Goal: Task Accomplishment & Management: Manage account settings

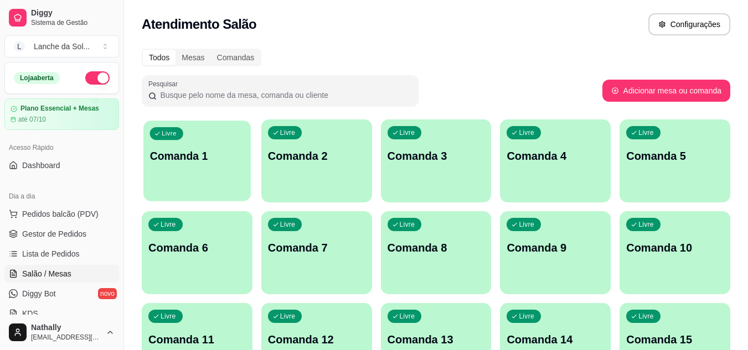
click at [194, 178] on div "Livre Comanda 1" at bounding box center [196, 155] width 107 height 68
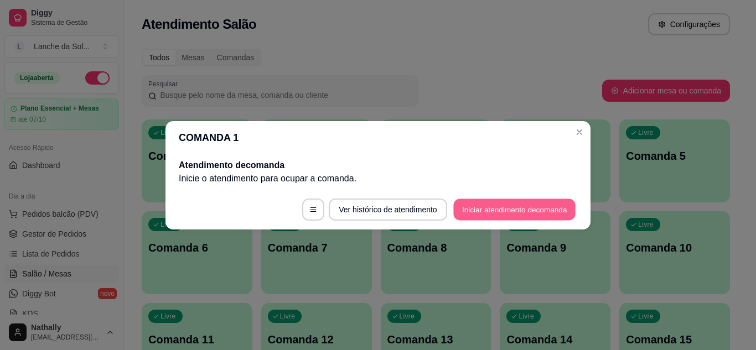
click at [458, 211] on button "Iniciar atendimento de comanda" at bounding box center [514, 210] width 122 height 22
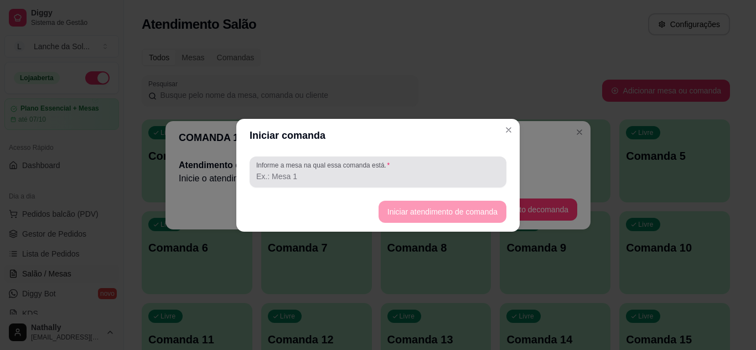
click at [423, 163] on div at bounding box center [378, 172] width 244 height 22
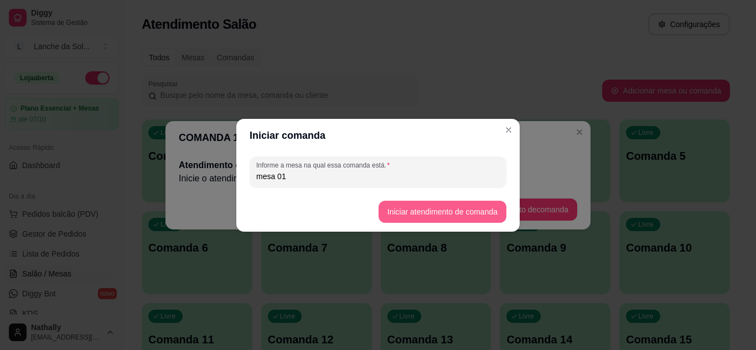
type input "mesa 01"
click at [397, 215] on button "Iniciar atendimento de comanda" at bounding box center [442, 212] width 124 height 22
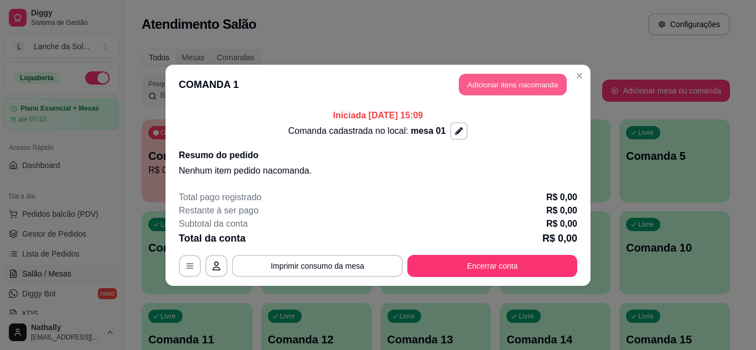
click at [467, 86] on button "Adicionar itens na comanda" at bounding box center [513, 85] width 108 height 22
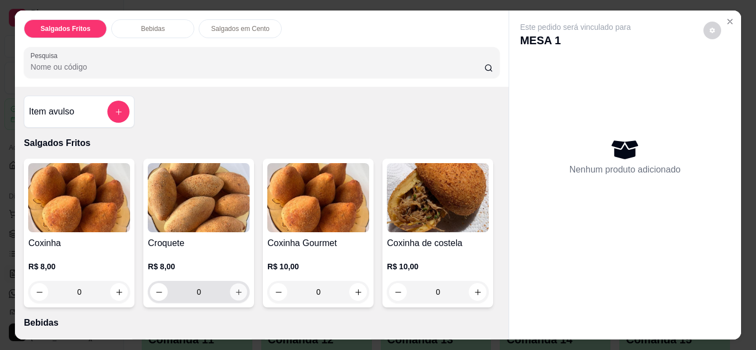
click at [235, 288] on icon "increase-product-quantity" at bounding box center [239, 292] width 8 height 8
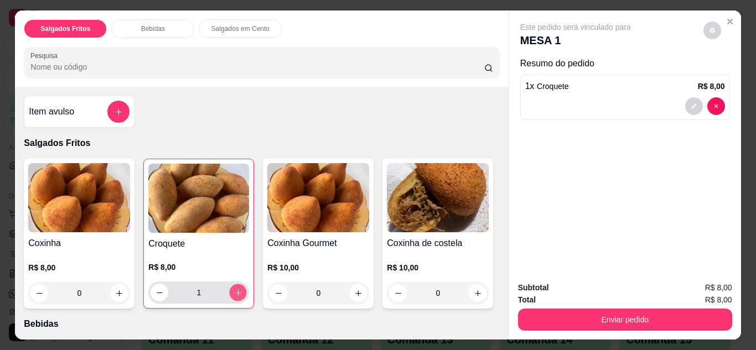
click at [235, 289] on icon "increase-product-quantity" at bounding box center [238, 293] width 8 height 8
type input "4"
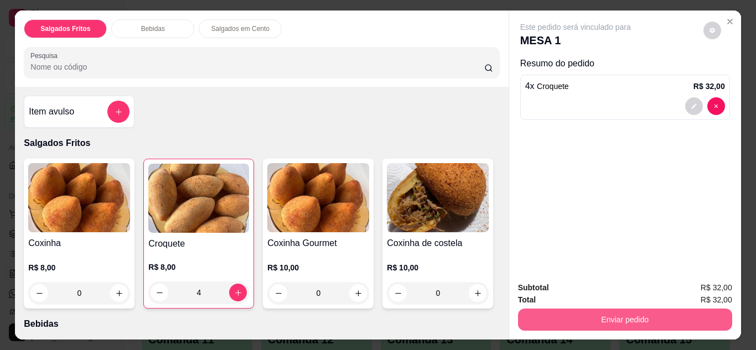
click at [539, 321] on button "Enviar pedido" at bounding box center [625, 320] width 214 height 22
click at [539, 321] on button "Enviar pedido" at bounding box center [625, 320] width 208 height 22
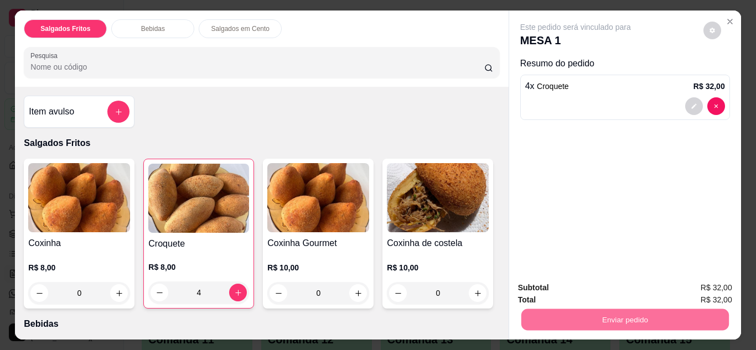
click at [708, 285] on button "Enviar pedido" at bounding box center [703, 288] width 61 height 20
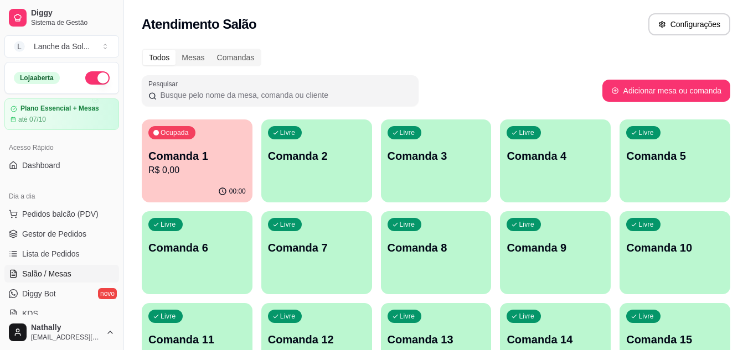
click at [84, 235] on span "Gestor de Pedidos" at bounding box center [54, 234] width 64 height 11
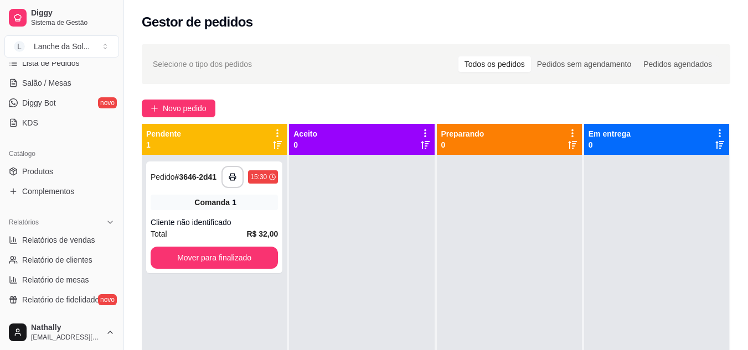
scroll to position [206, 0]
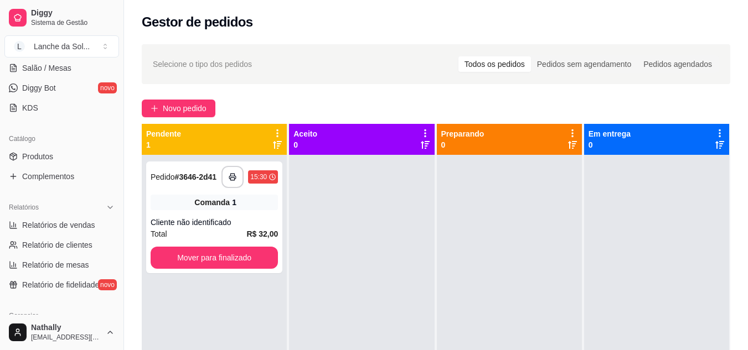
click at [29, 158] on span "Produtos" at bounding box center [37, 156] width 31 height 11
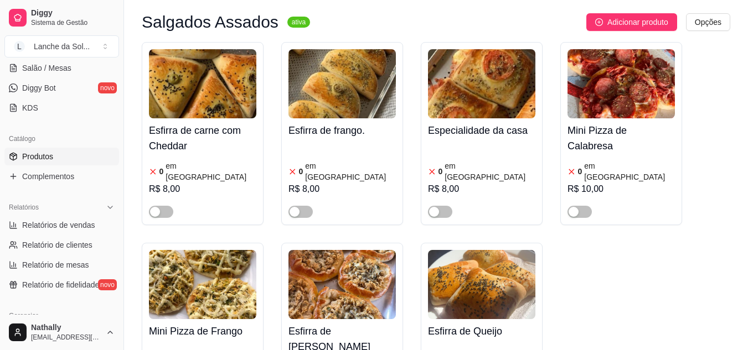
scroll to position [104, 0]
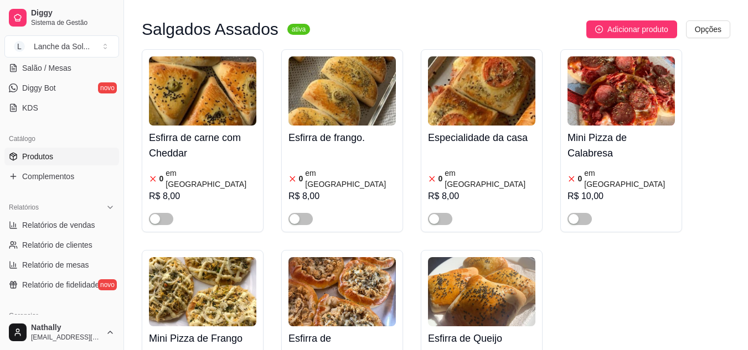
click at [478, 62] on img at bounding box center [481, 90] width 107 height 69
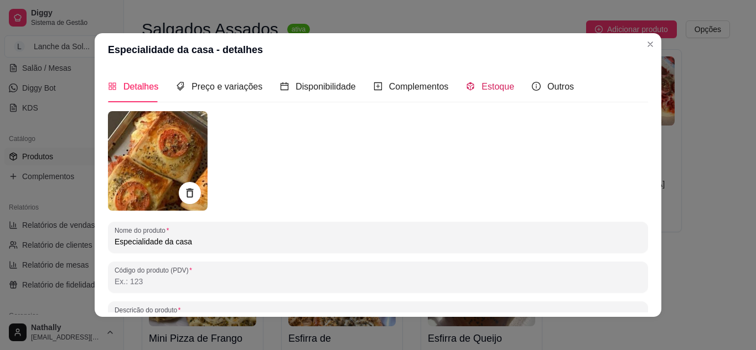
click at [502, 84] on span "Estoque" at bounding box center [498, 86] width 33 height 9
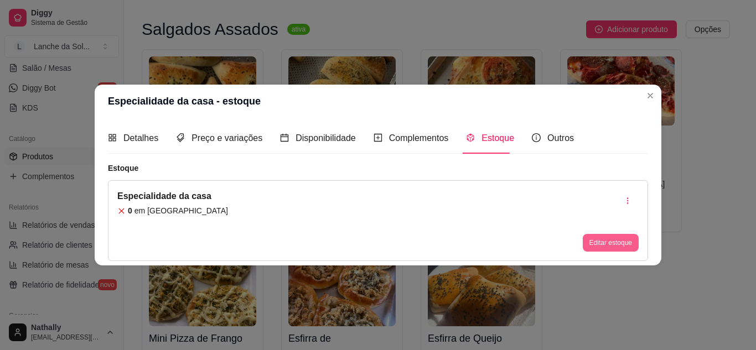
click at [598, 246] on button "Editar estoque" at bounding box center [611, 243] width 56 height 18
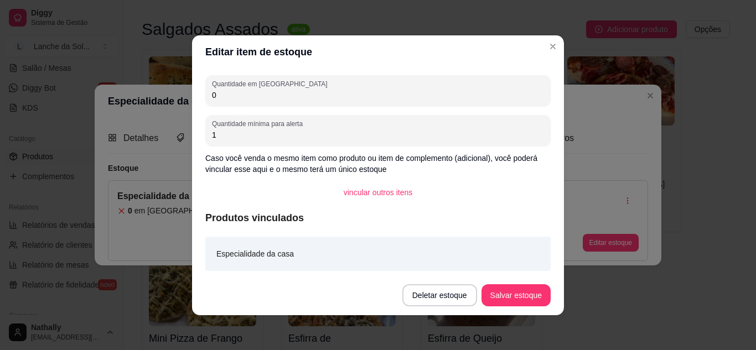
click at [501, 99] on input "0" at bounding box center [378, 95] width 332 height 11
type input "11"
click at [492, 293] on button "Salvar estoque" at bounding box center [516, 296] width 68 height 22
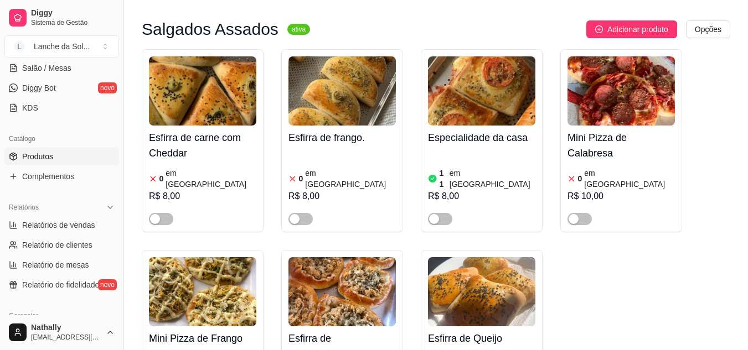
click at [446, 213] on span "button" at bounding box center [440, 219] width 24 height 12
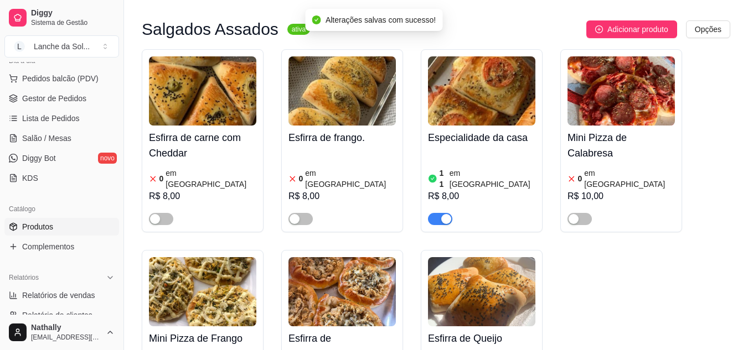
scroll to position [110, 0]
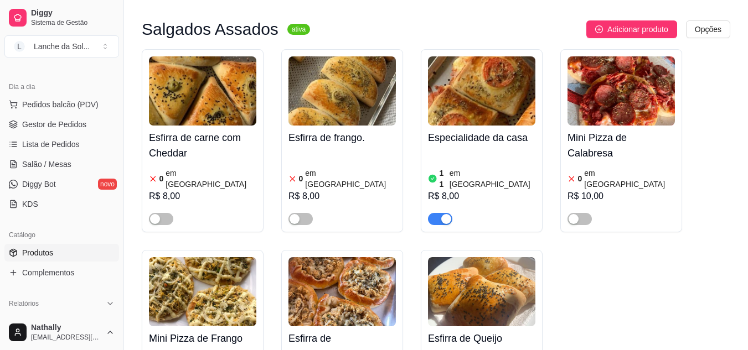
click at [70, 120] on span "Gestor de Pedidos" at bounding box center [54, 124] width 64 height 11
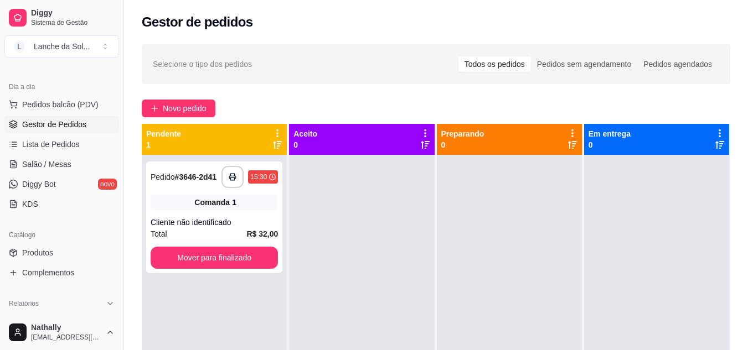
click at [53, 252] on link "Produtos" at bounding box center [61, 253] width 115 height 18
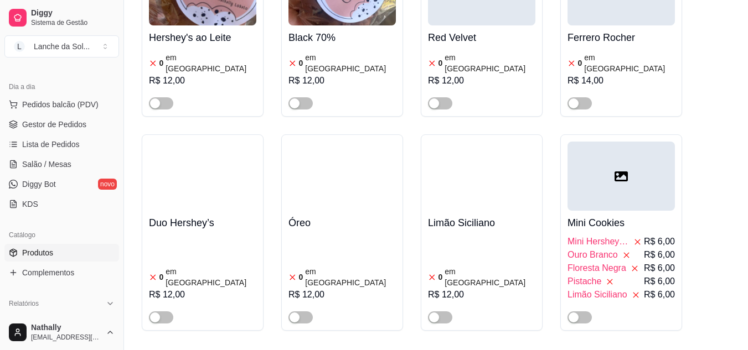
scroll to position [4710, 0]
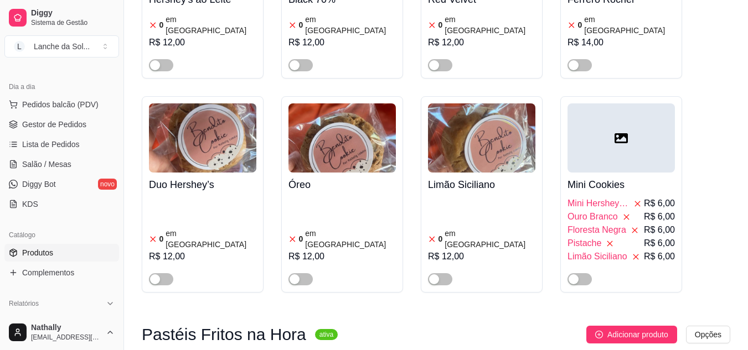
click at [80, 126] on span "Gestor de Pedidos" at bounding box center [54, 124] width 64 height 11
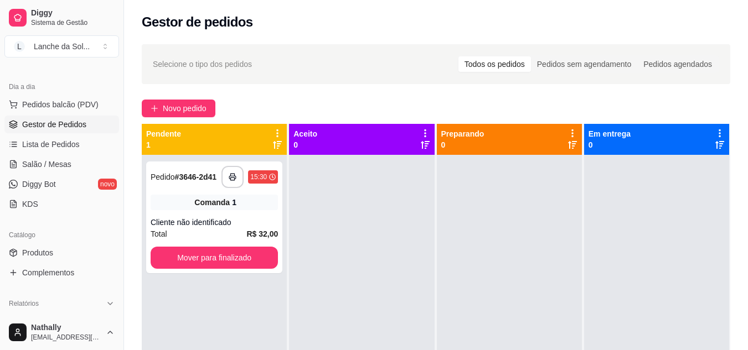
click at [82, 255] on link "Produtos" at bounding box center [61, 253] width 115 height 18
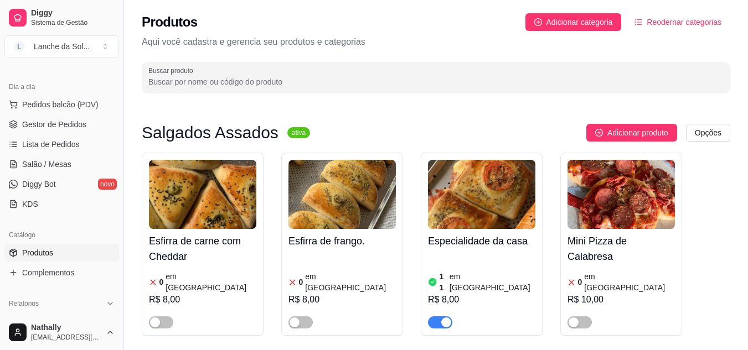
click at [195, 238] on h4 "Esfirra de carne com Cheddar" at bounding box center [202, 249] width 107 height 31
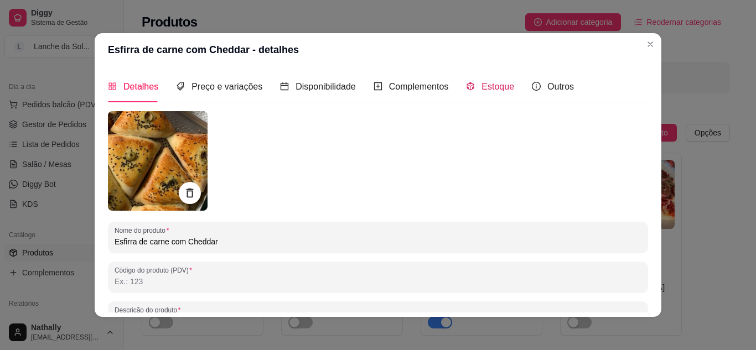
click at [498, 89] on span "Estoque" at bounding box center [498, 86] width 33 height 9
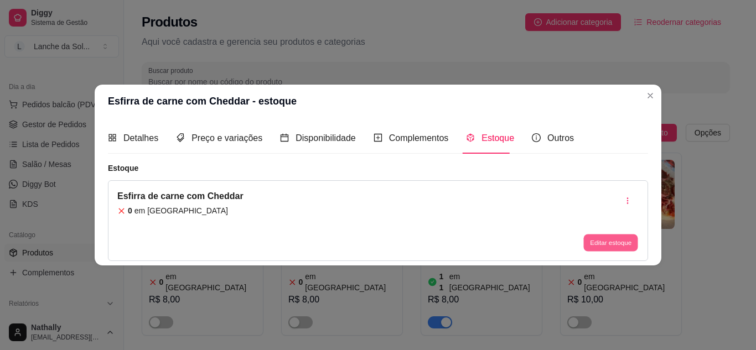
click at [607, 248] on button "Editar estoque" at bounding box center [610, 243] width 54 height 17
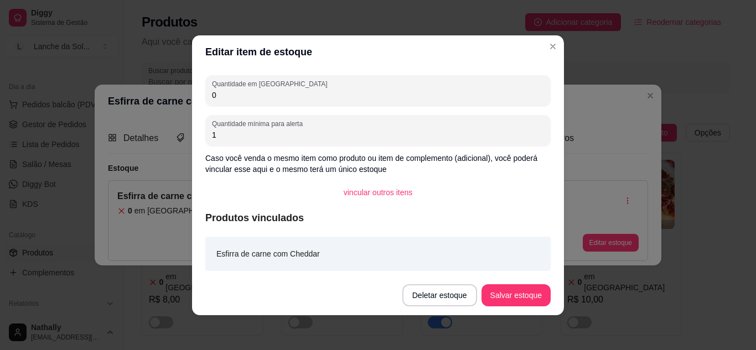
click at [499, 94] on input "0" at bounding box center [378, 95] width 332 height 11
type input "4"
click at [499, 295] on button "Salvar estoque" at bounding box center [516, 296] width 68 height 22
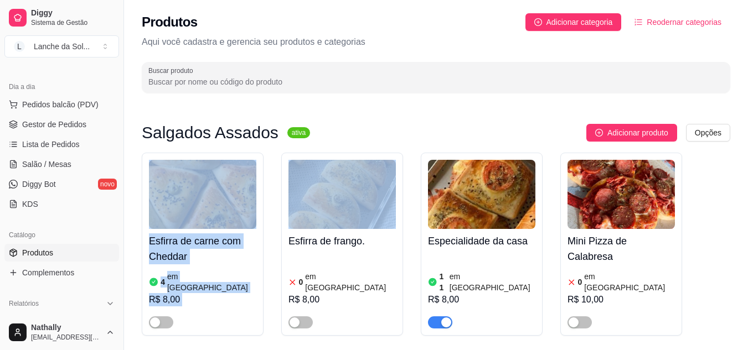
drag, startPoint x: 570, startPoint y: 133, endPoint x: 359, endPoint y: 174, distance: 214.2
click at [359, 174] on div "Salgados Assados ativa Adicionar produto Opções Esfirra de carne com Cheddar 4 …" at bounding box center [436, 330] width 588 height 413
click at [162, 317] on span "button" at bounding box center [161, 323] width 24 height 12
click at [83, 122] on span "Gestor de Pedidos" at bounding box center [54, 124] width 64 height 11
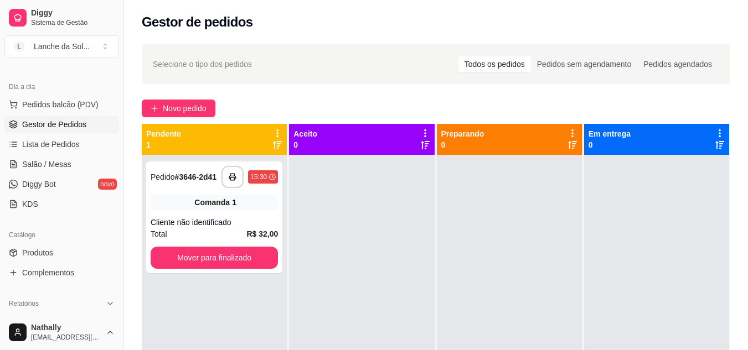
click at [23, 246] on link "Produtos" at bounding box center [61, 253] width 115 height 18
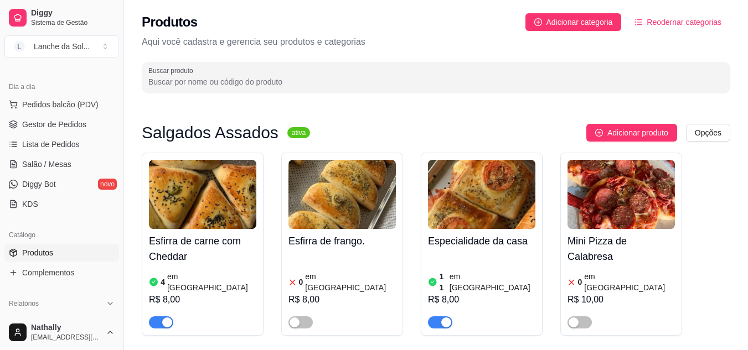
click at [55, 165] on span "Salão / Mesas" at bounding box center [46, 164] width 49 height 11
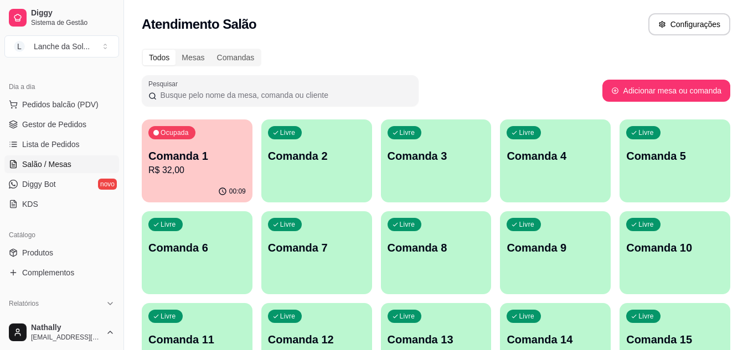
click at [221, 184] on div "00:09" at bounding box center [196, 190] width 107 height 21
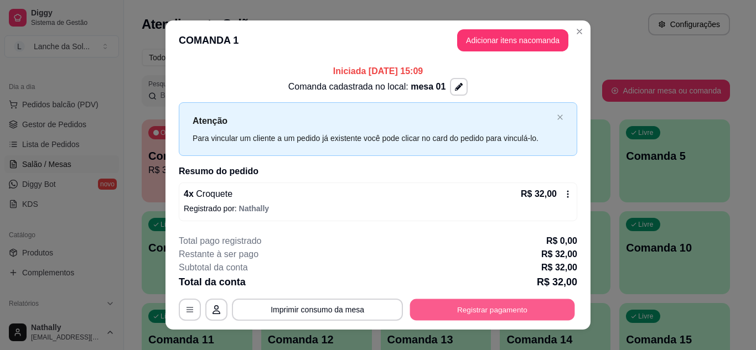
click at [437, 303] on button "Registrar pagamento" at bounding box center [492, 310] width 165 height 22
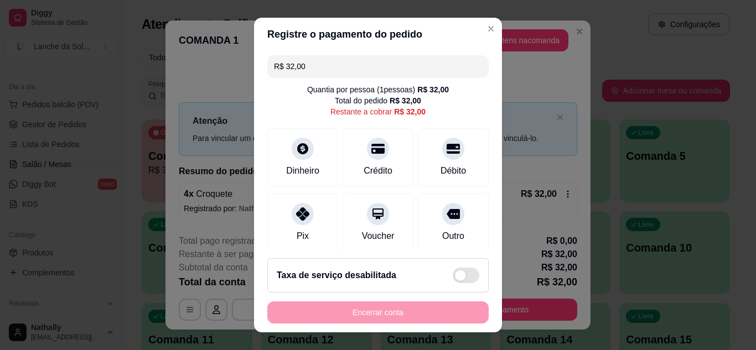
click at [302, 218] on icon at bounding box center [302, 214] width 13 height 13
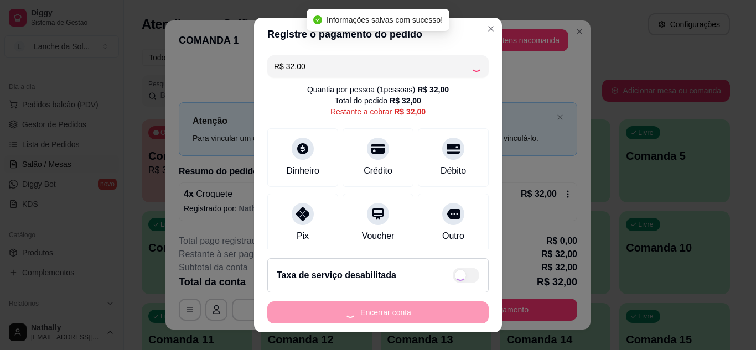
type input "R$ 0,00"
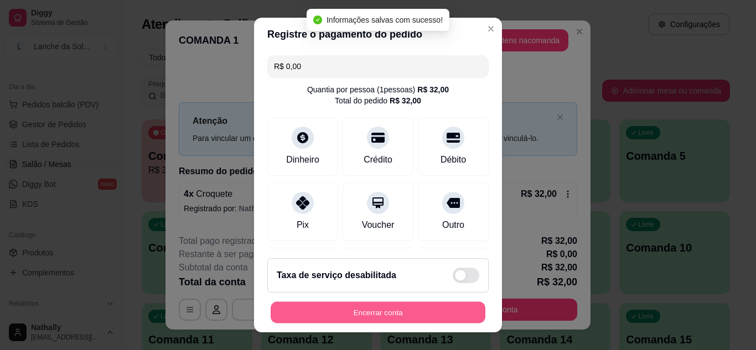
click at [329, 309] on button "Encerrar conta" at bounding box center [378, 313] width 215 height 22
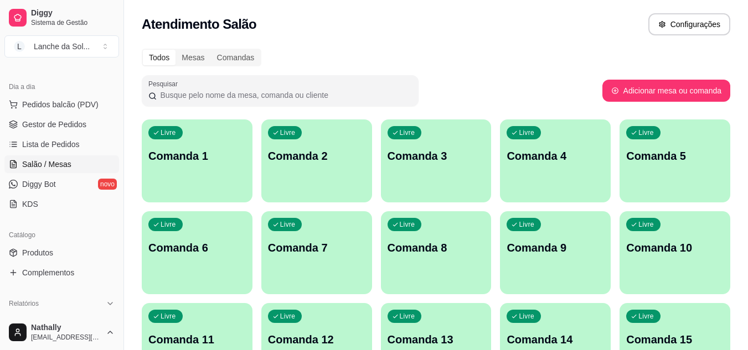
click at [48, 120] on span "Gestor de Pedidos" at bounding box center [54, 124] width 64 height 11
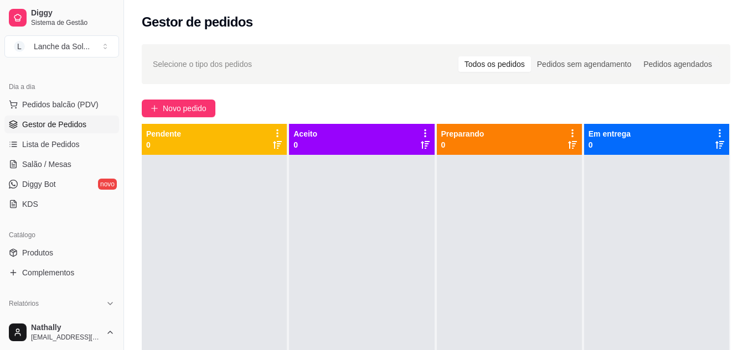
click at [87, 113] on button "Pedidos balcão (PDV)" at bounding box center [61, 105] width 115 height 18
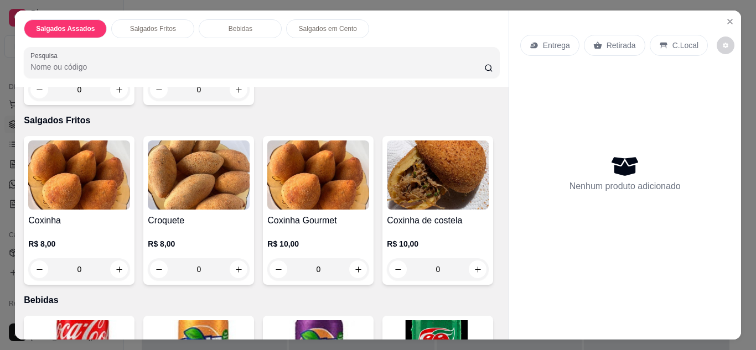
scroll to position [221, 0]
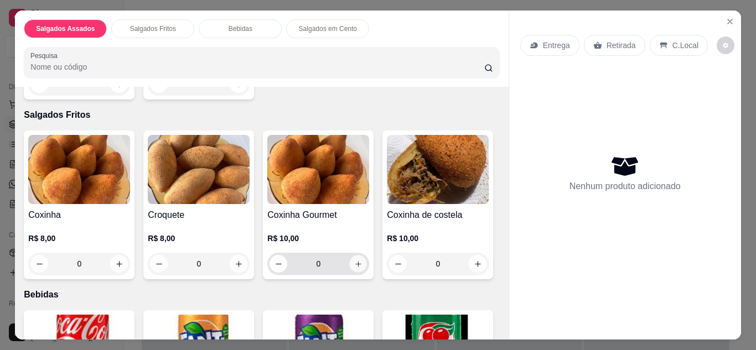
click at [355, 261] on icon "increase-product-quantity" at bounding box center [358, 264] width 6 height 6
type input "1"
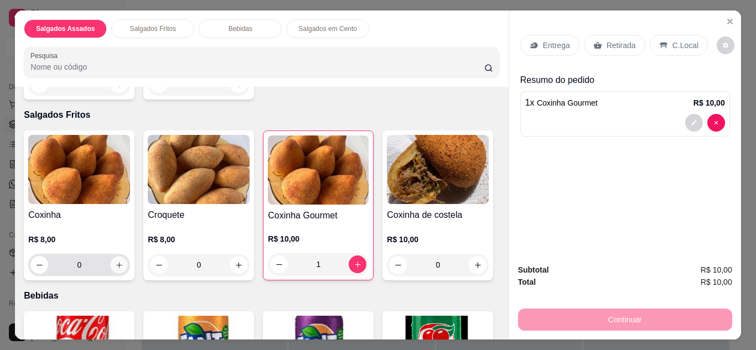
click at [115, 265] on icon "increase-product-quantity" at bounding box center [119, 265] width 8 height 8
type input "1"
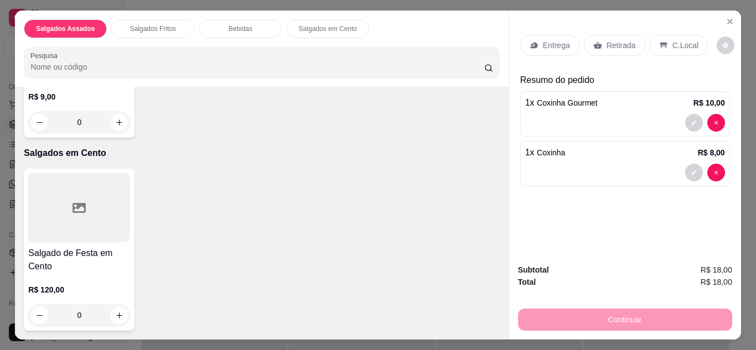
scroll to position [930, 0]
click at [123, 127] on icon "increase-product-quantity" at bounding box center [119, 122] width 8 height 8
type input "1"
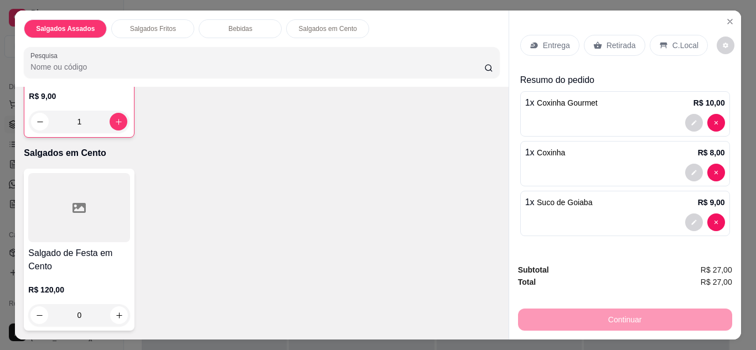
click at [621, 42] on p "Retirada" at bounding box center [621, 45] width 29 height 11
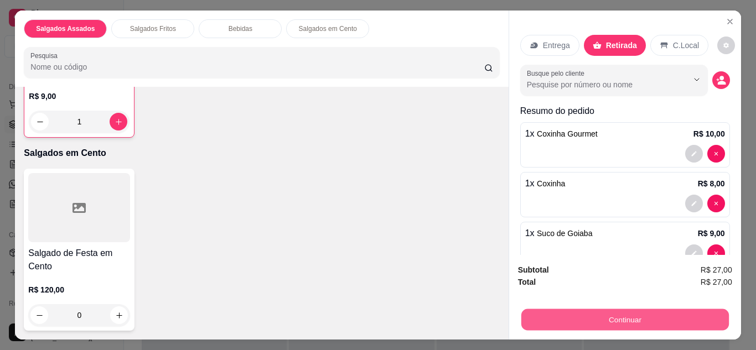
click at [541, 319] on button "Continuar" at bounding box center [625, 320] width 208 height 22
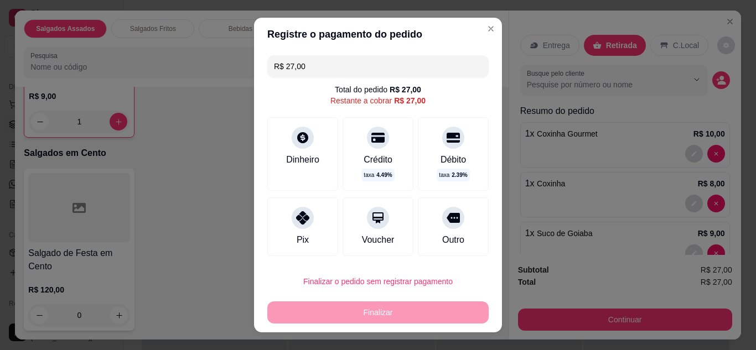
click at [296, 216] on icon at bounding box center [302, 217] width 13 height 13
type input "R$ 0,00"
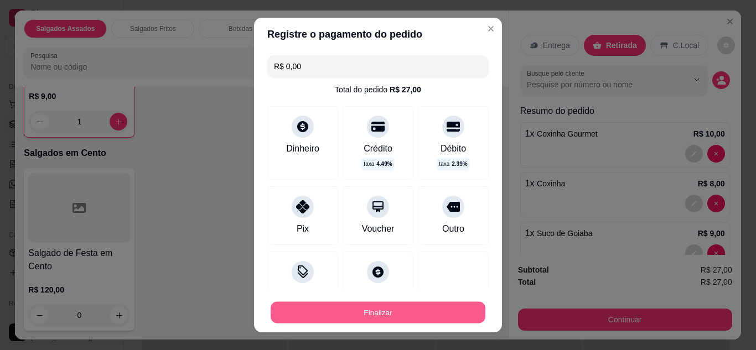
click at [308, 313] on button "Finalizar" at bounding box center [378, 313] width 215 height 22
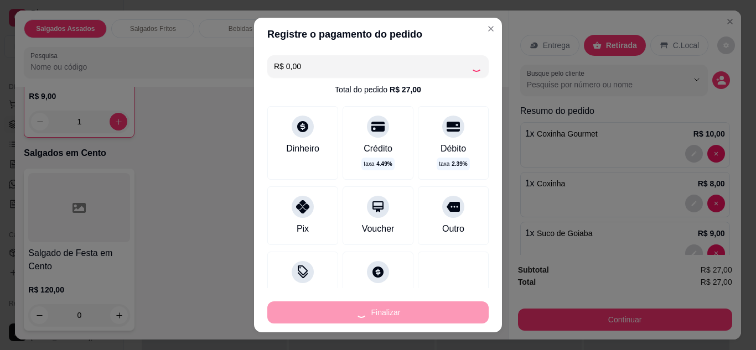
type input "0"
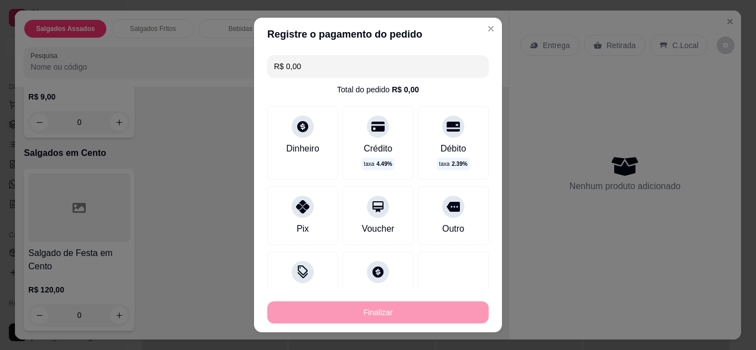
type input "-R$ 27,00"
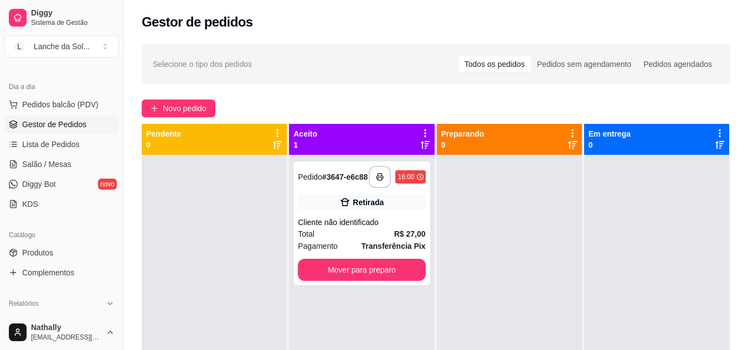
click at [66, 105] on span "Pedidos balcão (PDV)" at bounding box center [60, 104] width 76 height 11
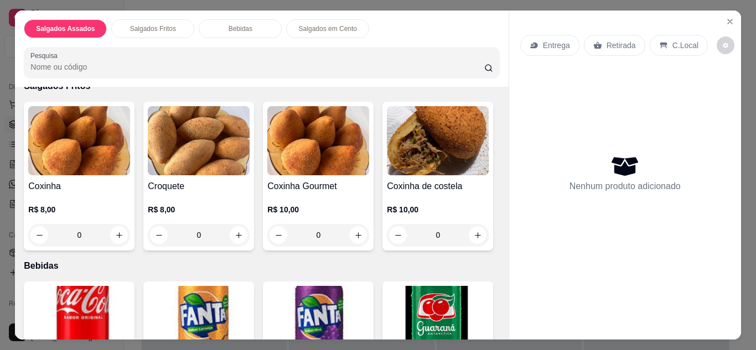
scroll to position [288, 0]
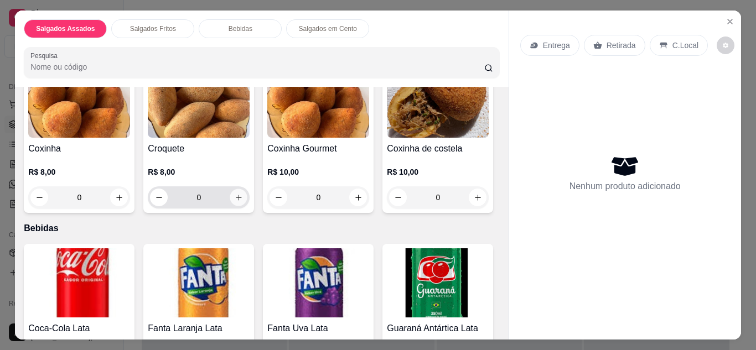
click at [230, 190] on button "increase-product-quantity" at bounding box center [238, 197] width 17 height 17
type input "1"
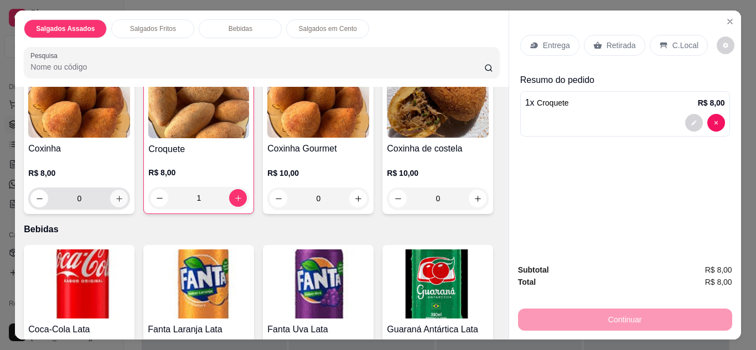
click at [115, 197] on icon "increase-product-quantity" at bounding box center [119, 199] width 8 height 8
type input "1"
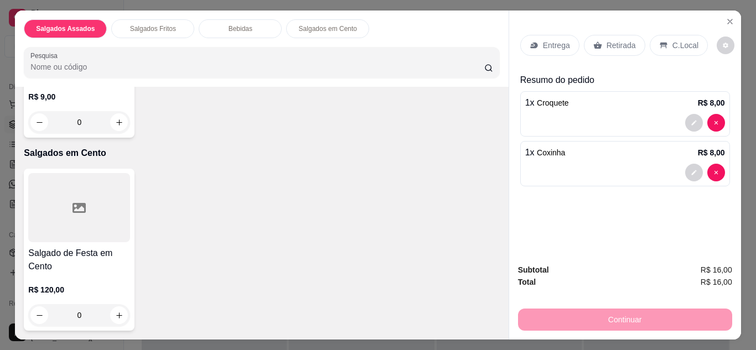
scroll to position [866, 0]
type input "1"
click at [610, 43] on p "Retirada" at bounding box center [621, 45] width 29 height 11
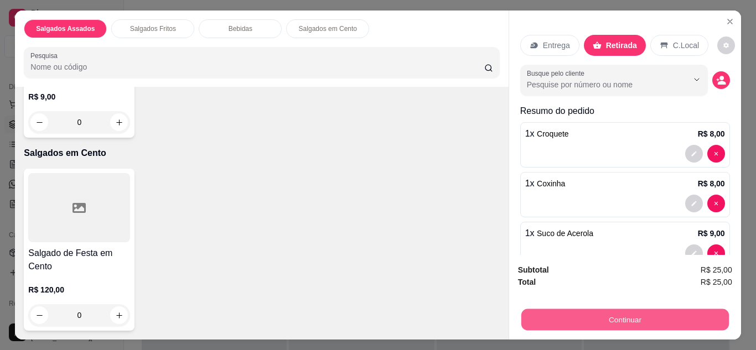
click at [570, 309] on button "Continuar" at bounding box center [625, 320] width 208 height 22
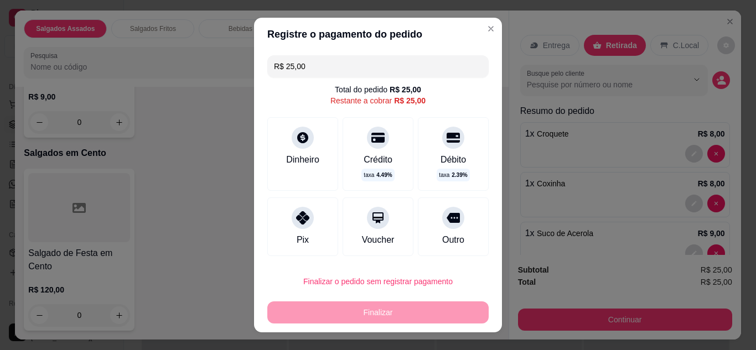
click at [293, 225] on div at bounding box center [303, 218] width 22 height 22
type input "R$ 0,00"
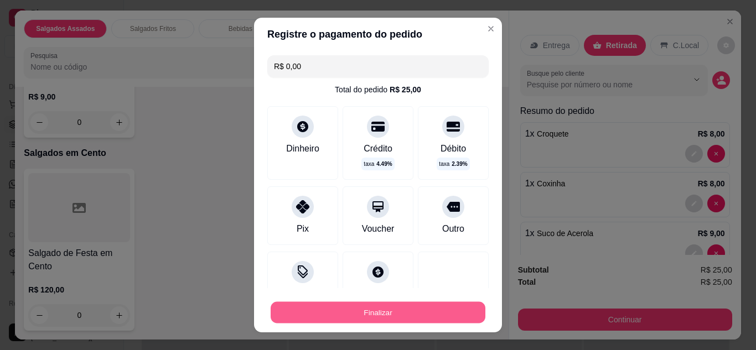
click at [325, 308] on button "Finalizar" at bounding box center [378, 313] width 215 height 22
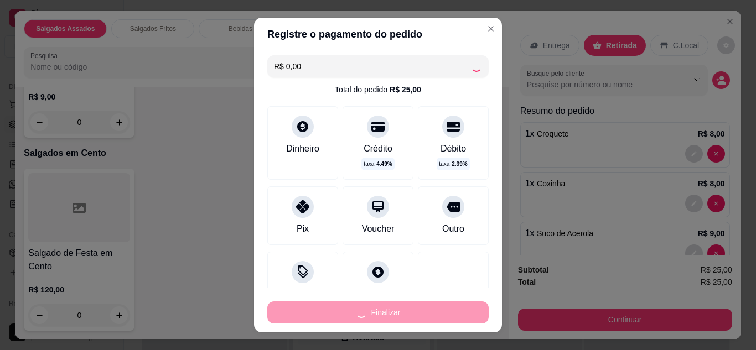
type input "0"
type input "-R$ 25,00"
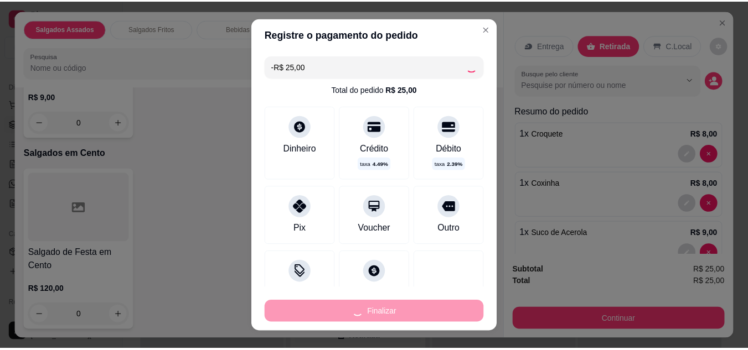
scroll to position [865, 0]
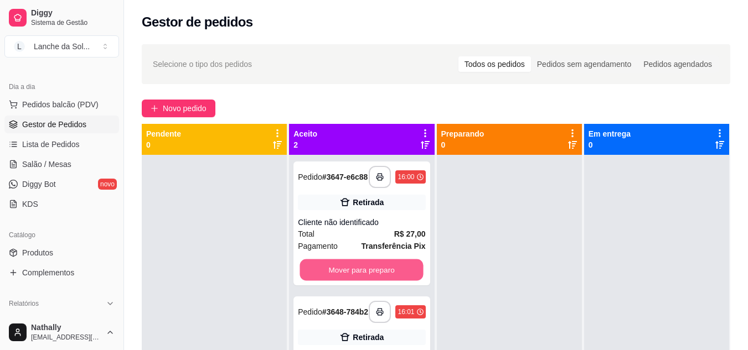
click at [362, 279] on button "Mover para preparo" at bounding box center [361, 271] width 123 height 22
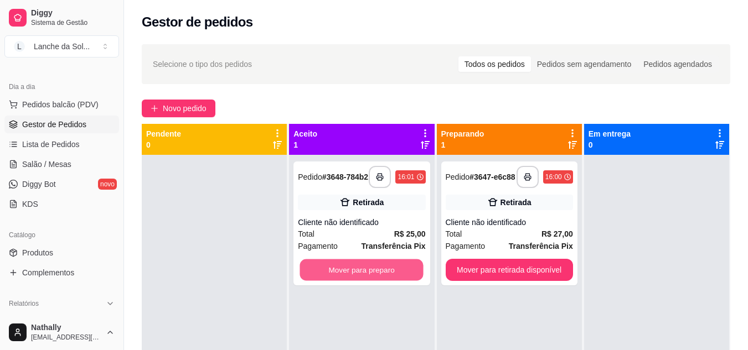
click at [399, 271] on button "Mover para preparo" at bounding box center [361, 271] width 123 height 22
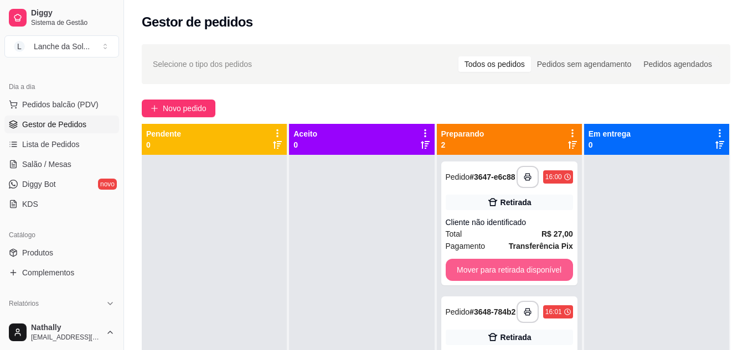
click at [520, 276] on button "Mover para retirada disponível" at bounding box center [509, 270] width 127 height 22
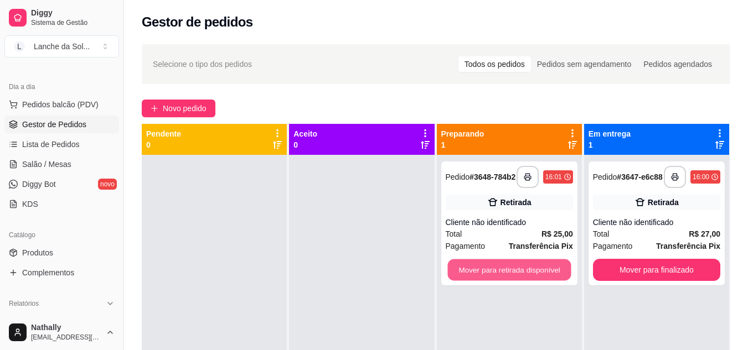
click at [520, 276] on button "Mover para retirada disponível" at bounding box center [508, 271] width 123 height 22
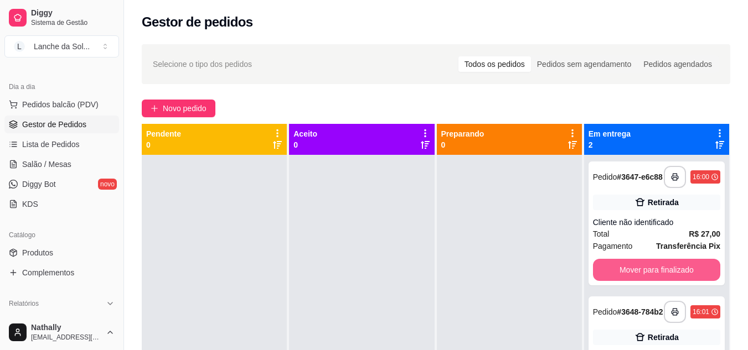
click at [603, 272] on button "Mover para finalizado" at bounding box center [656, 270] width 127 height 22
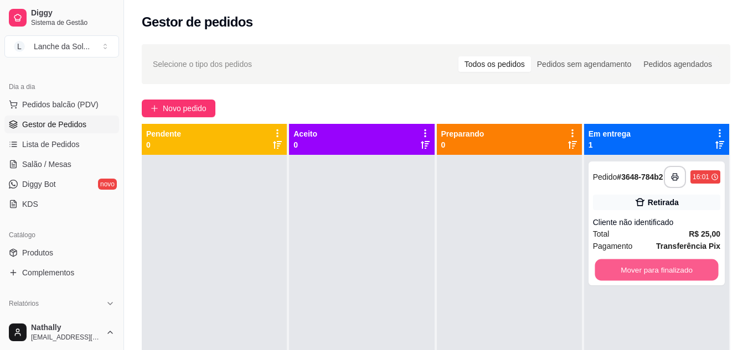
click at [603, 272] on button "Mover para finalizado" at bounding box center [656, 271] width 123 height 22
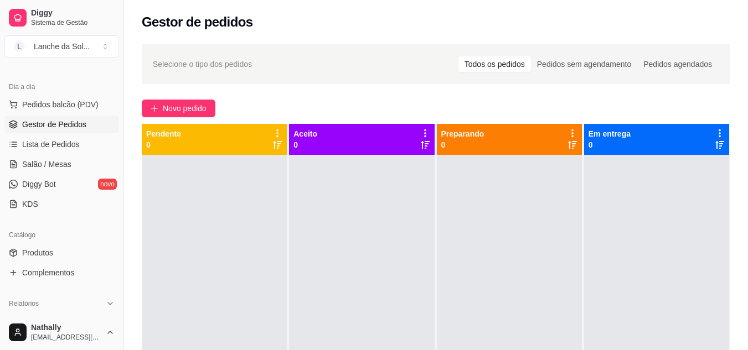
click at [68, 256] on link "Produtos" at bounding box center [61, 253] width 115 height 18
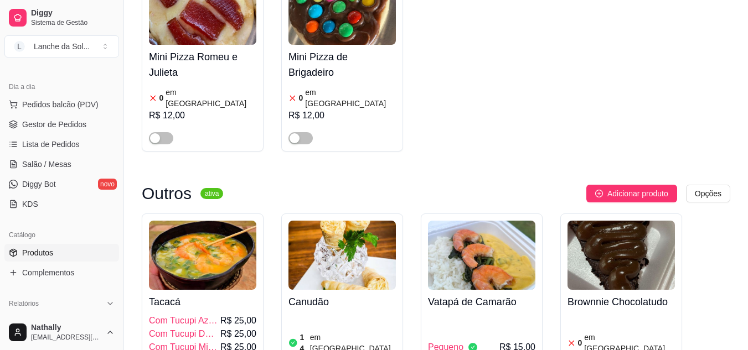
scroll to position [1299, 0]
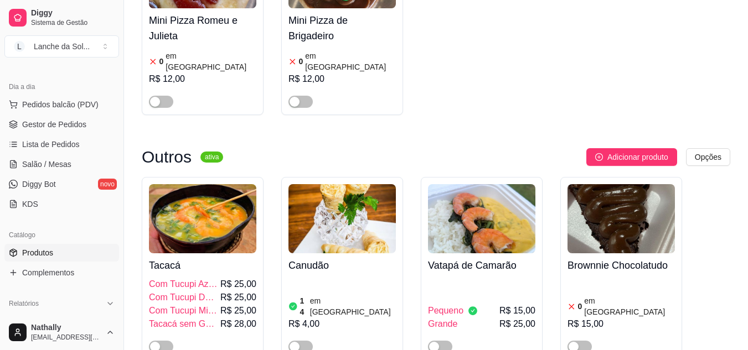
click at [159, 342] on div "button" at bounding box center [155, 347] width 10 height 10
click at [71, 125] on span "Gestor de Pedidos" at bounding box center [54, 124] width 64 height 11
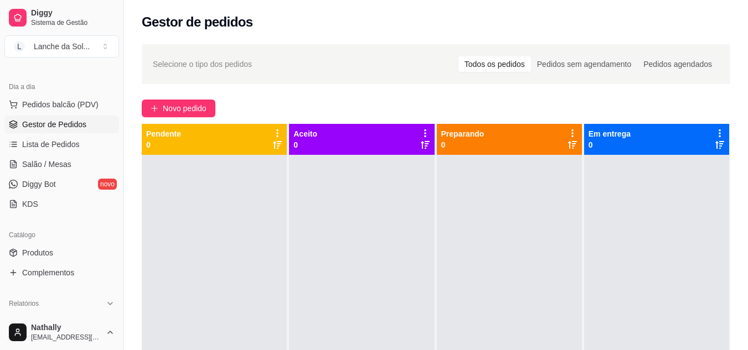
click at [71, 125] on span "Gestor de Pedidos" at bounding box center [54, 124] width 64 height 11
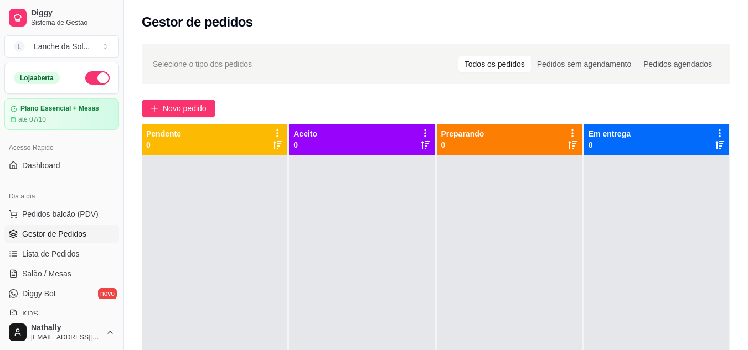
click at [88, 215] on span "Pedidos balcão (PDV)" at bounding box center [60, 214] width 76 height 11
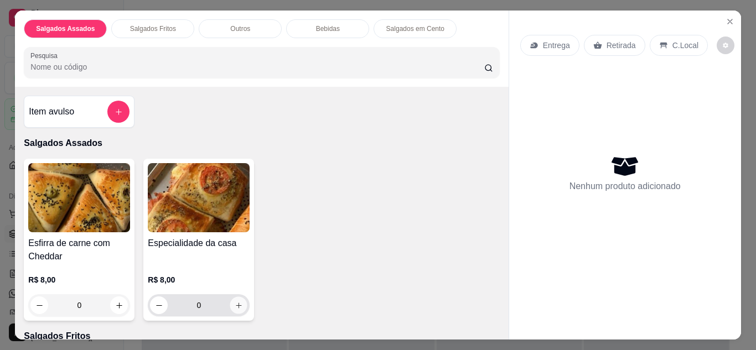
click at [236, 302] on icon "increase-product-quantity" at bounding box center [239, 306] width 8 height 8
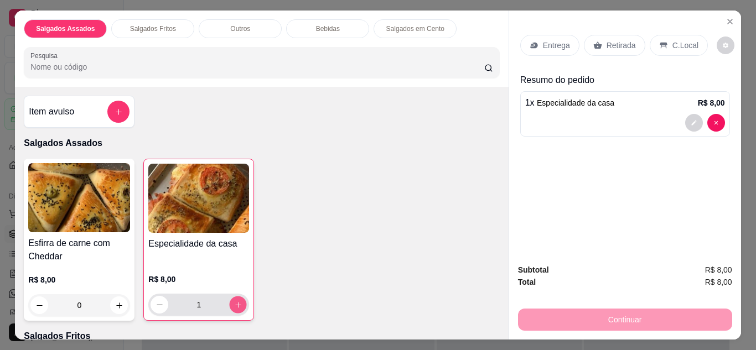
click at [236, 302] on icon "increase-product-quantity" at bounding box center [238, 305] width 8 height 8
type input "2"
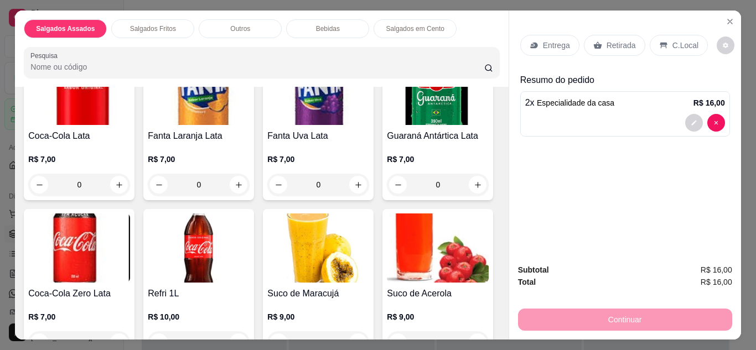
scroll to position [664, 0]
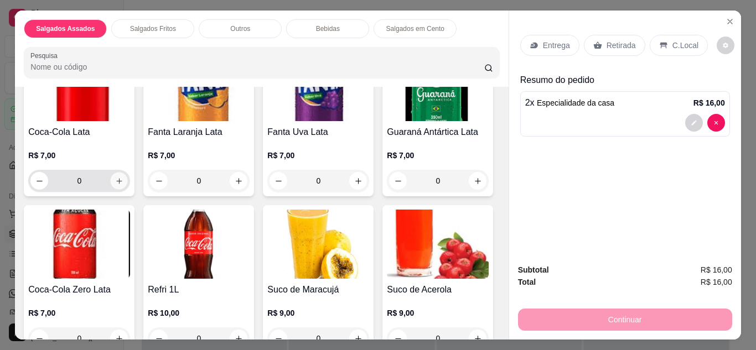
click at [120, 189] on button "increase-product-quantity" at bounding box center [119, 180] width 17 height 17
type input "1"
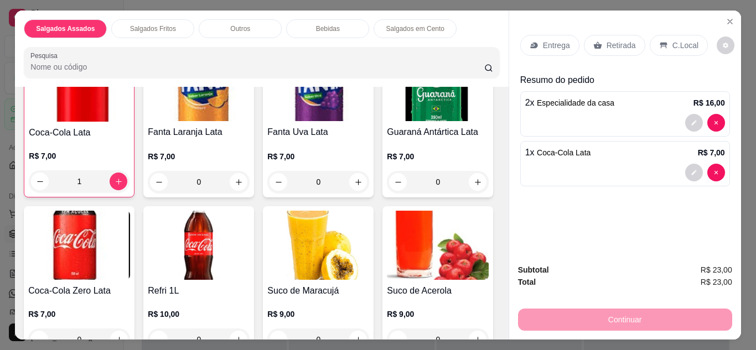
click at [620, 40] on p "Retirada" at bounding box center [621, 45] width 29 height 11
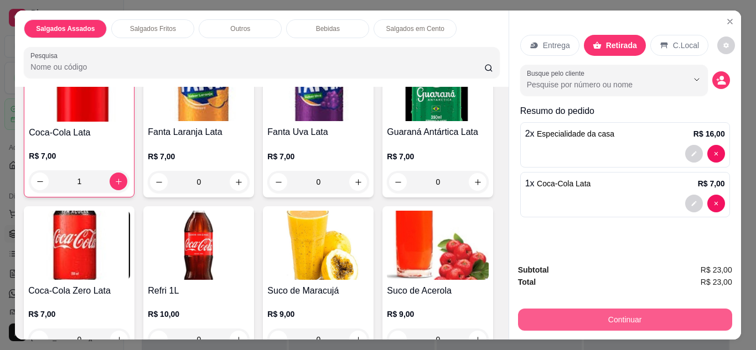
click at [633, 309] on button "Continuar" at bounding box center [625, 320] width 214 height 22
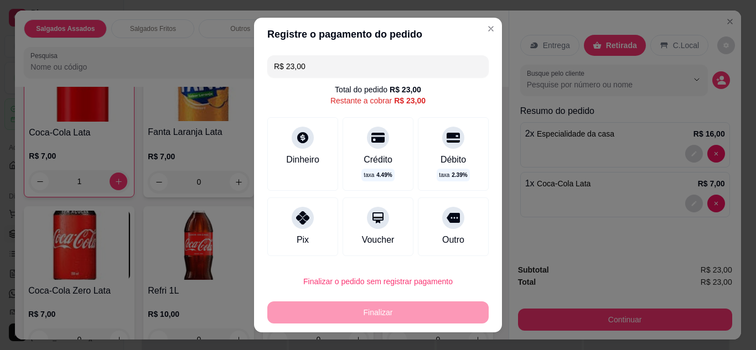
click at [297, 215] on icon at bounding box center [302, 217] width 13 height 13
type input "R$ 0,00"
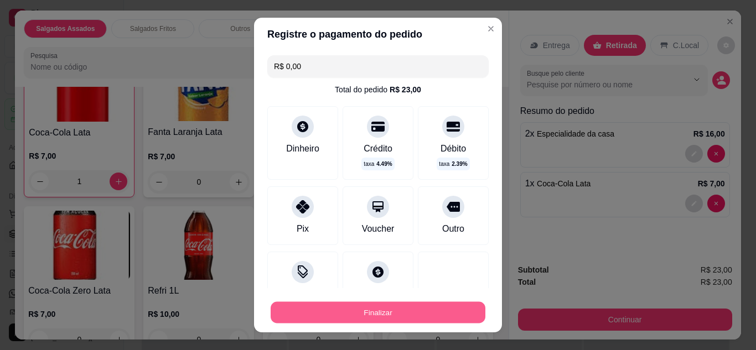
click at [321, 304] on button "Finalizar" at bounding box center [378, 313] width 215 height 22
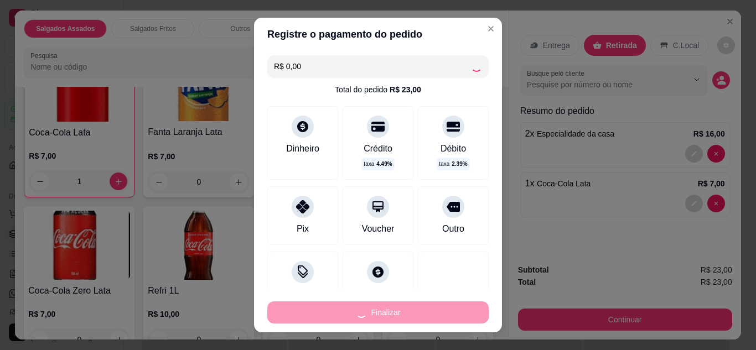
type input "0"
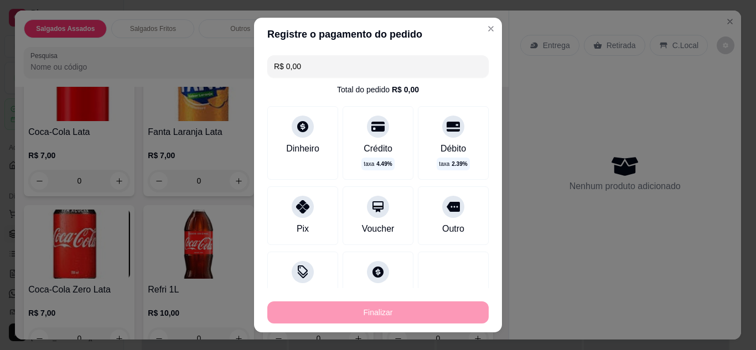
type input "-R$ 23,00"
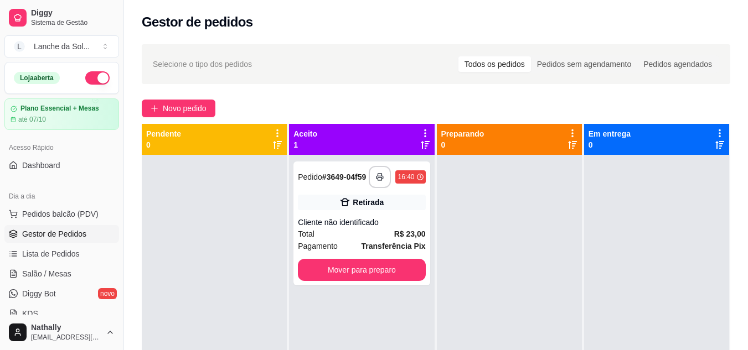
click at [321, 304] on div "**********" at bounding box center [361, 330] width 145 height 350
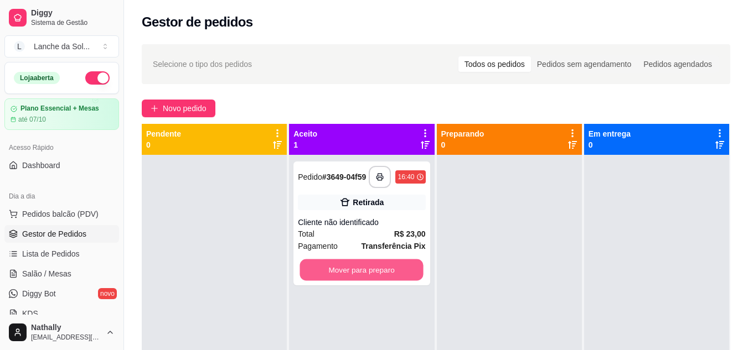
click at [359, 277] on button "Mover para preparo" at bounding box center [361, 271] width 123 height 22
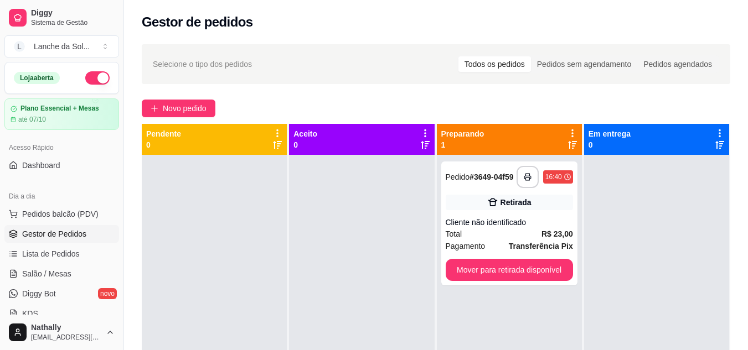
click at [74, 211] on span "Pedidos balcão (PDV)" at bounding box center [60, 214] width 76 height 11
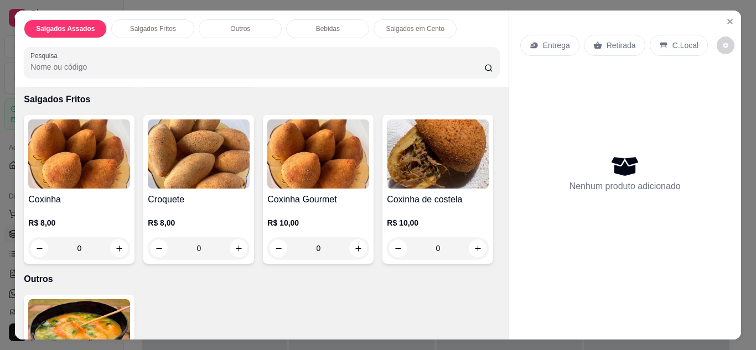
scroll to position [244, 0]
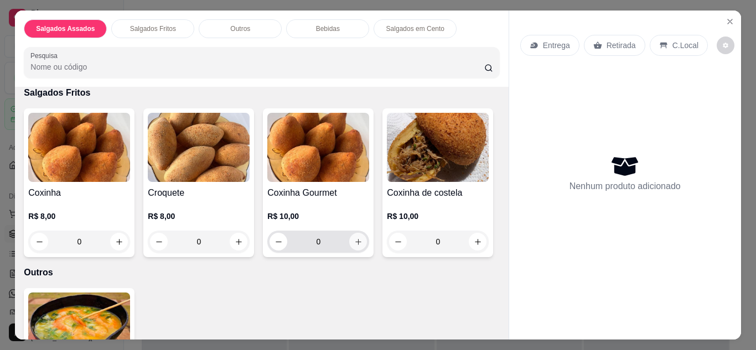
click at [354, 239] on icon "increase-product-quantity" at bounding box center [358, 242] width 8 height 8
type input "1"
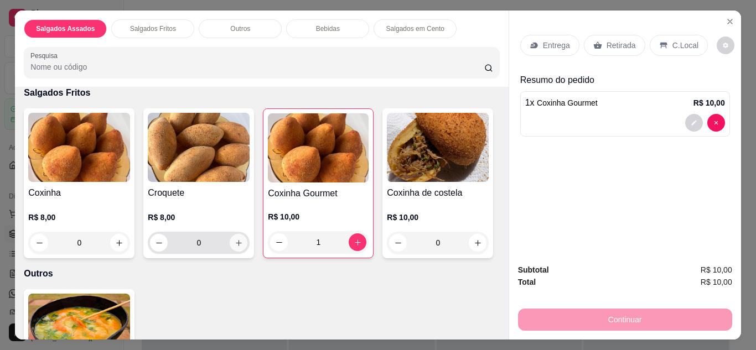
click at [235, 239] on icon "increase-product-quantity" at bounding box center [239, 243] width 8 height 8
type input "1"
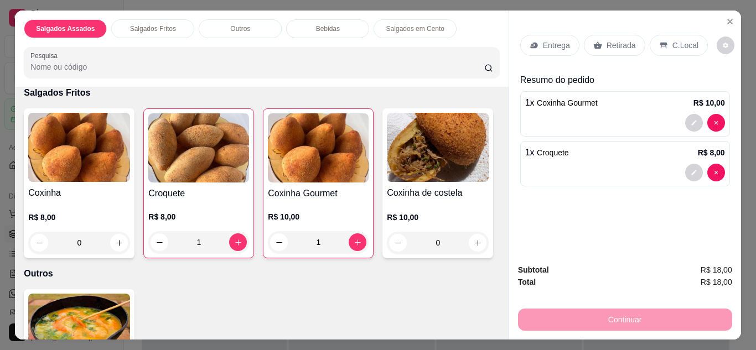
click at [595, 41] on icon at bounding box center [597, 45] width 9 height 9
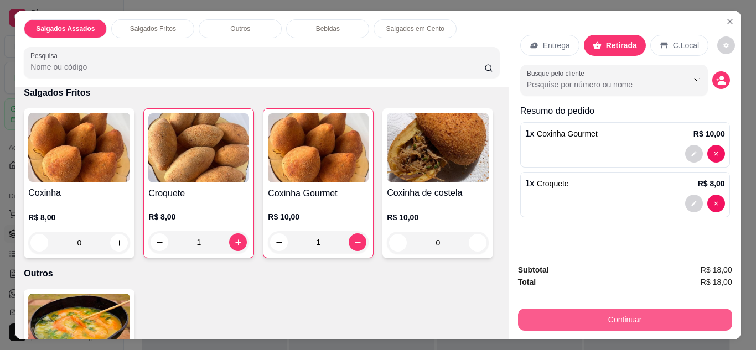
click at [582, 312] on button "Continuar" at bounding box center [625, 320] width 214 height 22
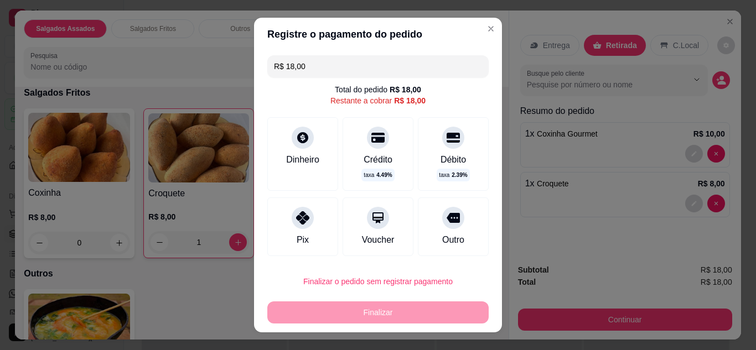
click at [457, 139] on div "Débito taxa 2.39 %" at bounding box center [453, 154] width 71 height 74
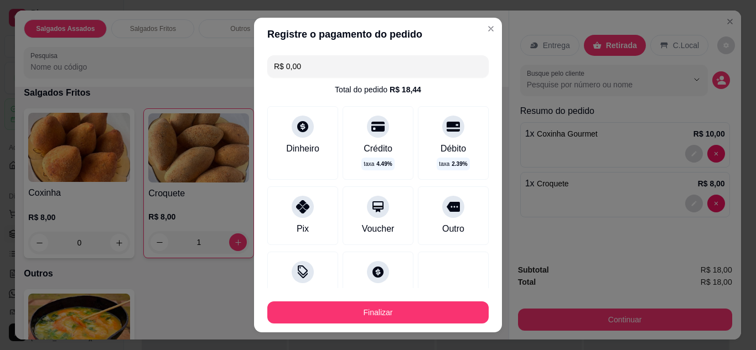
type input "R$ 0,00"
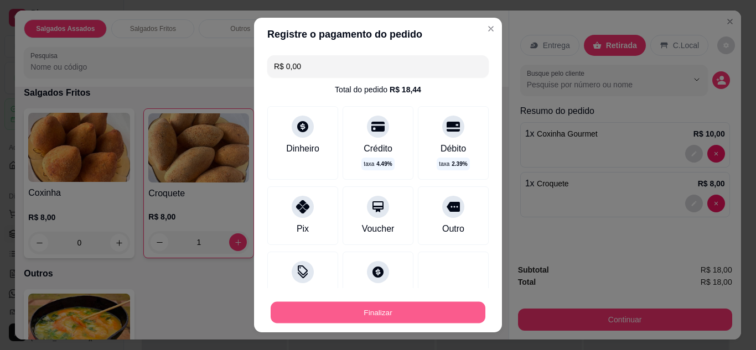
click at [452, 313] on button "Finalizar" at bounding box center [378, 313] width 215 height 22
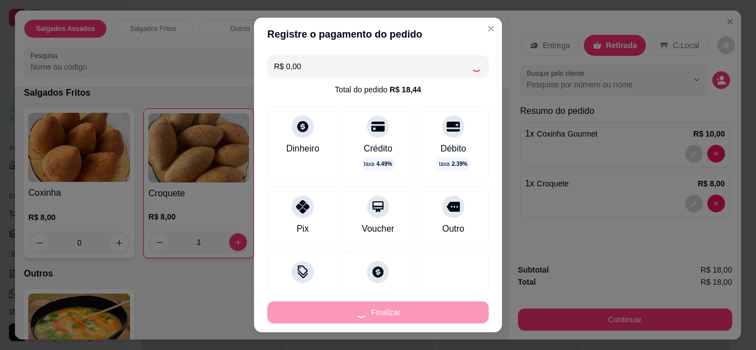
type input "0"
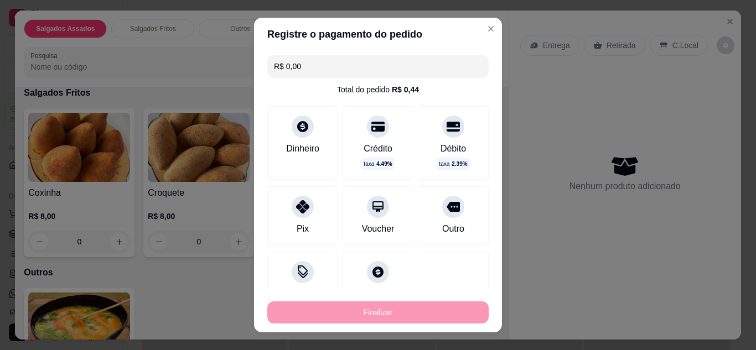
type input "-R$ 18,00"
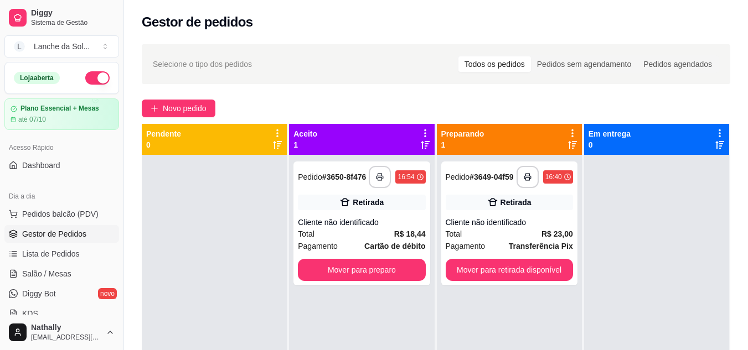
click at [74, 215] on span "Pedidos balcão (PDV)" at bounding box center [60, 214] width 76 height 11
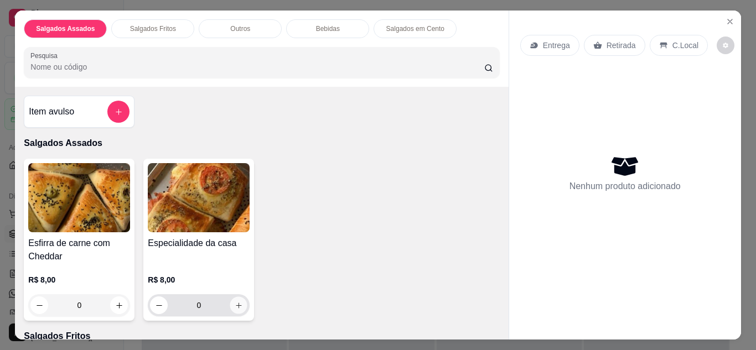
click at [235, 302] on icon "increase-product-quantity" at bounding box center [239, 306] width 8 height 8
type input "1"
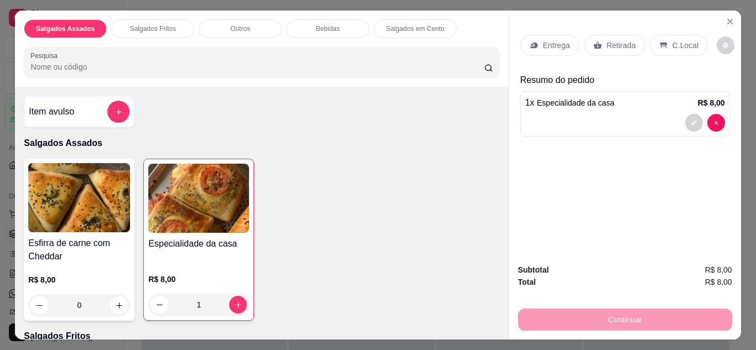
click at [616, 51] on div "Retirada" at bounding box center [614, 45] width 61 height 21
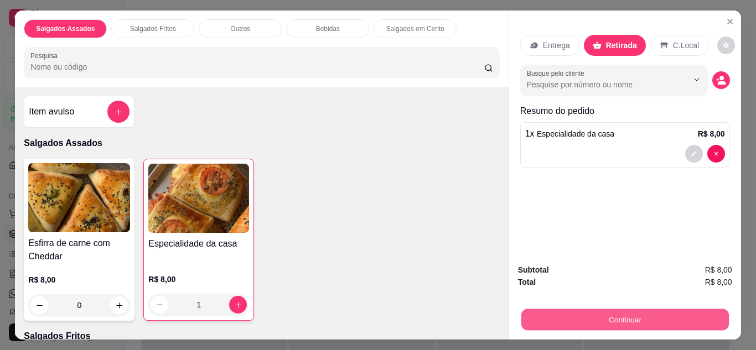
click at [578, 312] on button "Continuar" at bounding box center [625, 320] width 208 height 22
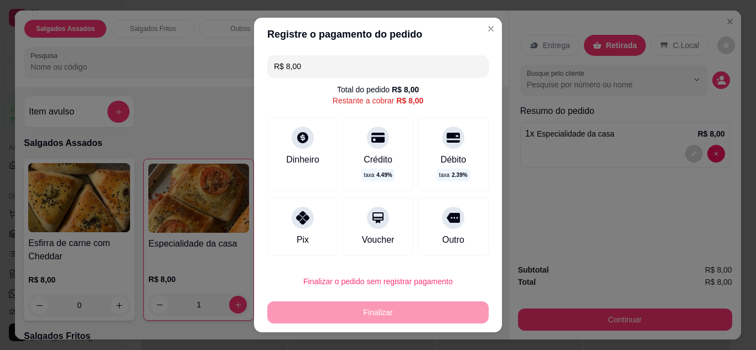
click at [297, 231] on div "Pix" at bounding box center [302, 227] width 71 height 59
type input "R$ 0,00"
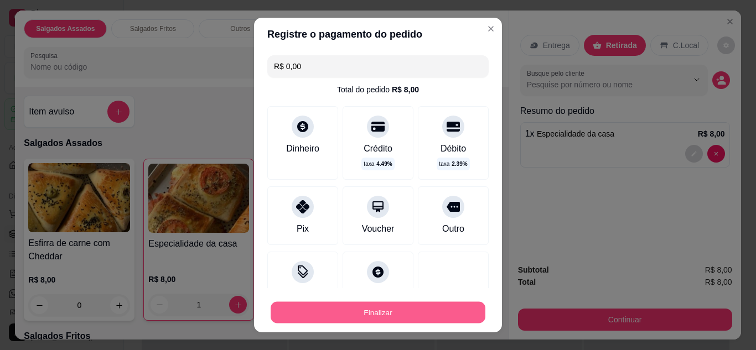
click at [355, 315] on button "Finalizar" at bounding box center [378, 313] width 215 height 22
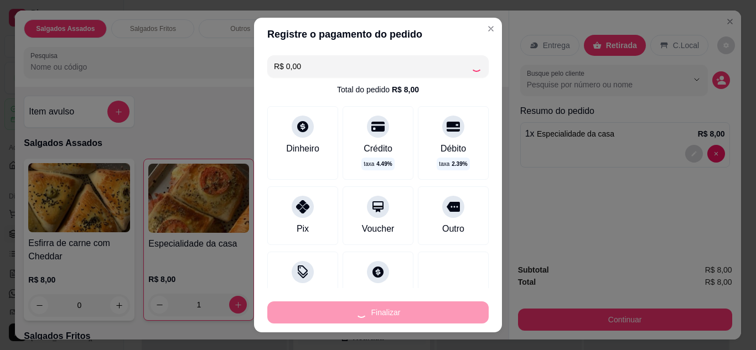
type input "0"
type input "-R$ 8,00"
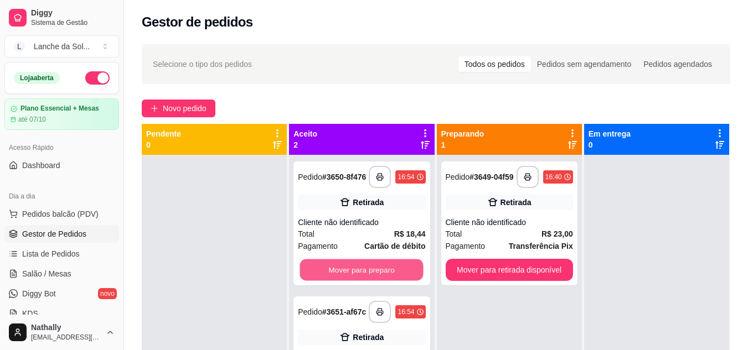
click at [371, 278] on button "Mover para preparo" at bounding box center [361, 271] width 123 height 22
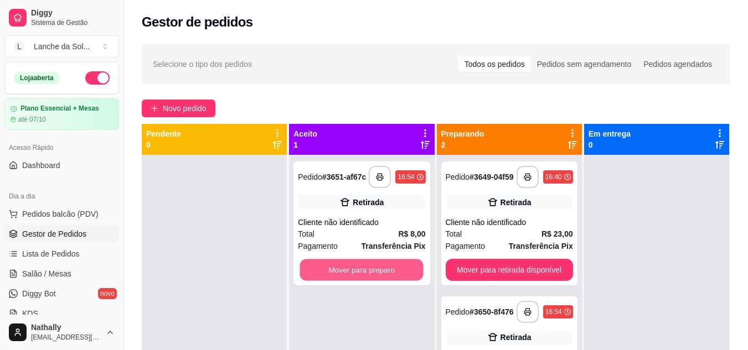
click at [371, 278] on button "Mover para preparo" at bounding box center [361, 271] width 123 height 22
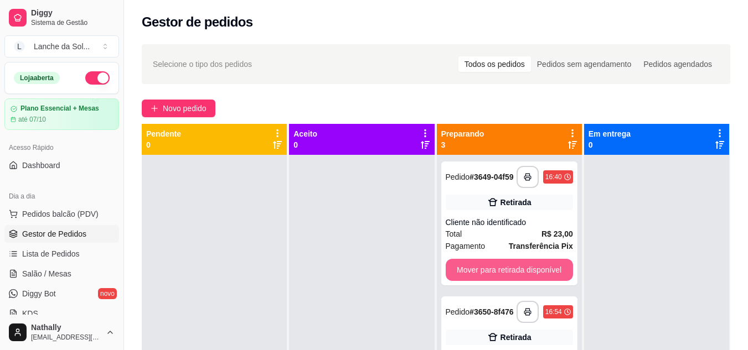
click at [531, 266] on button "Mover para retirada disponível" at bounding box center [509, 270] width 127 height 22
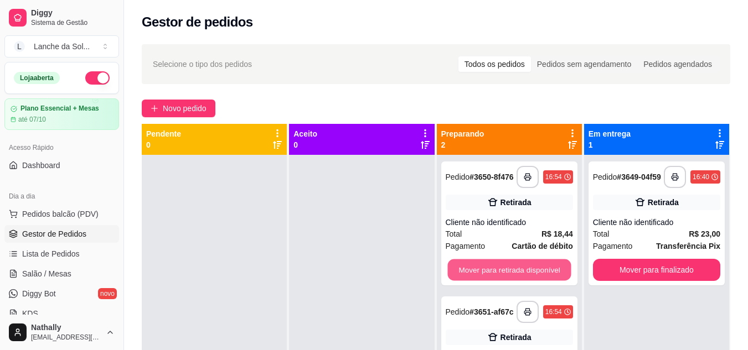
click at [531, 266] on button "Mover para retirada disponível" at bounding box center [508, 271] width 123 height 22
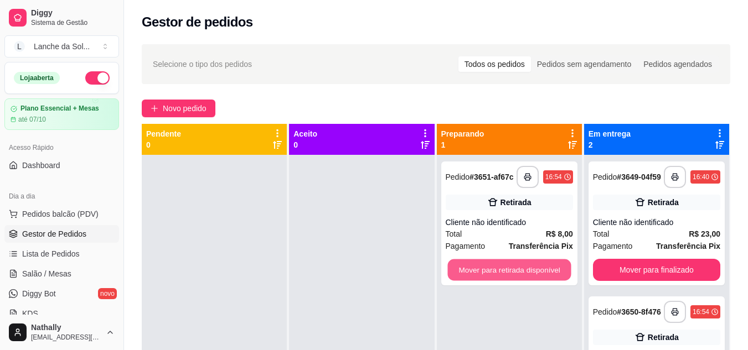
click at [531, 266] on button "Mover para retirada disponível" at bounding box center [508, 271] width 123 height 22
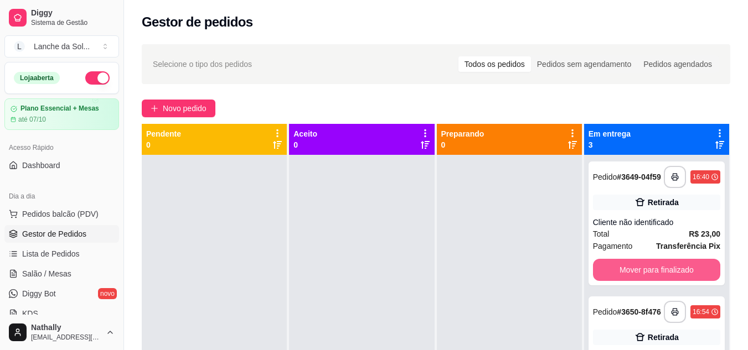
click at [616, 264] on button "Mover para finalizado" at bounding box center [656, 270] width 127 height 22
click at [616, 264] on button "Mover para finalizado" at bounding box center [656, 271] width 123 height 22
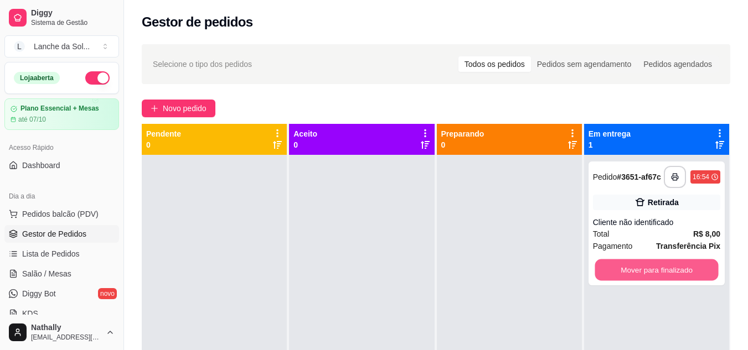
click at [616, 264] on button "Mover para finalizado" at bounding box center [656, 271] width 123 height 22
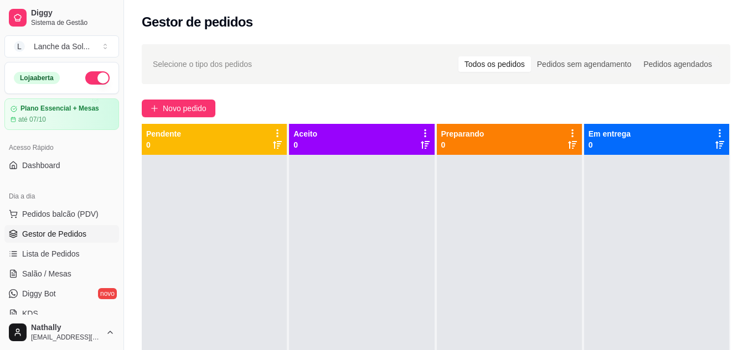
click at [104, 210] on button "Pedidos balcão (PDV)" at bounding box center [61, 214] width 115 height 18
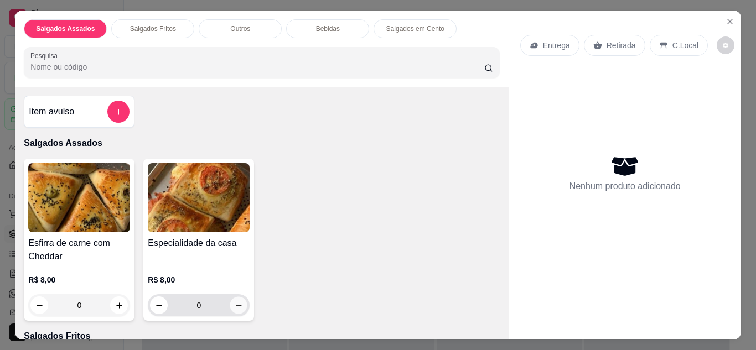
click at [235, 303] on icon "increase-product-quantity" at bounding box center [239, 306] width 8 height 8
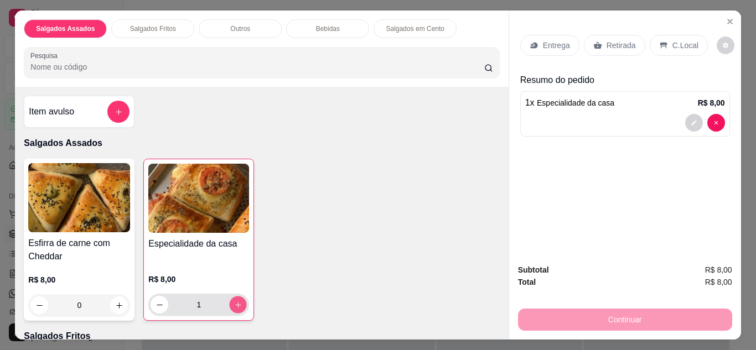
click at [234, 303] on icon "increase-product-quantity" at bounding box center [238, 305] width 8 height 8
type input "2"
click at [610, 44] on p "Retirada" at bounding box center [621, 45] width 29 height 11
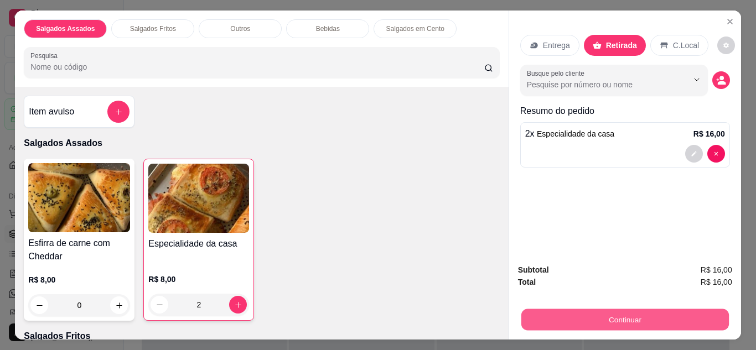
click at [593, 324] on button "Continuar" at bounding box center [625, 320] width 208 height 22
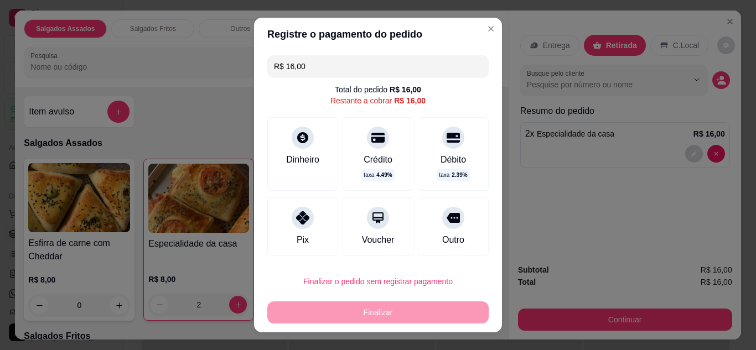
click at [294, 226] on div at bounding box center [303, 218] width 22 height 22
type input "R$ 0,00"
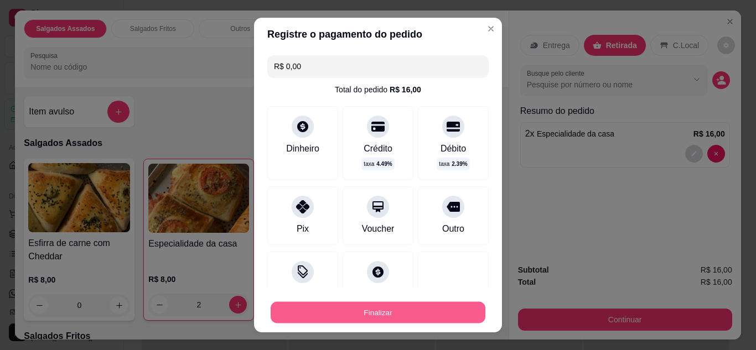
click at [354, 312] on button "Finalizar" at bounding box center [378, 313] width 215 height 22
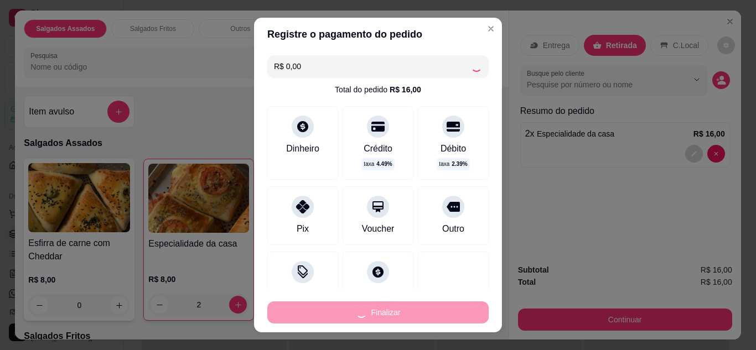
type input "0"
type input "-R$ 16,00"
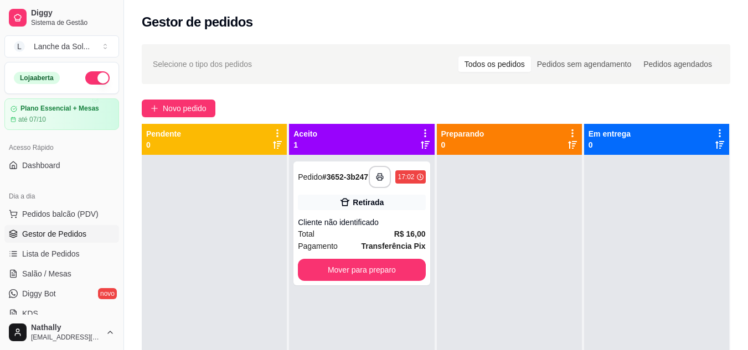
click at [59, 271] on span "Salão / Mesas" at bounding box center [46, 273] width 49 height 11
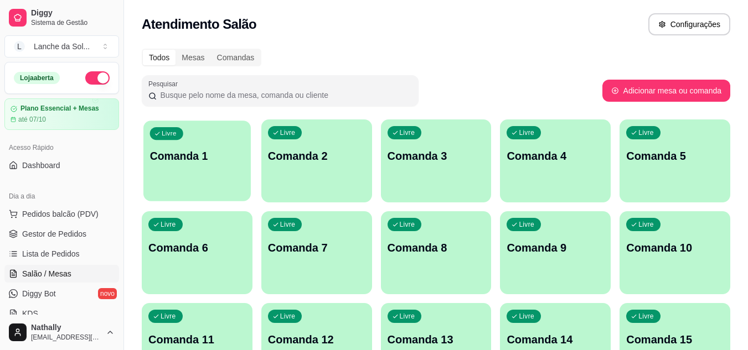
click at [231, 184] on div "Livre Comanda 1" at bounding box center [196, 155] width 107 height 68
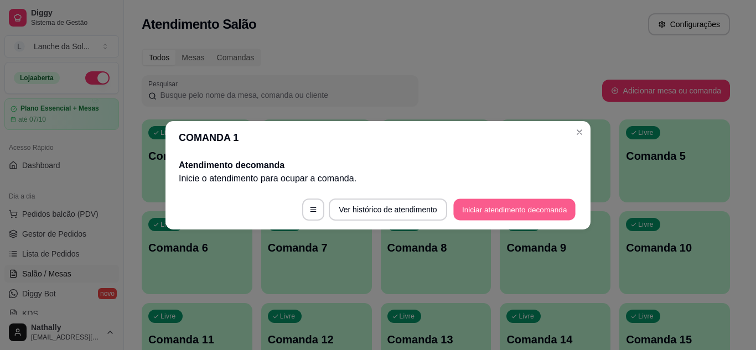
click at [454, 215] on button "Iniciar atendimento de comanda" at bounding box center [514, 210] width 122 height 22
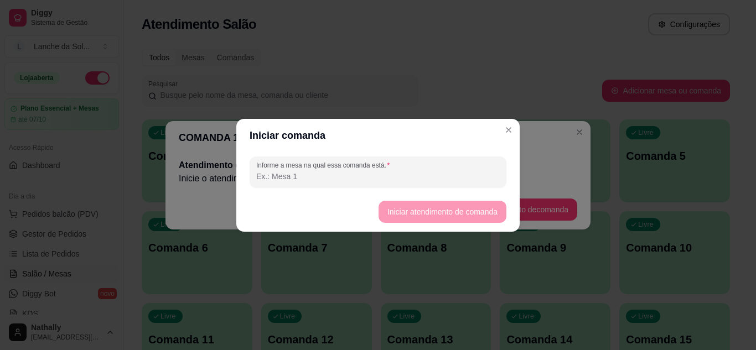
click at [410, 173] on input "Informe a mesa na qual essa comanda está." at bounding box center [378, 176] width 244 height 11
type input "mesa 01"
click at [394, 211] on button "Iniciar atendimento de comanda" at bounding box center [442, 212] width 124 height 22
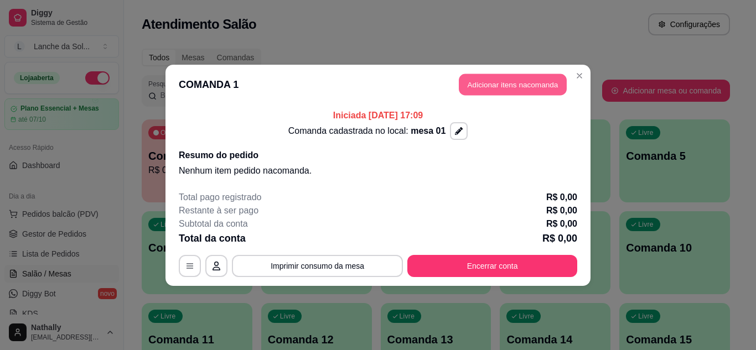
click at [474, 88] on button "Adicionar itens na comanda" at bounding box center [513, 85] width 108 height 22
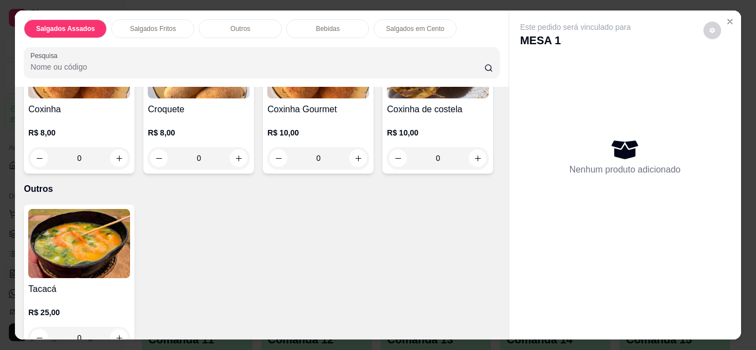
scroll to position [332, 0]
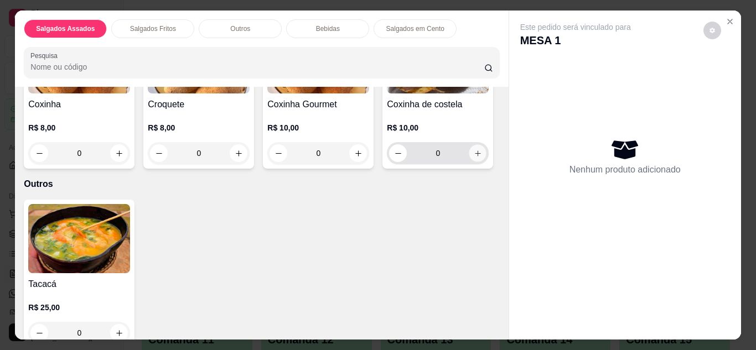
click at [474, 158] on icon "increase-product-quantity" at bounding box center [478, 153] width 8 height 8
type input "1"
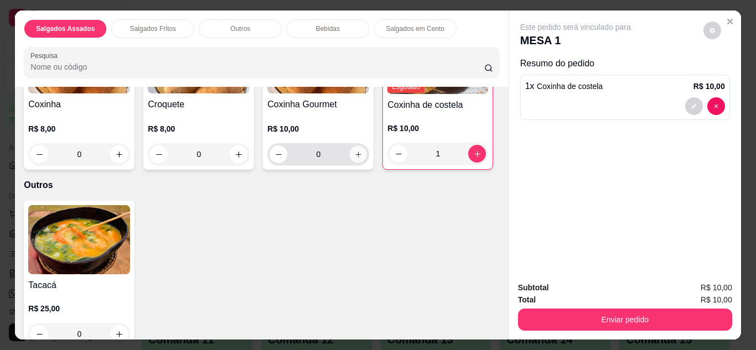
click at [354, 151] on icon "increase-product-quantity" at bounding box center [358, 155] width 8 height 8
type input "1"
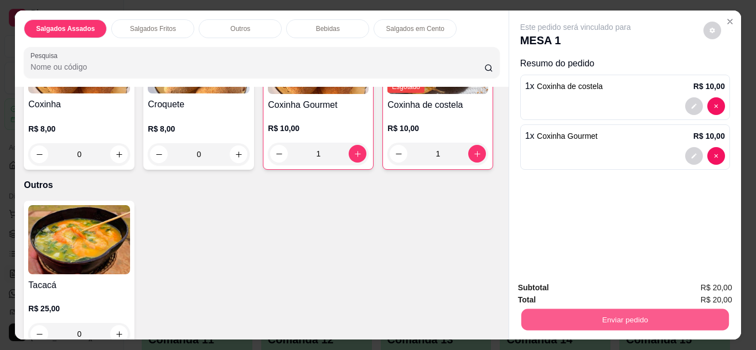
click at [540, 311] on button "Enviar pedido" at bounding box center [625, 320] width 208 height 22
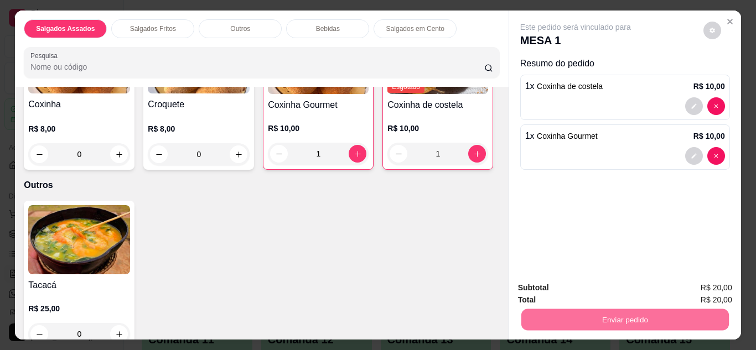
click at [684, 288] on button "Enviar pedido" at bounding box center [703, 288] width 61 height 20
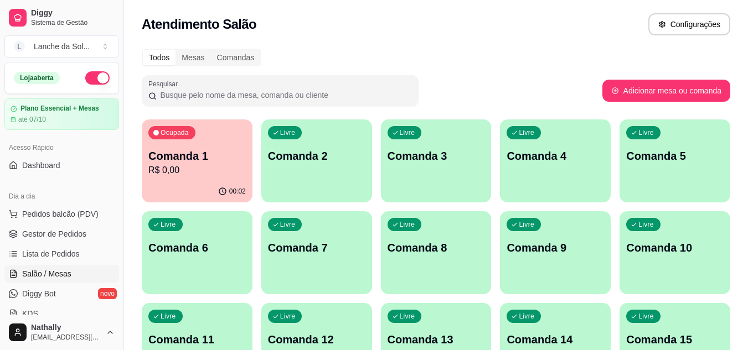
click at [75, 230] on span "Gestor de Pedidos" at bounding box center [54, 234] width 64 height 11
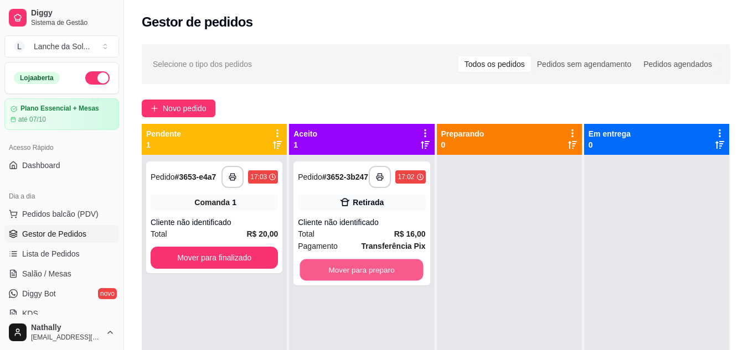
click at [380, 275] on button "Mover para preparo" at bounding box center [361, 271] width 123 height 22
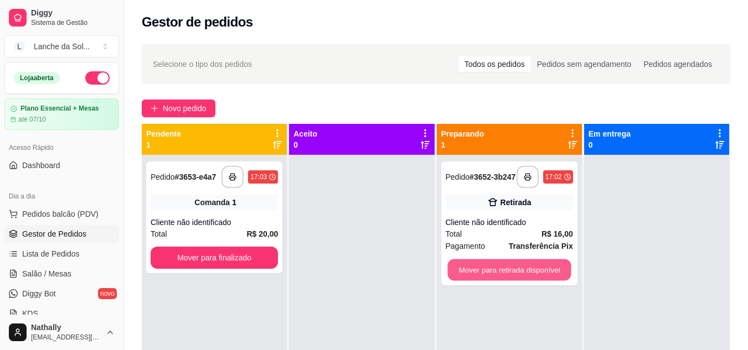
click at [541, 274] on button "Mover para retirada disponível" at bounding box center [508, 271] width 123 height 22
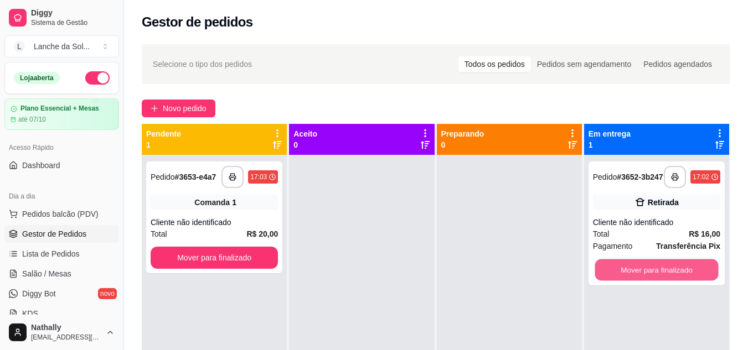
click at [623, 280] on button "Mover para finalizado" at bounding box center [656, 271] width 123 height 22
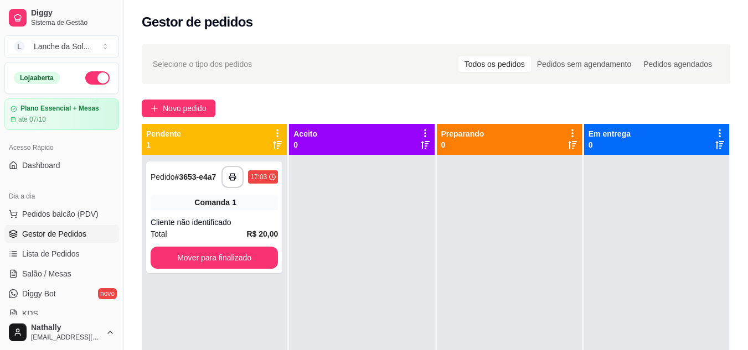
click at [70, 280] on link "Salão / Mesas" at bounding box center [61, 274] width 115 height 18
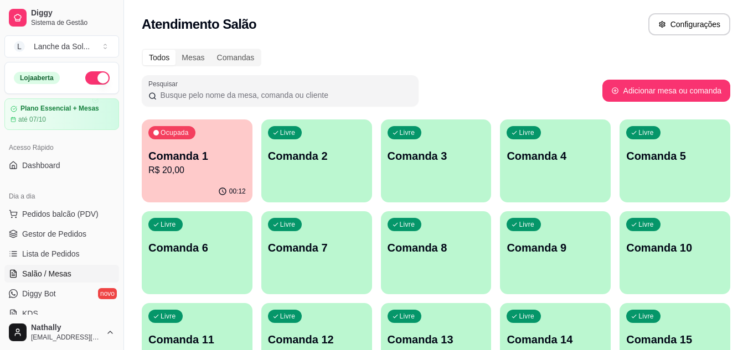
click at [206, 169] on p "R$ 20,00" at bounding box center [196, 170] width 97 height 13
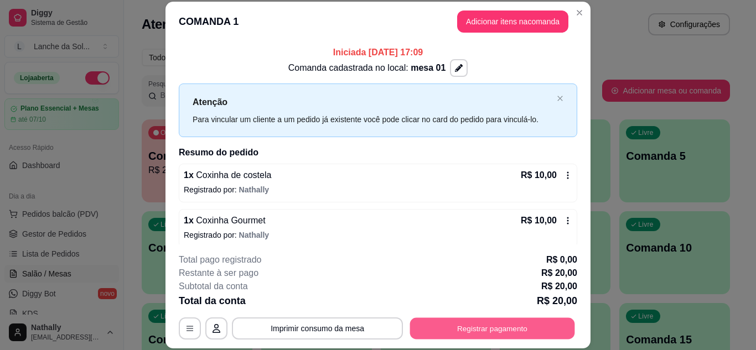
click at [446, 325] on button "Registrar pagamento" at bounding box center [492, 329] width 165 height 22
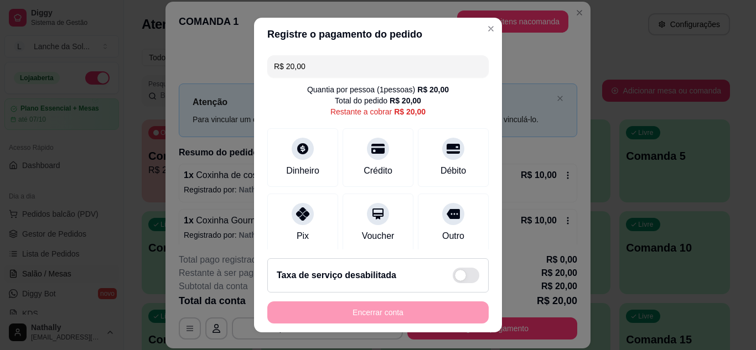
click at [283, 222] on div "Pix" at bounding box center [302, 223] width 71 height 59
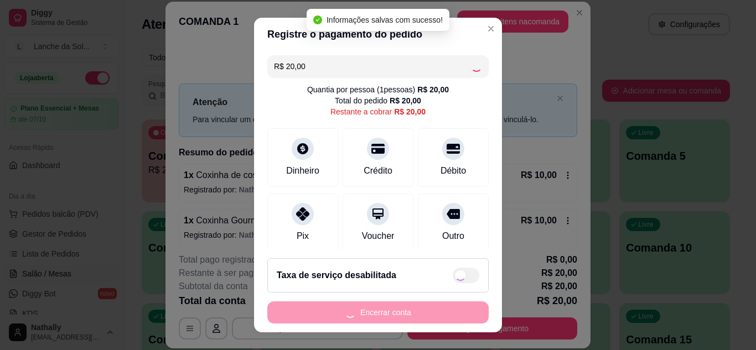
type input "R$ 0,00"
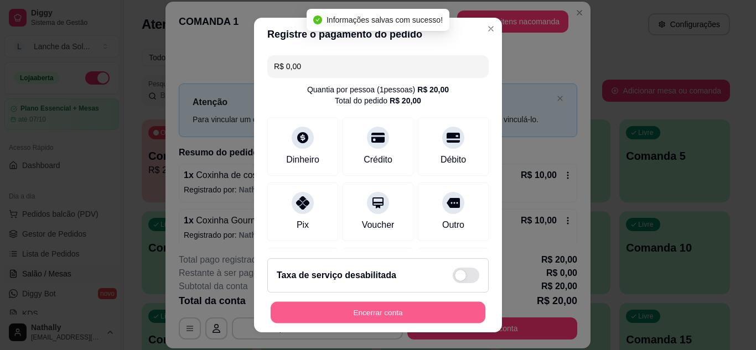
click at [323, 314] on button "Encerrar conta" at bounding box center [378, 313] width 215 height 22
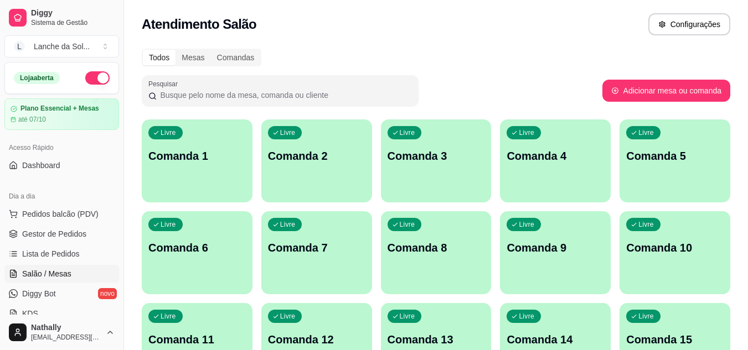
click at [67, 240] on link "Gestor de Pedidos" at bounding box center [61, 234] width 115 height 18
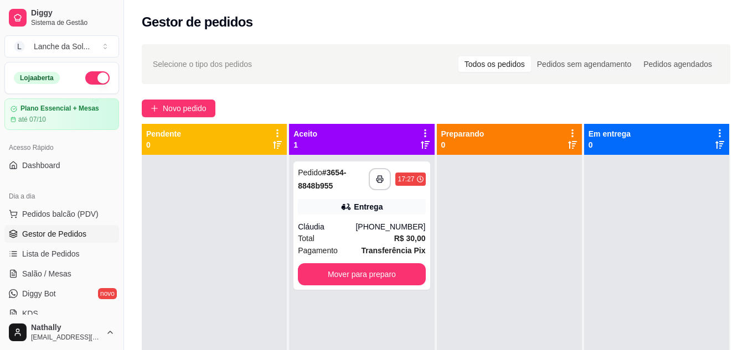
click at [383, 241] on div "Total R$ 30,00" at bounding box center [361, 238] width 127 height 12
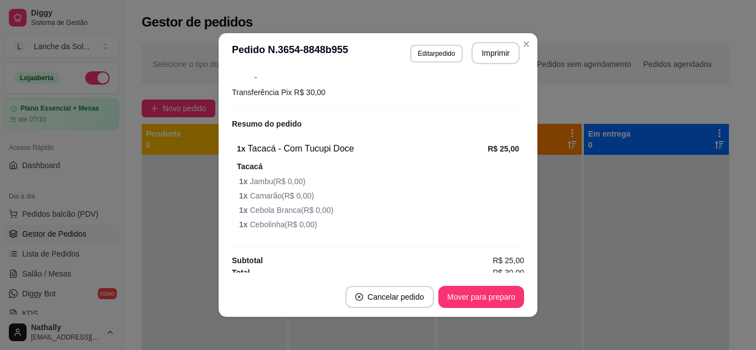
scroll to position [310, 0]
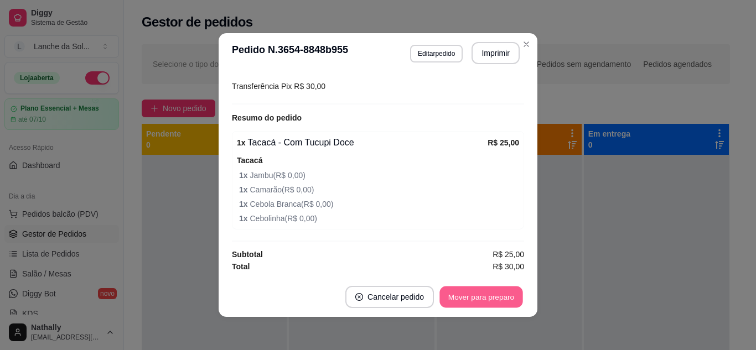
click at [449, 299] on button "Mover para preparo" at bounding box center [481, 298] width 83 height 22
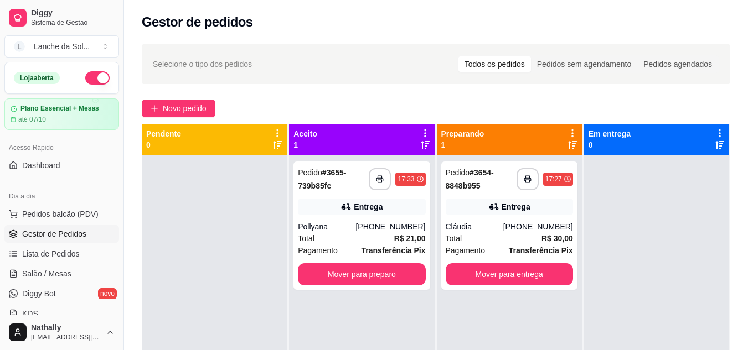
click at [393, 215] on div "**********" at bounding box center [361, 226] width 136 height 128
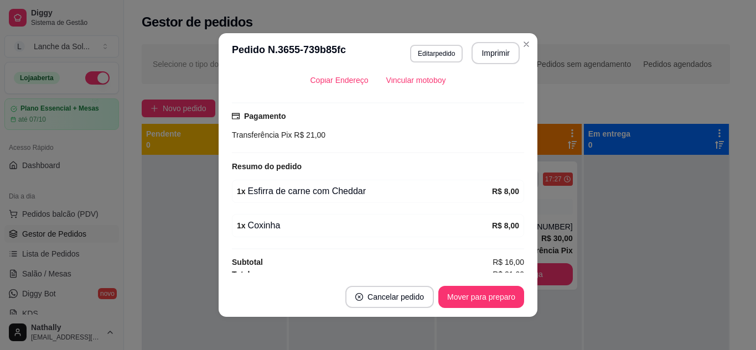
scroll to position [269, 0]
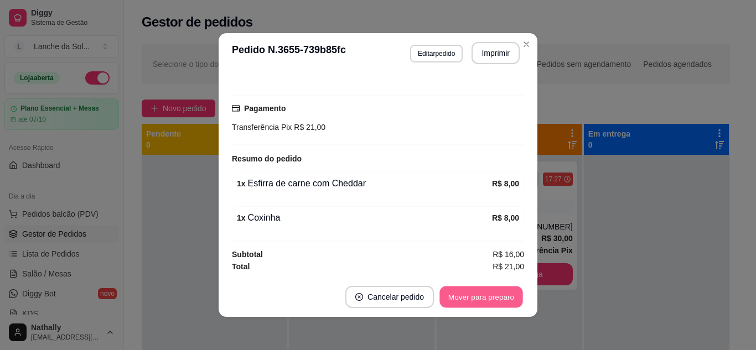
click at [507, 301] on button "Mover para preparo" at bounding box center [481, 298] width 83 height 22
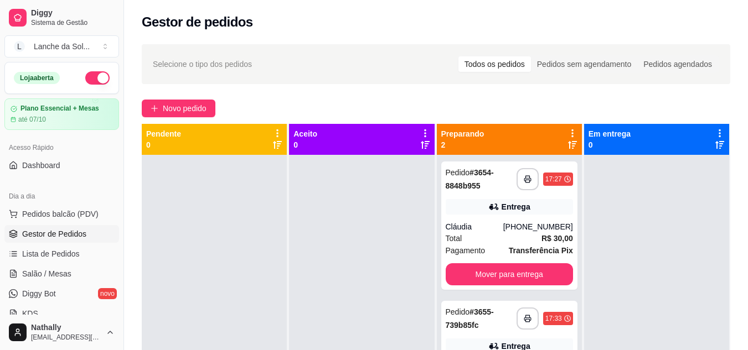
click at [68, 275] on span "Salão / Mesas" at bounding box center [46, 273] width 49 height 11
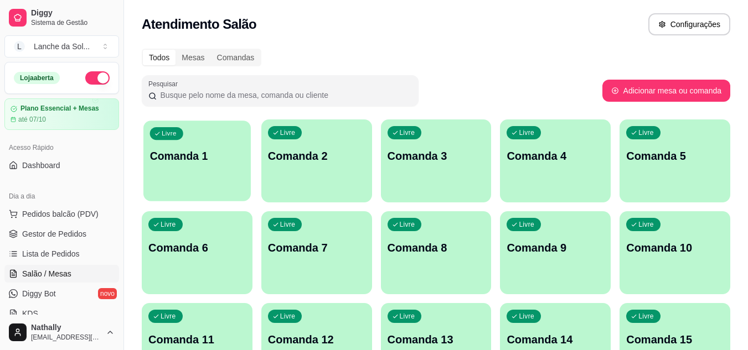
click at [215, 199] on div "button" at bounding box center [196, 194] width 107 height 13
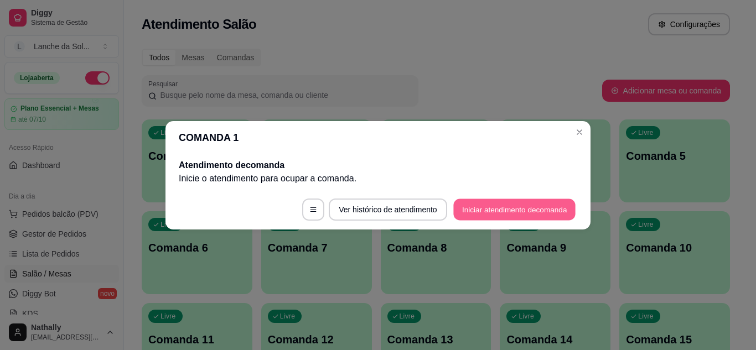
click at [471, 208] on button "Iniciar atendimento de comanda" at bounding box center [514, 210] width 122 height 22
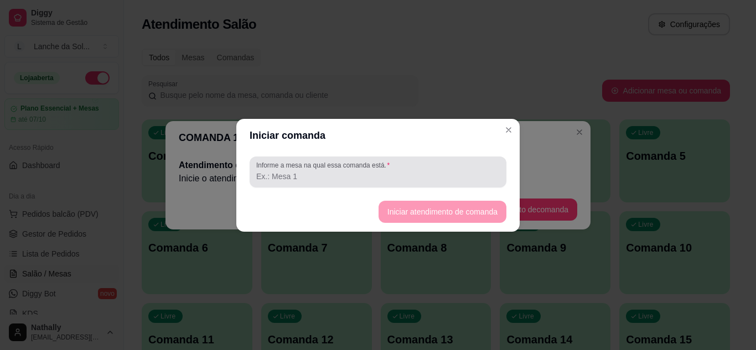
click at [438, 180] on input "Informe a mesa na qual essa comanda está." at bounding box center [378, 176] width 244 height 11
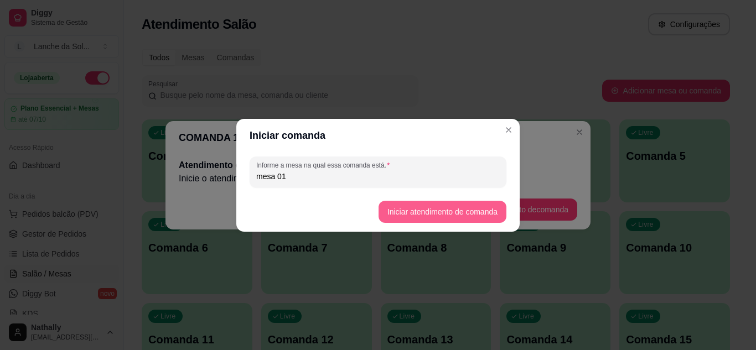
type input "mesa 01"
click at [386, 210] on button "Iniciar atendimento de comanda" at bounding box center [442, 212] width 124 height 22
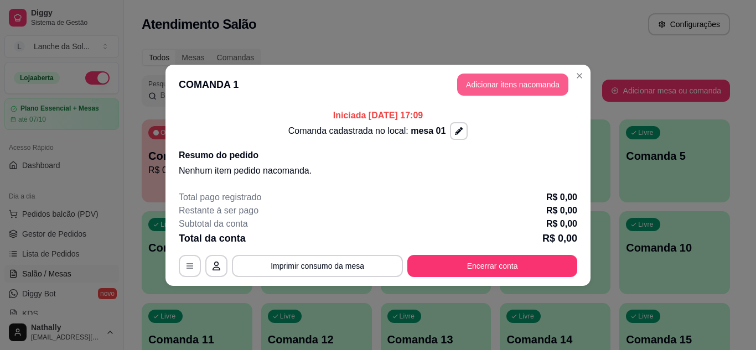
click at [469, 76] on button "Adicionar itens na comanda" at bounding box center [512, 85] width 111 height 22
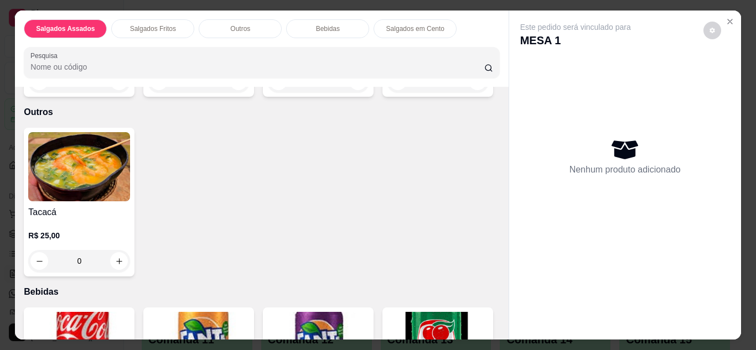
scroll to position [443, 0]
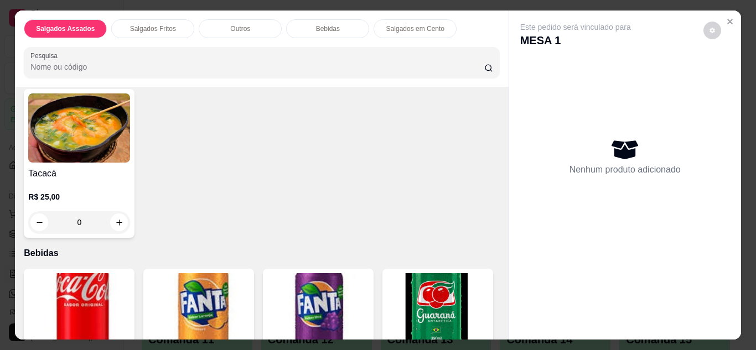
click at [721, 18] on button "Close" at bounding box center [730, 22] width 18 height 18
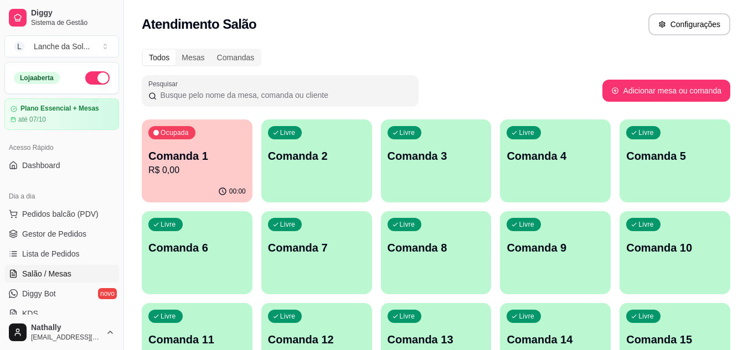
click at [71, 208] on button "Pedidos balcão (PDV)" at bounding box center [61, 214] width 115 height 18
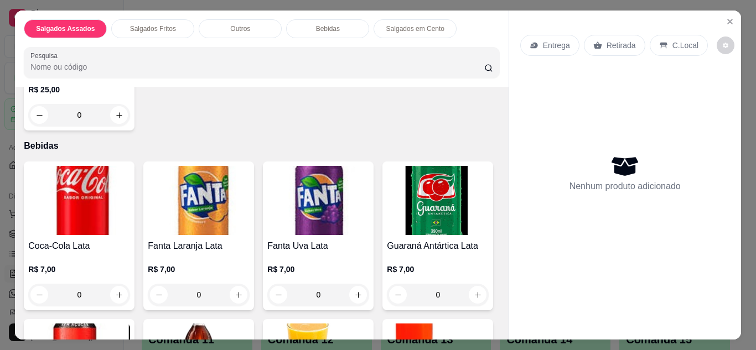
scroll to position [576, 0]
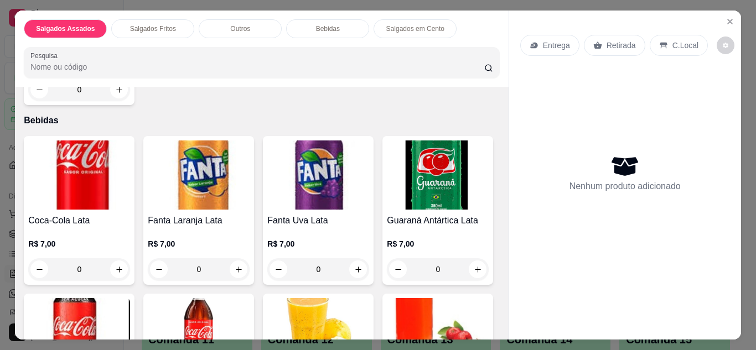
click at [115, 101] on div "0" at bounding box center [79, 90] width 102 height 22
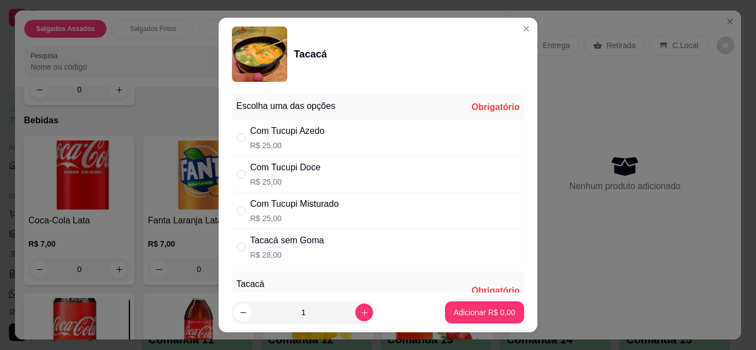
click at [348, 181] on div "Com Tucupi Doce R$ 25,00" at bounding box center [378, 174] width 292 height 37
radio input "true"
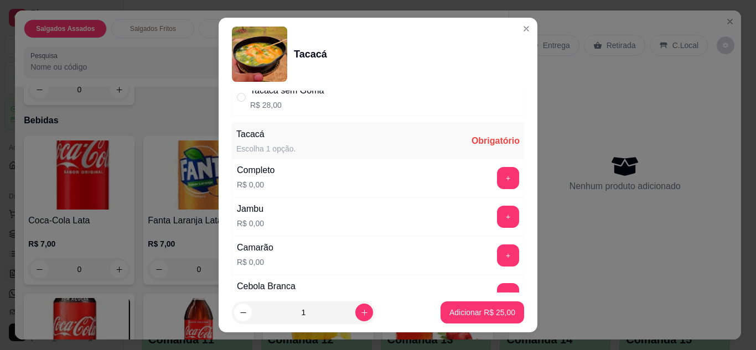
scroll to position [155, 0]
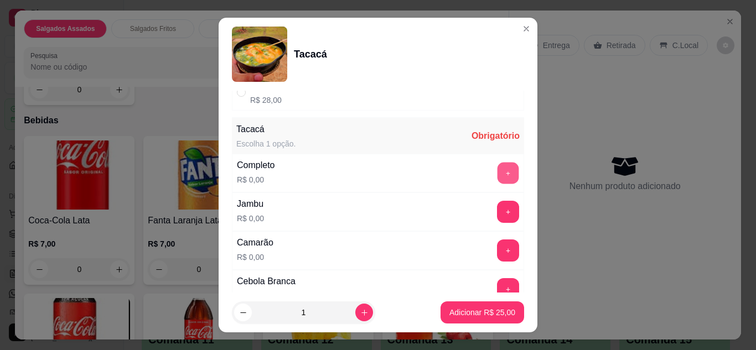
click at [498, 169] on button "+" at bounding box center [509, 173] width 22 height 22
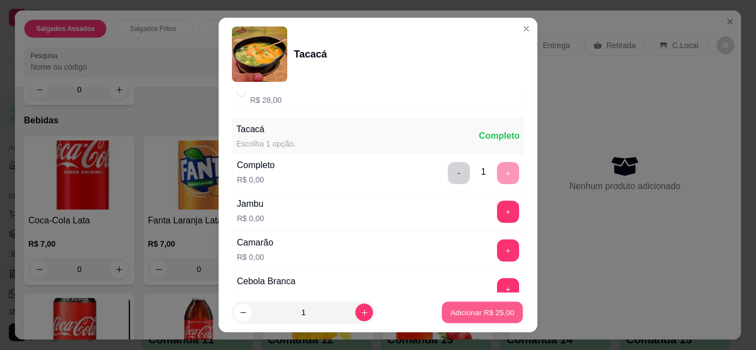
click at [464, 309] on p "Adicionar R$ 25,00" at bounding box center [483, 313] width 64 height 11
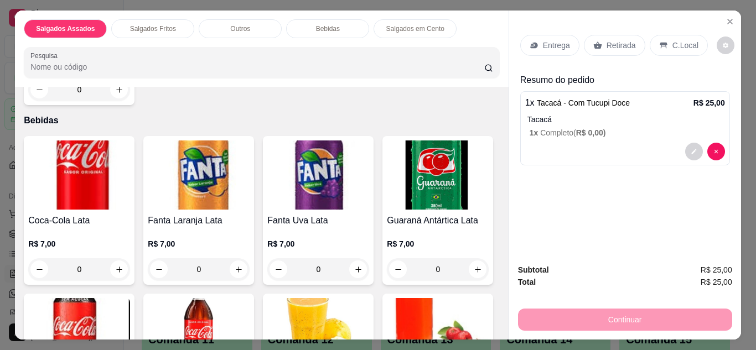
click at [607, 40] on p "Retirada" at bounding box center [621, 45] width 29 height 11
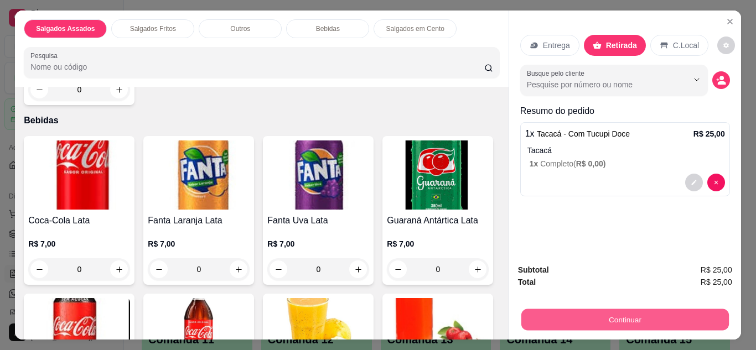
click at [585, 310] on button "Continuar" at bounding box center [625, 320] width 208 height 22
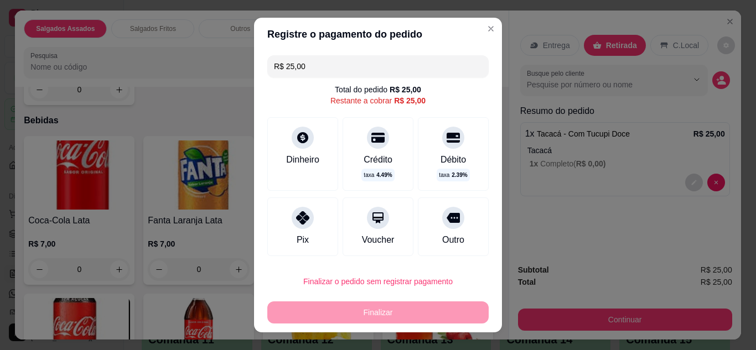
click at [276, 214] on div "Pix" at bounding box center [302, 227] width 71 height 59
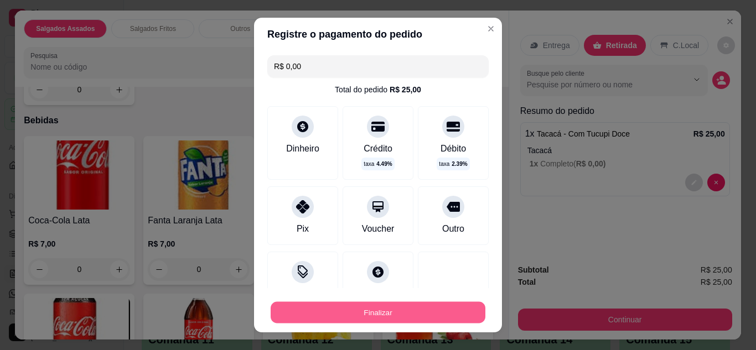
click at [331, 307] on button "Finalizar" at bounding box center [378, 313] width 215 height 22
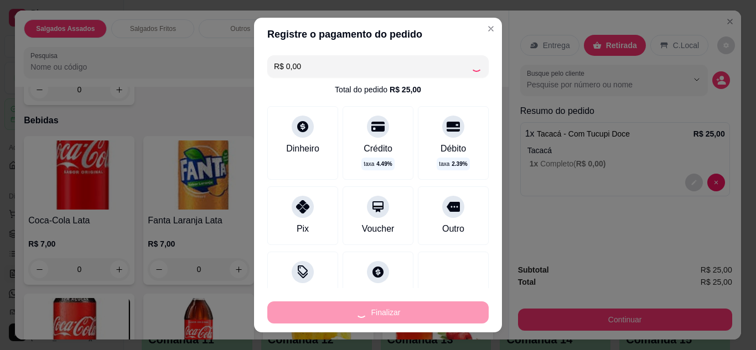
type input "-R$ 25,00"
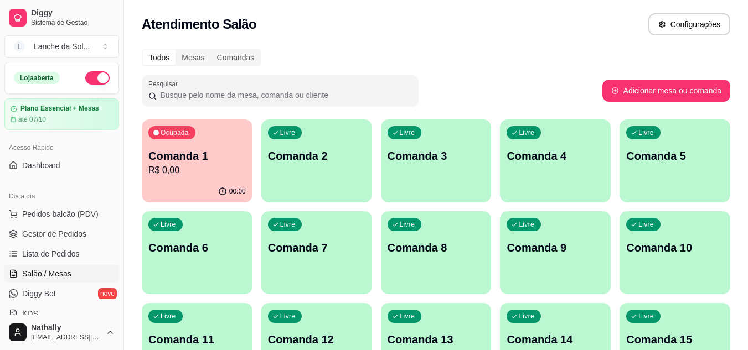
click at [70, 235] on span "Gestor de Pedidos" at bounding box center [54, 234] width 64 height 11
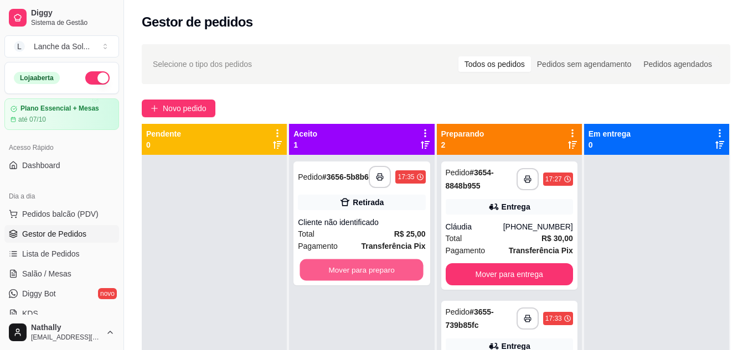
click at [370, 278] on button "Mover para preparo" at bounding box center [361, 271] width 123 height 22
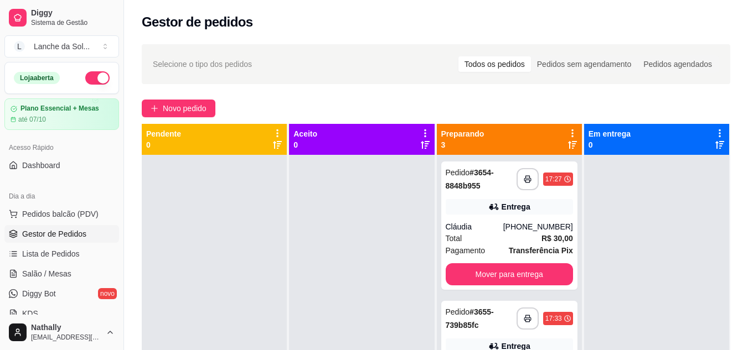
click at [487, 235] on div "Total R$ 30,00" at bounding box center [509, 238] width 127 height 12
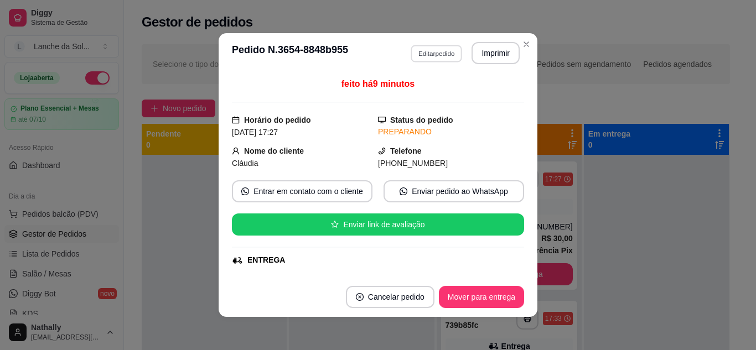
click at [421, 54] on button "Editar pedido" at bounding box center [436, 53] width 51 height 17
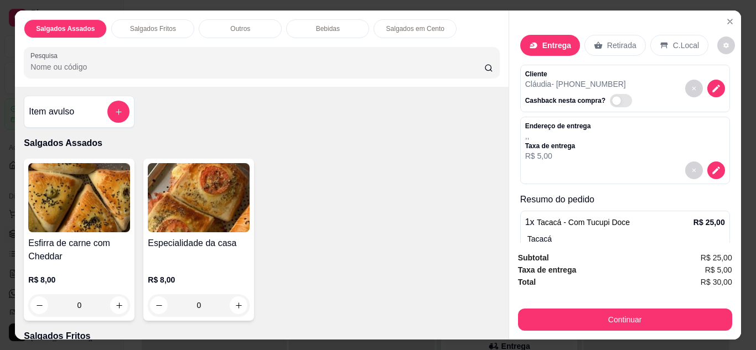
click at [572, 151] on p "R$ 5,00" at bounding box center [558, 156] width 66 height 11
click at [542, 44] on p "Entrega" at bounding box center [556, 45] width 29 height 11
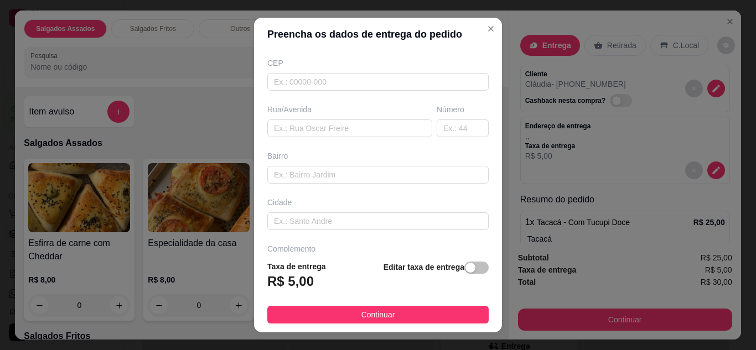
scroll to position [172, 0]
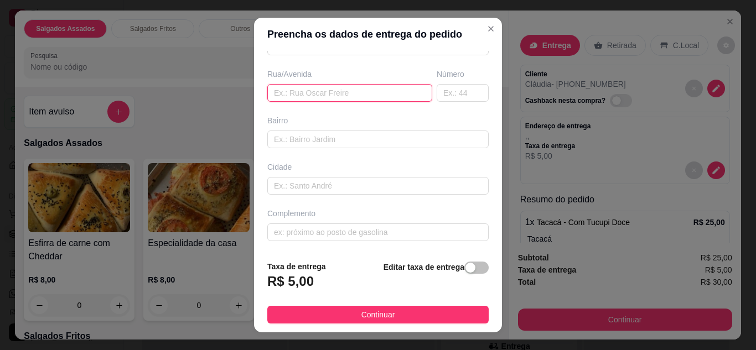
click at [383, 89] on input "text" at bounding box center [349, 93] width 165 height 18
type input "alojamento amazonas"
click at [445, 94] on input "text" at bounding box center [463, 93] width 52 height 18
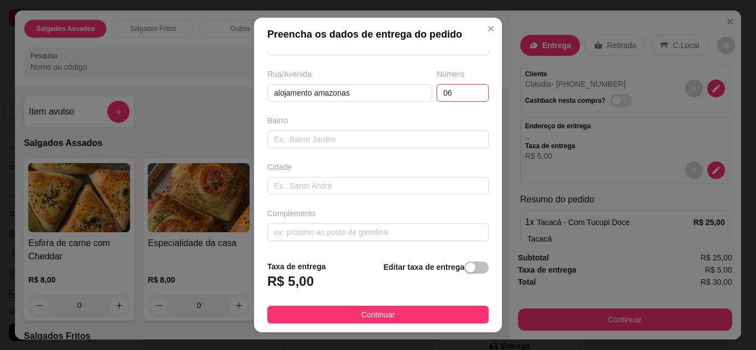
type input "06"
click at [398, 311] on button "Continuar" at bounding box center [377, 315] width 221 height 18
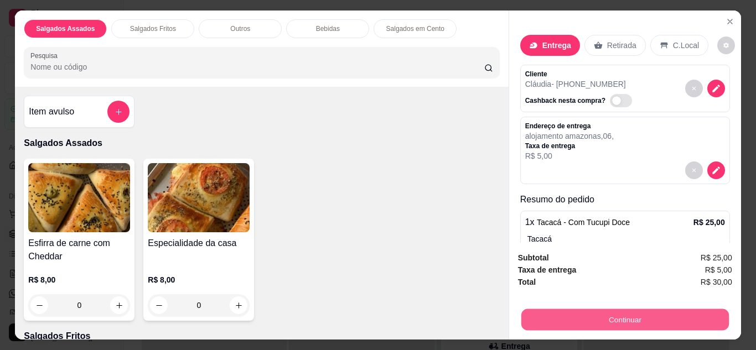
click at [553, 320] on button "Continuar" at bounding box center [625, 320] width 208 height 22
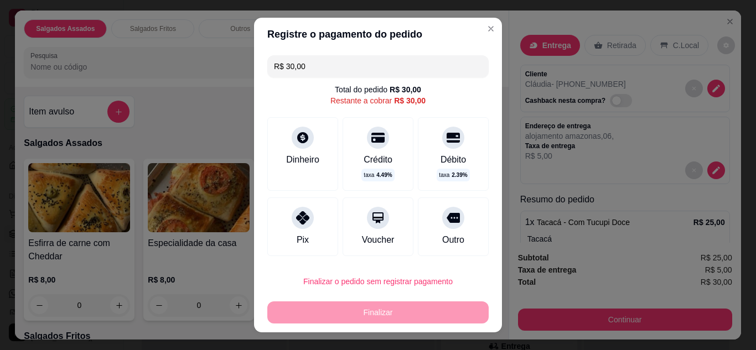
click at [297, 234] on div "Pix" at bounding box center [303, 240] width 12 height 13
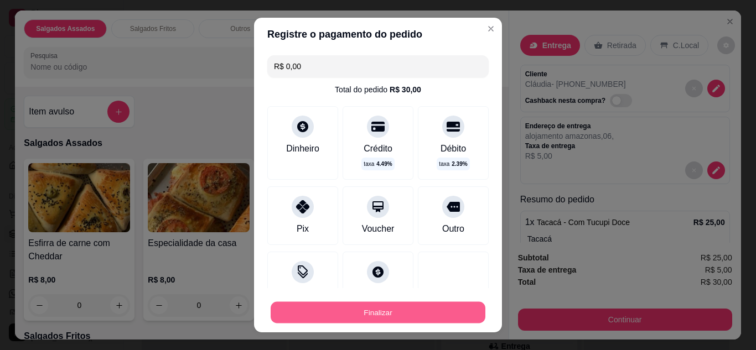
click at [318, 314] on button "Finalizar" at bounding box center [378, 313] width 215 height 22
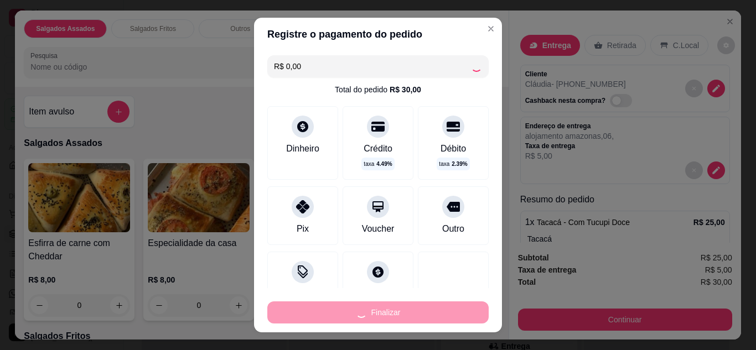
type input "-R$ 30,00"
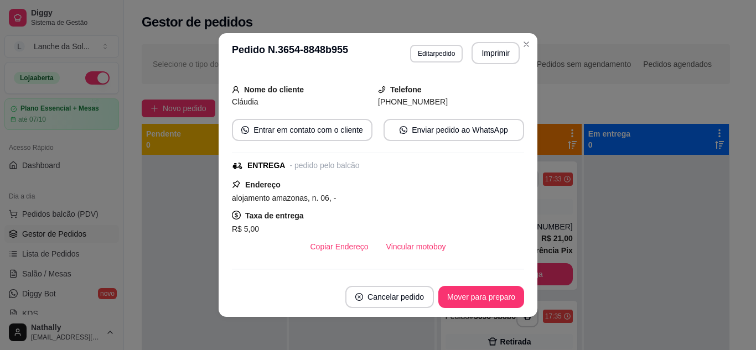
scroll to position [111, 0]
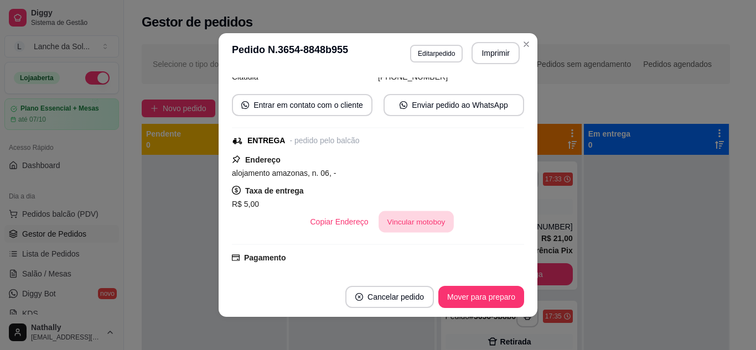
click at [420, 224] on button "Vincular motoboy" at bounding box center [416, 222] width 75 height 22
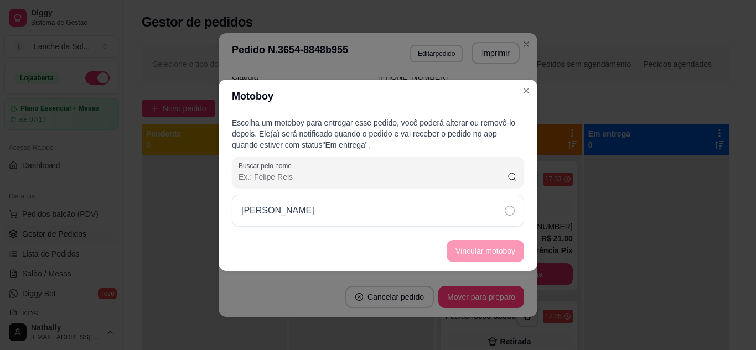
click at [441, 216] on div "[PERSON_NAME]" at bounding box center [378, 211] width 292 height 32
click at [463, 255] on button "Vincular motoboy" at bounding box center [485, 251] width 75 height 22
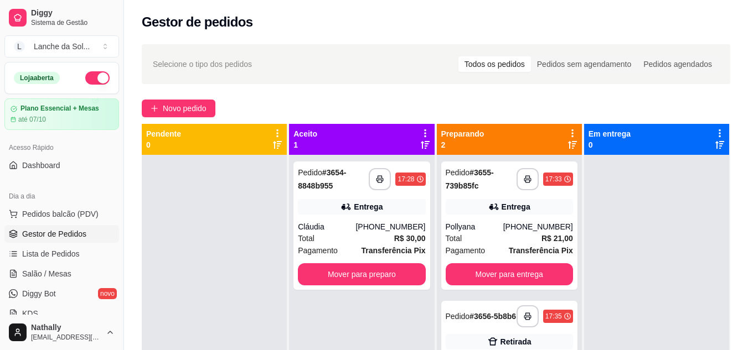
click at [419, 230] on div "[PHONE_NUMBER]" at bounding box center [390, 226] width 70 height 11
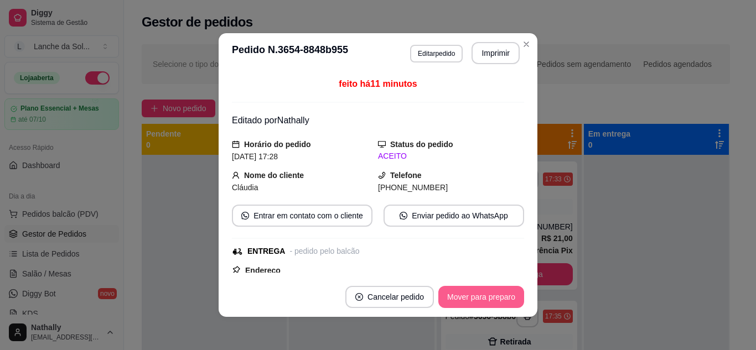
click at [482, 296] on button "Mover para preparo" at bounding box center [481, 297] width 86 height 22
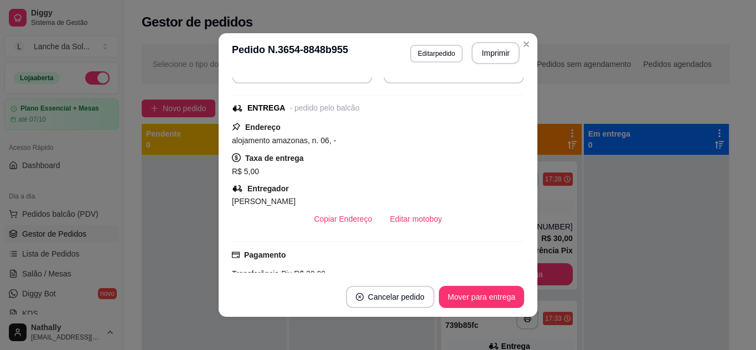
scroll to position [155, 0]
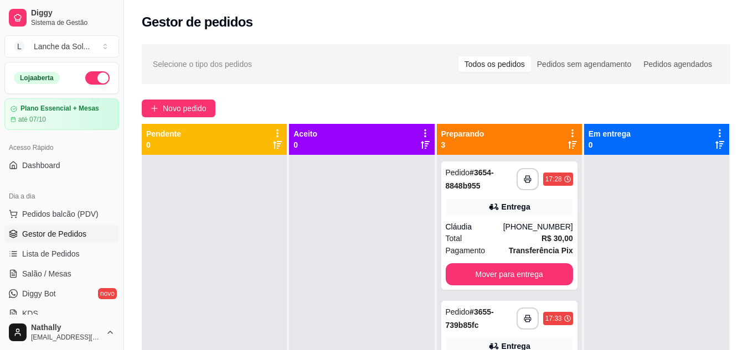
click at [548, 313] on div "17:33" at bounding box center [558, 318] width 30 height 13
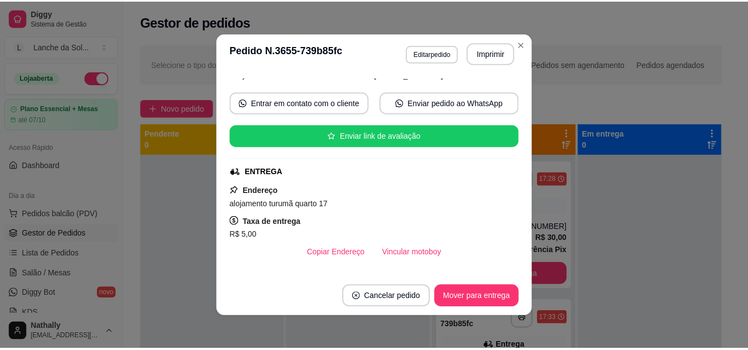
scroll to position [111, 0]
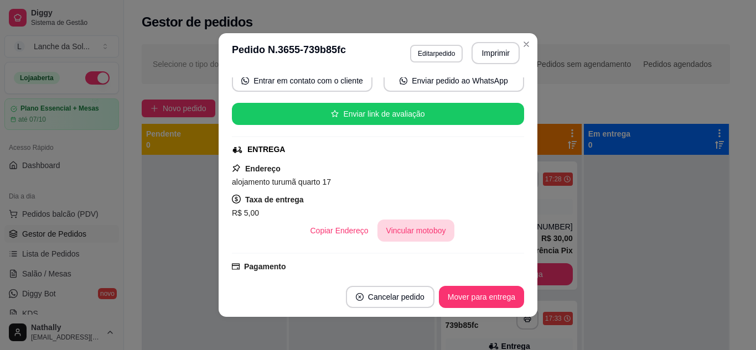
click at [429, 229] on button "Vincular motoboy" at bounding box center [416, 231] width 77 height 22
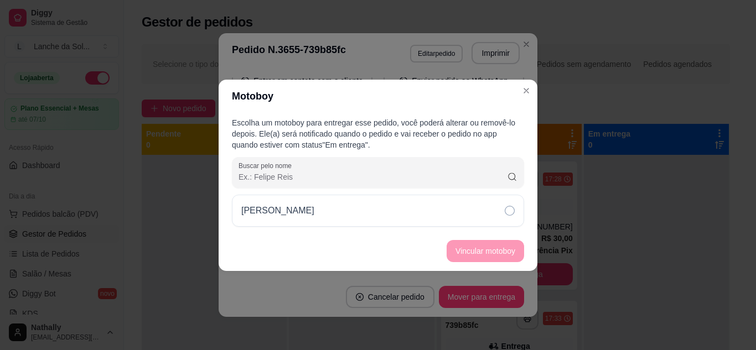
click at [465, 216] on div "[PERSON_NAME]" at bounding box center [378, 211] width 292 height 32
click at [484, 250] on button "Vincular motoboy" at bounding box center [485, 251] width 75 height 22
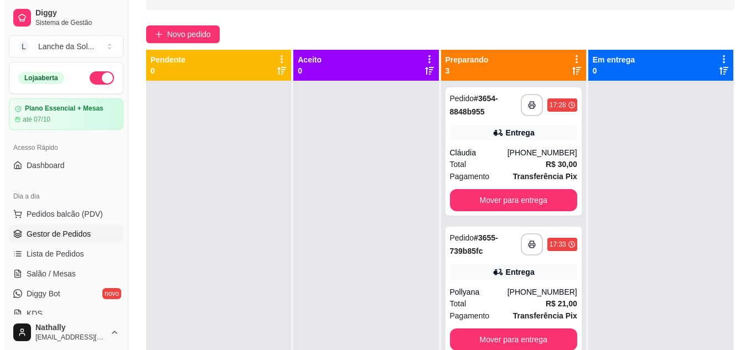
scroll to position [126, 0]
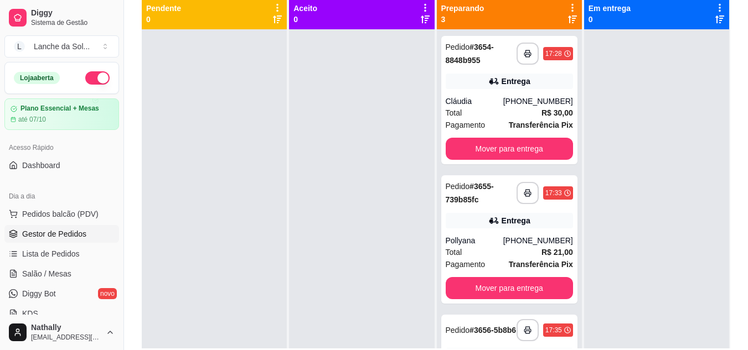
click at [564, 331] on icon at bounding box center [567, 330] width 7 height 7
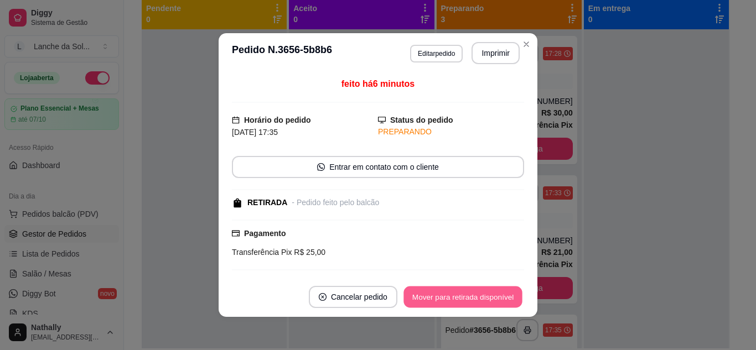
click at [494, 292] on button "Mover para retirada disponível" at bounding box center [463, 298] width 118 height 22
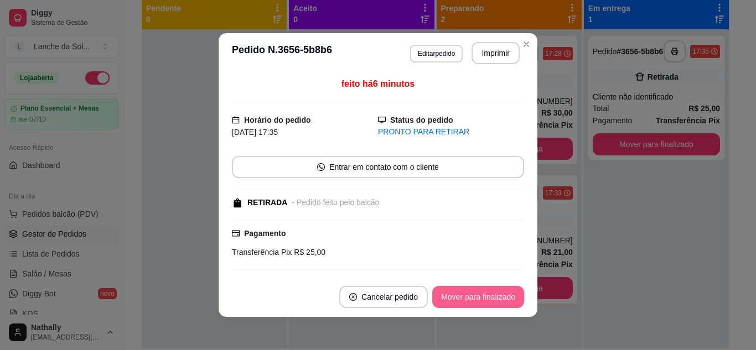
click at [494, 292] on button "Mover para finalizado" at bounding box center [478, 297] width 92 height 22
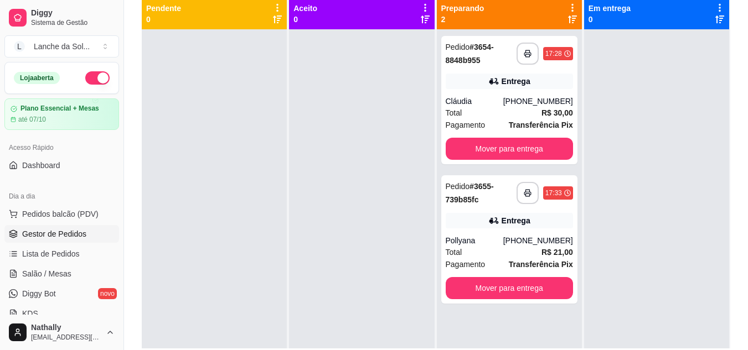
click at [74, 209] on span "Pedidos balcão (PDV)" at bounding box center [60, 214] width 76 height 11
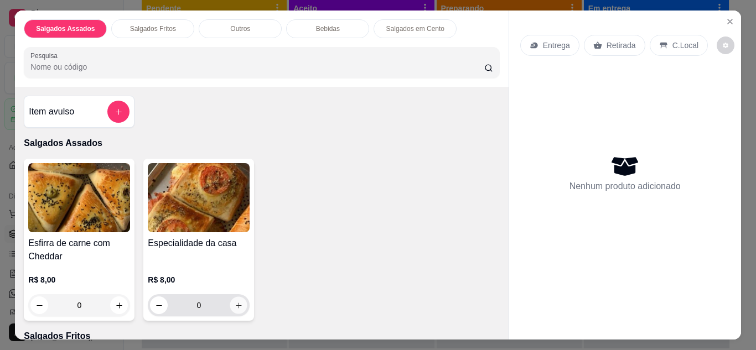
click at [235, 302] on icon "increase-product-quantity" at bounding box center [239, 306] width 8 height 8
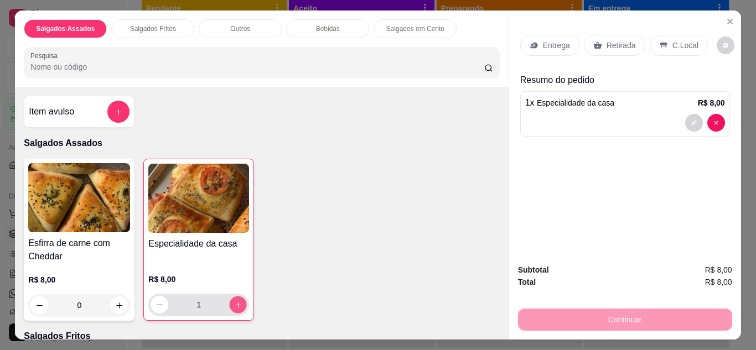
click at [234, 302] on icon "increase-product-quantity" at bounding box center [238, 305] width 8 height 8
type input "2"
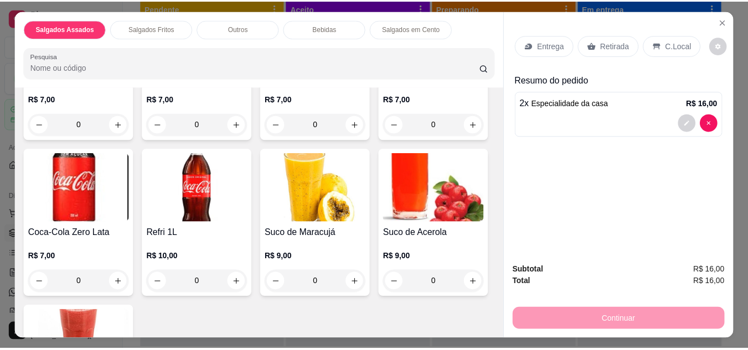
scroll to position [731, 0]
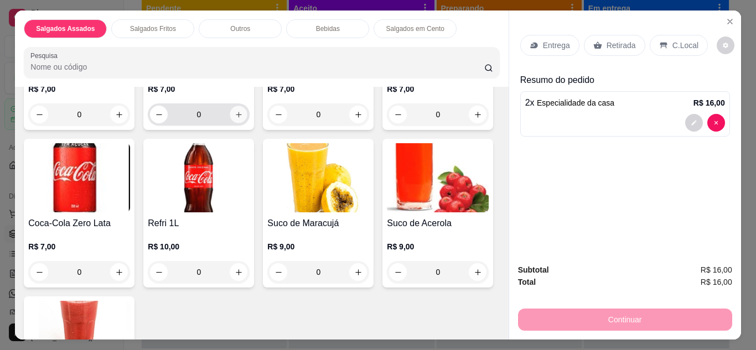
click at [236, 119] on icon "increase-product-quantity" at bounding box center [239, 115] width 8 height 8
type input "1"
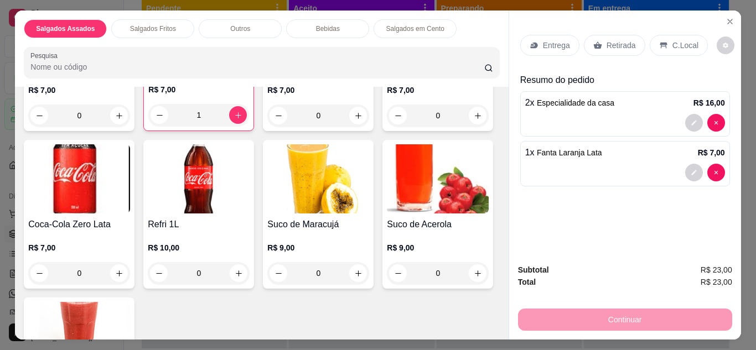
click at [598, 46] on div "Retirada" at bounding box center [614, 45] width 61 height 21
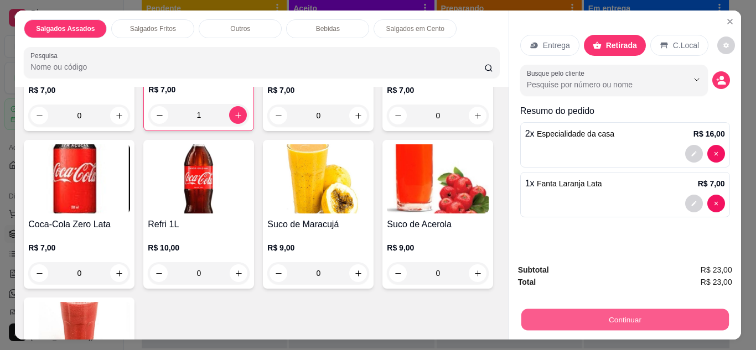
click at [586, 313] on button "Continuar" at bounding box center [625, 320] width 208 height 22
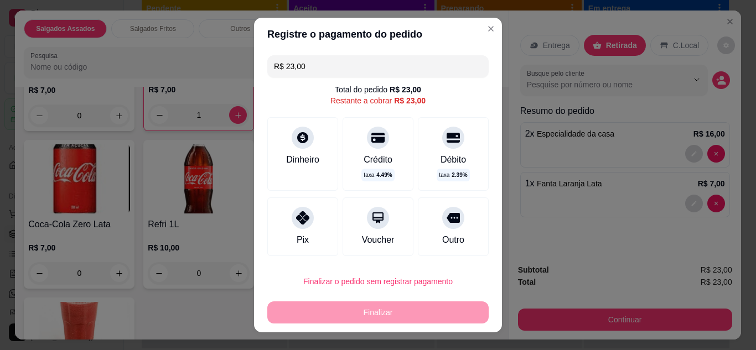
click at [301, 234] on div "Pix" at bounding box center [303, 240] width 12 height 13
type input "R$ 0,00"
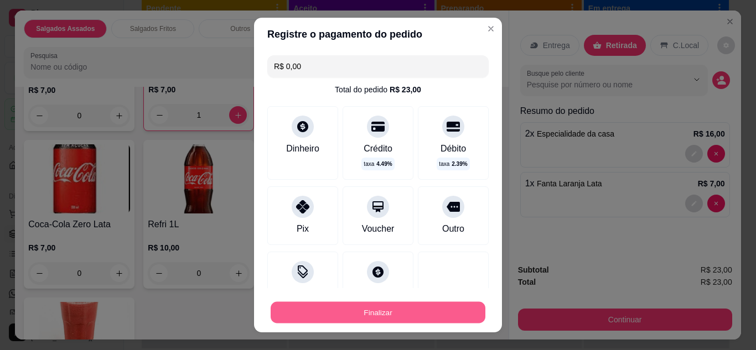
click at [325, 309] on button "Finalizar" at bounding box center [378, 313] width 215 height 22
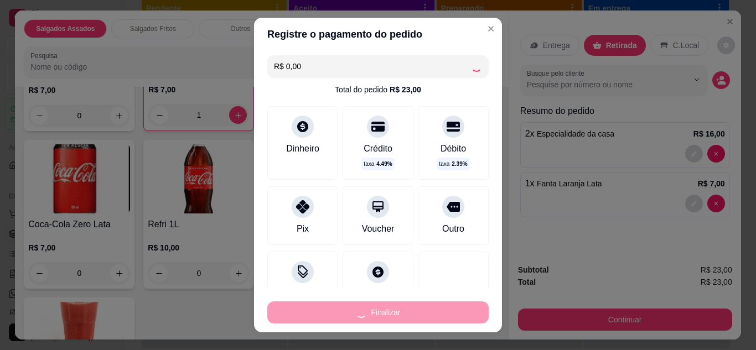
type input "0"
type input "-R$ 23,00"
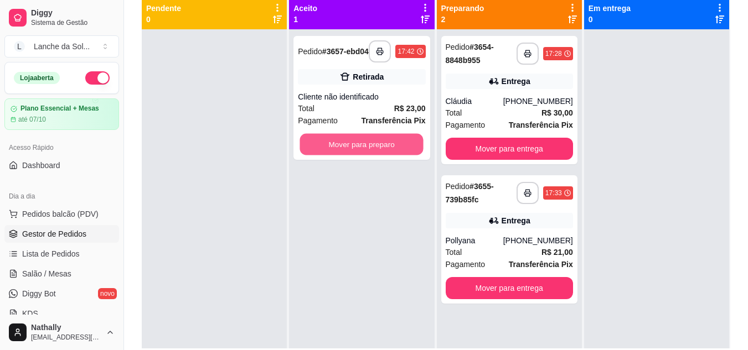
click at [346, 151] on button "Mover para preparo" at bounding box center [361, 145] width 123 height 22
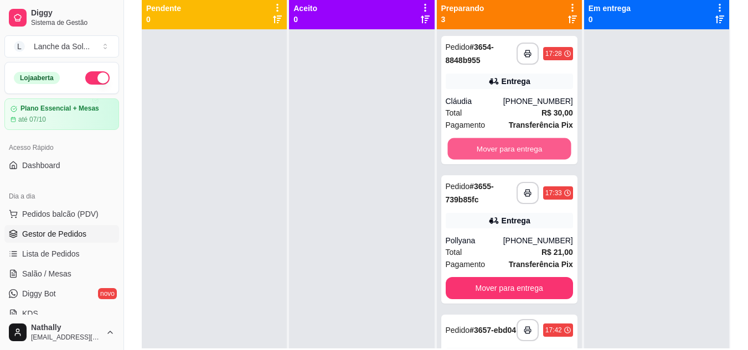
click at [502, 148] on button "Mover para entrega" at bounding box center [508, 149] width 123 height 22
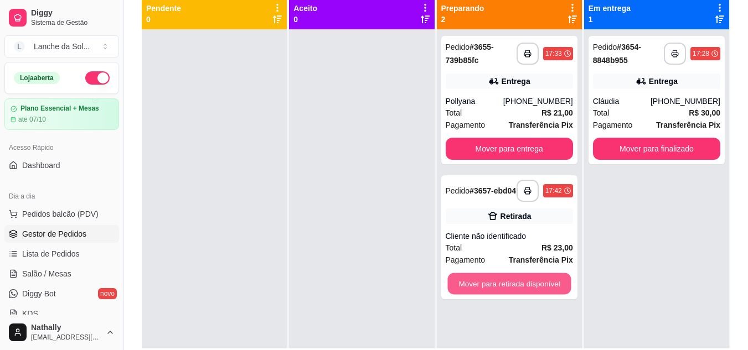
click at [525, 293] on button "Mover para retirada disponível" at bounding box center [508, 284] width 123 height 22
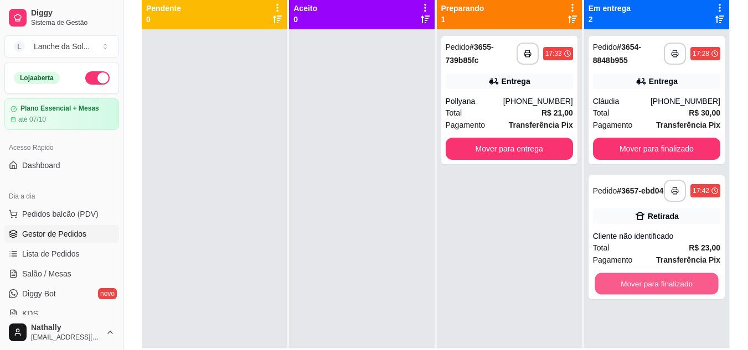
click at [625, 289] on button "Mover para finalizado" at bounding box center [656, 284] width 123 height 22
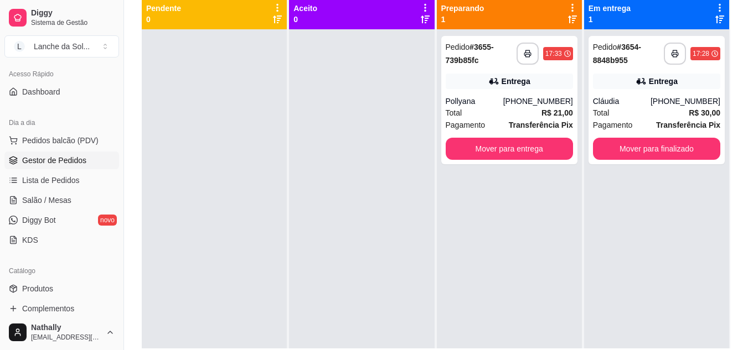
scroll to position [89, 0]
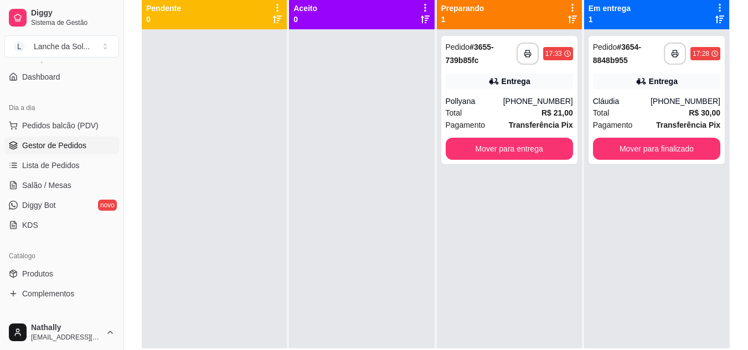
click at [67, 272] on link "Produtos" at bounding box center [61, 274] width 115 height 18
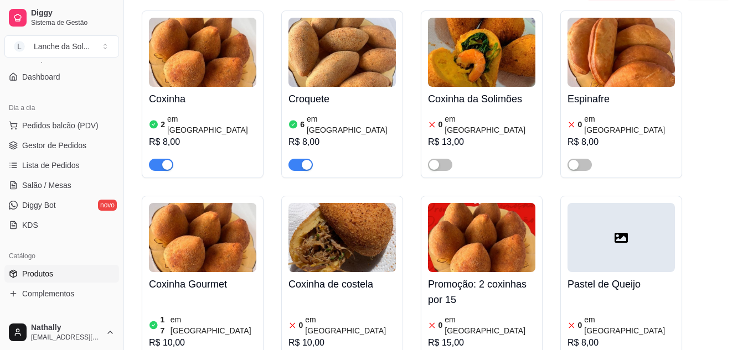
scroll to position [649, 0]
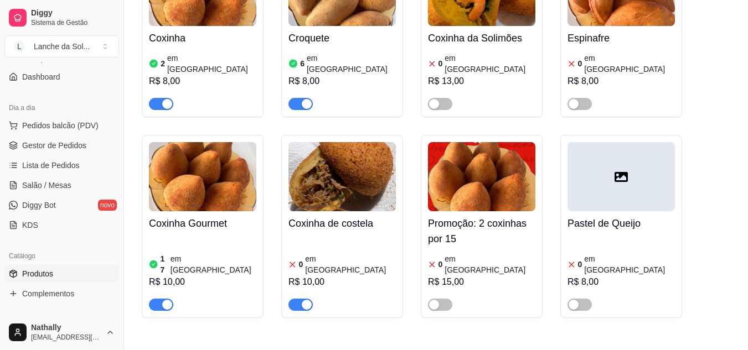
click at [306, 300] on div "button" at bounding box center [307, 305] width 10 height 10
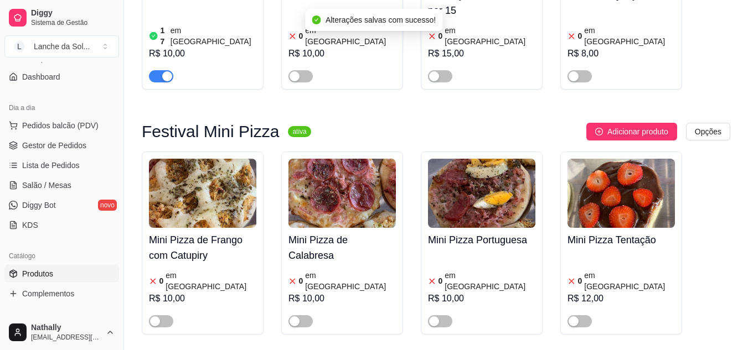
scroll to position [900, 0]
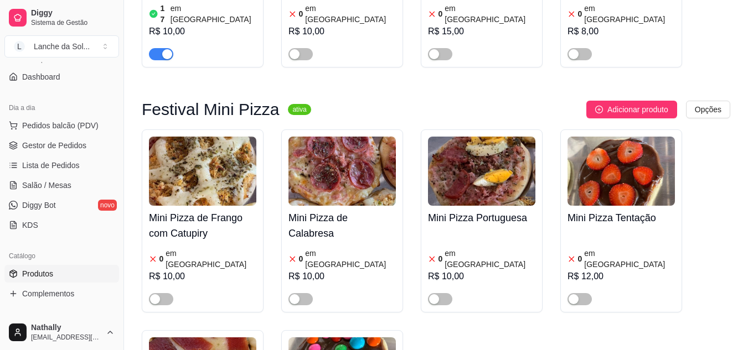
click at [85, 151] on link "Gestor de Pedidos" at bounding box center [61, 146] width 115 height 18
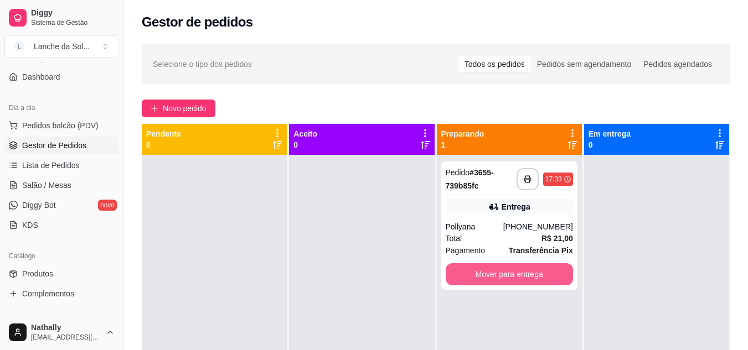
click at [478, 276] on button "Mover para entrega" at bounding box center [509, 274] width 127 height 22
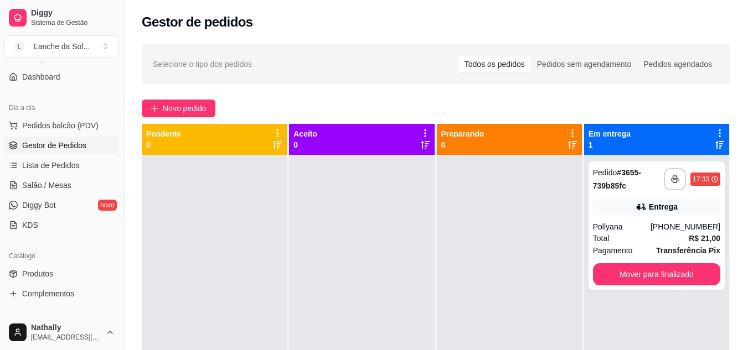
click at [634, 249] on div "Pagamento Transferência Pix" at bounding box center [656, 251] width 127 height 12
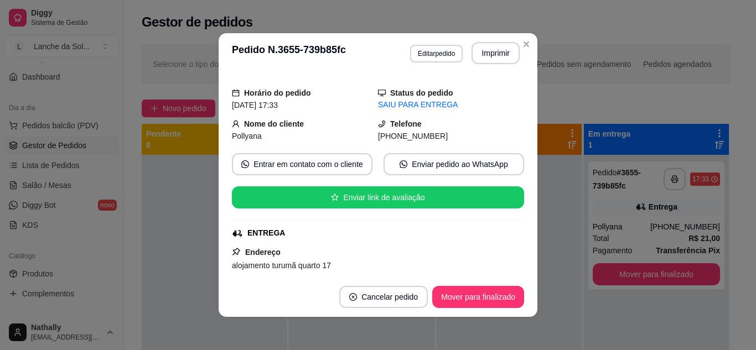
scroll to position [155, 0]
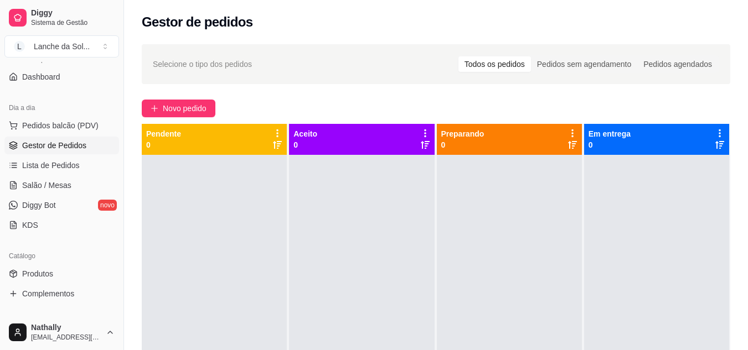
click at [54, 190] on span "Salão / Mesas" at bounding box center [46, 185] width 49 height 11
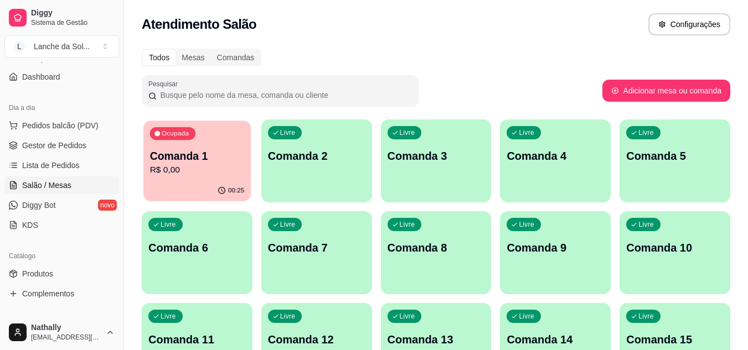
click at [203, 167] on p "R$ 0,00" at bounding box center [197, 170] width 95 height 13
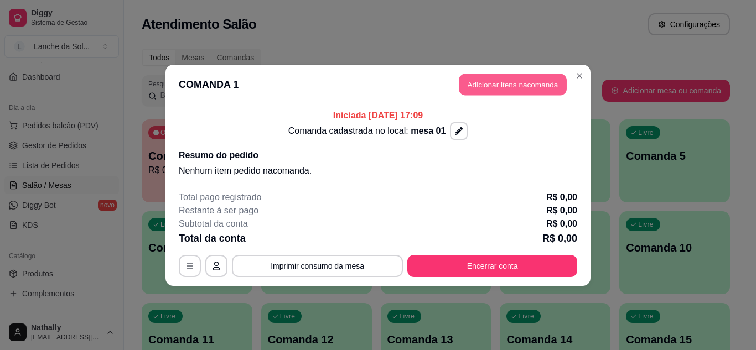
click at [494, 78] on button "Adicionar itens na comanda" at bounding box center [513, 85] width 108 height 22
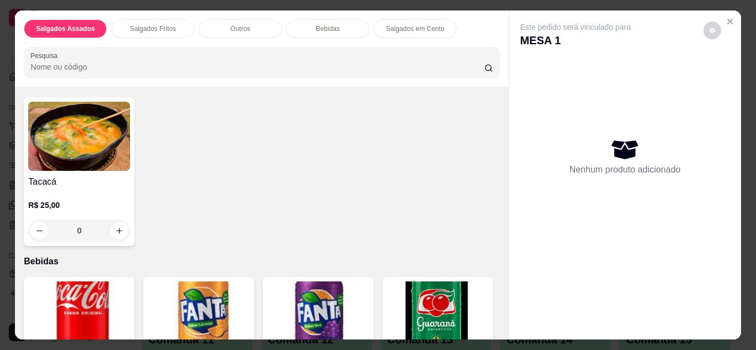
scroll to position [465, 0]
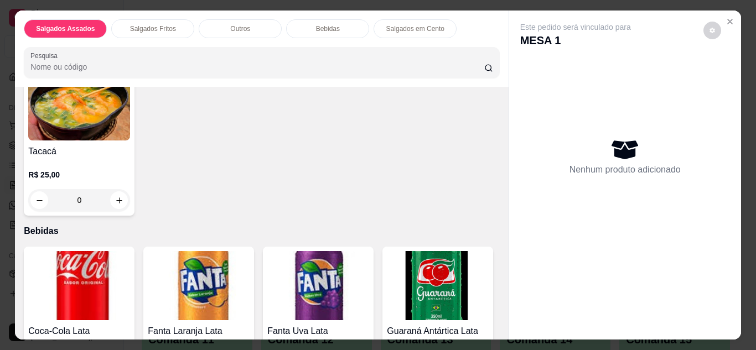
click at [117, 195] on div "0" at bounding box center [79, 200] width 102 height 22
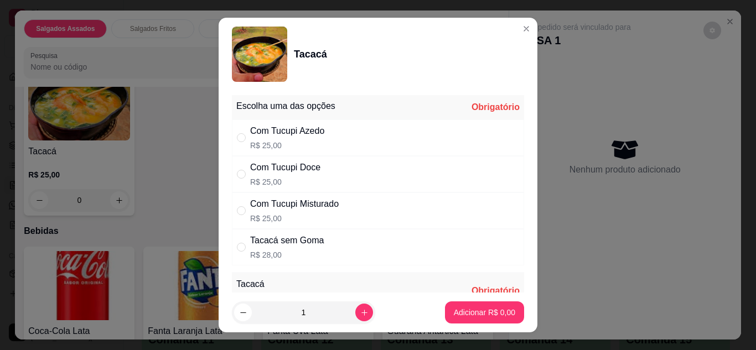
click at [353, 174] on div "Com Tucupi Doce R$ 25,00" at bounding box center [378, 174] width 292 height 37
radio input "true"
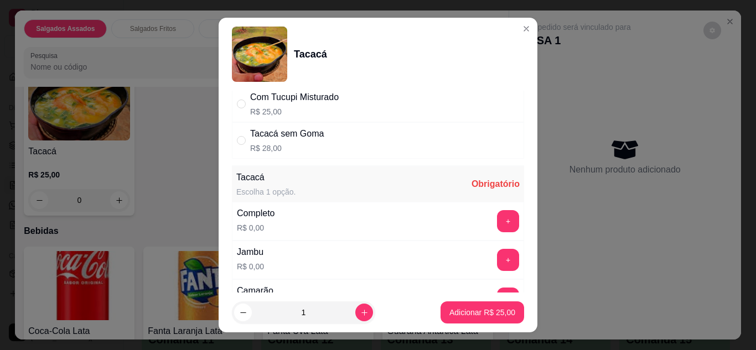
scroll to position [111, 0]
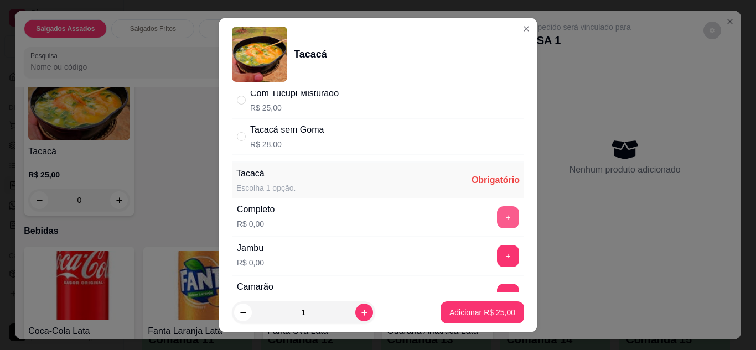
click at [497, 215] on button "+" at bounding box center [508, 217] width 22 height 22
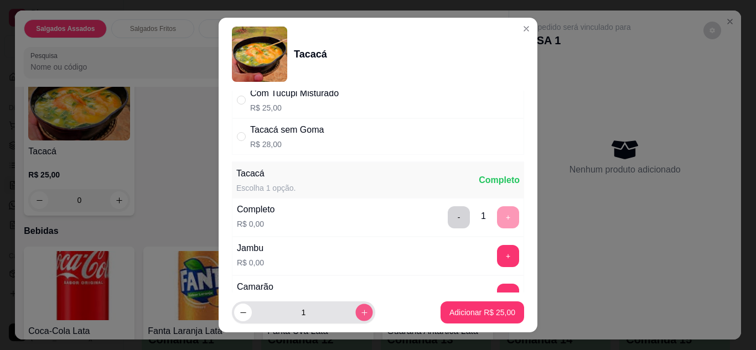
click at [360, 309] on icon "increase-product-quantity" at bounding box center [364, 313] width 8 height 8
type input "2"
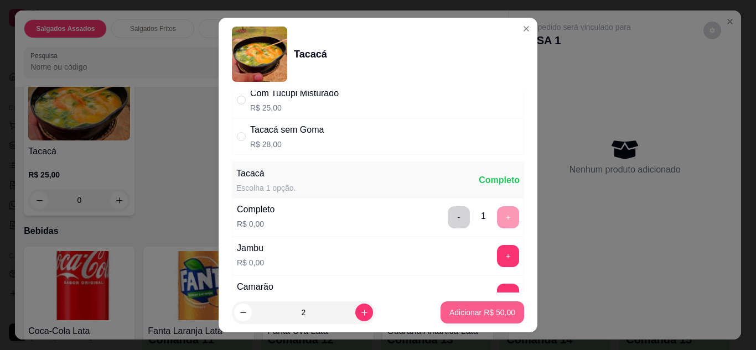
click at [451, 318] on p "Adicionar R$ 50,00" at bounding box center [482, 312] width 66 height 11
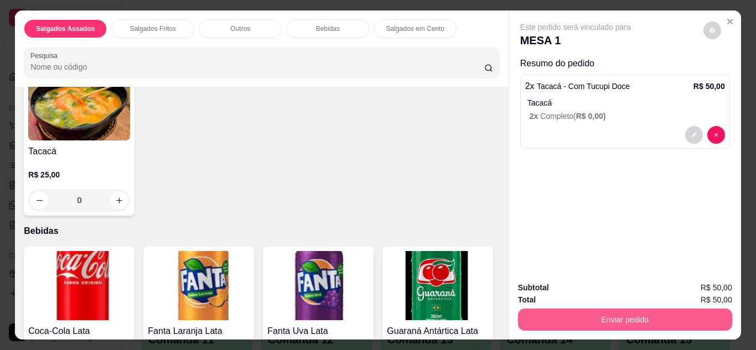
click at [559, 316] on button "Enviar pedido" at bounding box center [625, 320] width 214 height 22
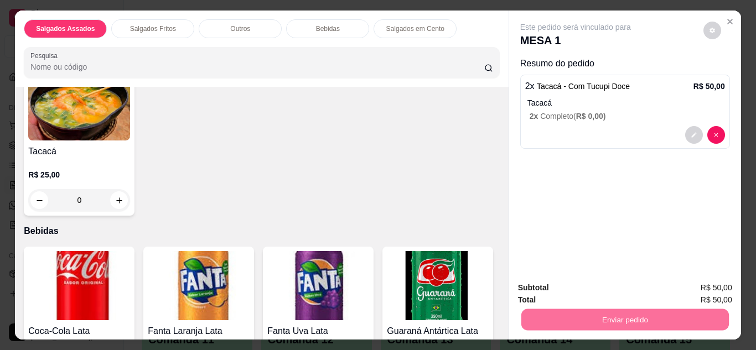
click at [689, 290] on button "Enviar pedido" at bounding box center [703, 288] width 61 height 20
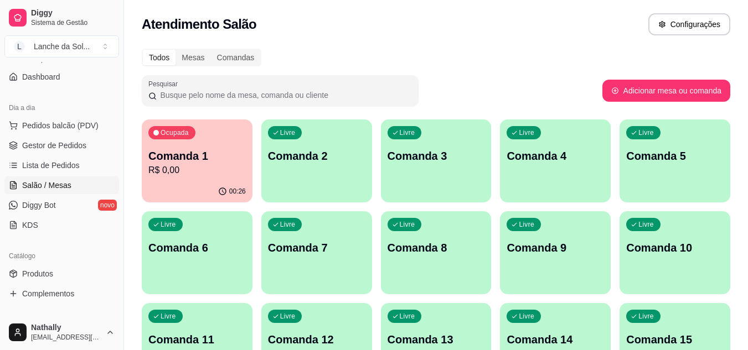
click at [67, 148] on span "Gestor de Pedidos" at bounding box center [54, 145] width 64 height 11
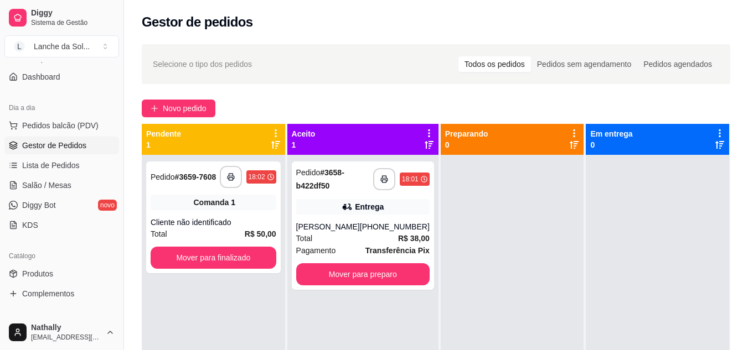
click at [286, 214] on div "**********" at bounding box center [215, 299] width 146 height 350
click at [360, 229] on div "[PERSON_NAME]" at bounding box center [328, 226] width 64 height 11
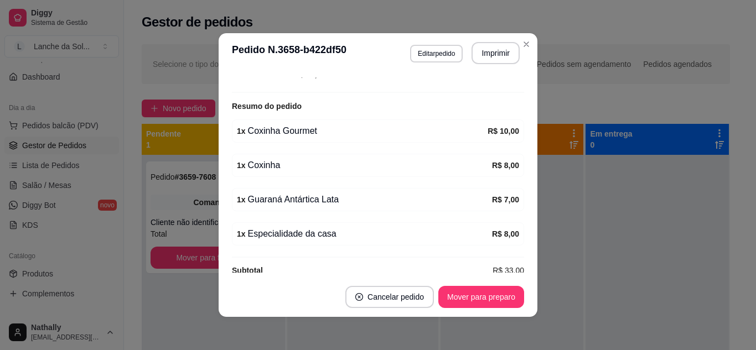
scroll to position [332, 0]
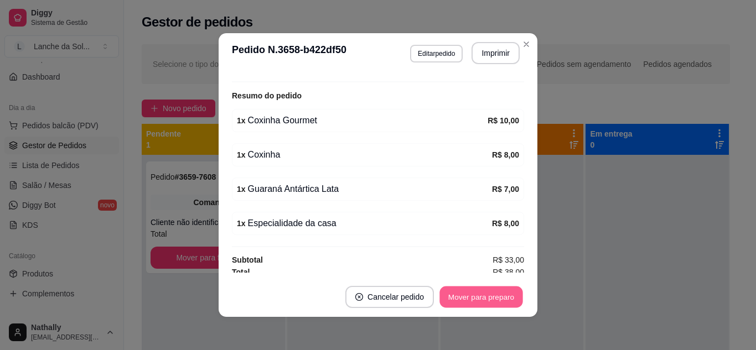
click at [498, 292] on button "Mover para preparo" at bounding box center [481, 298] width 83 height 22
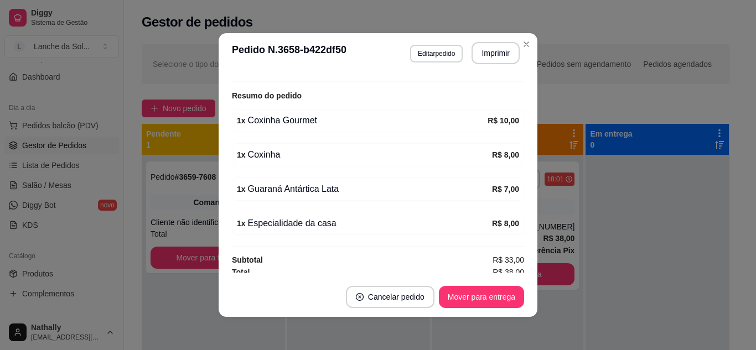
scroll to position [310, 0]
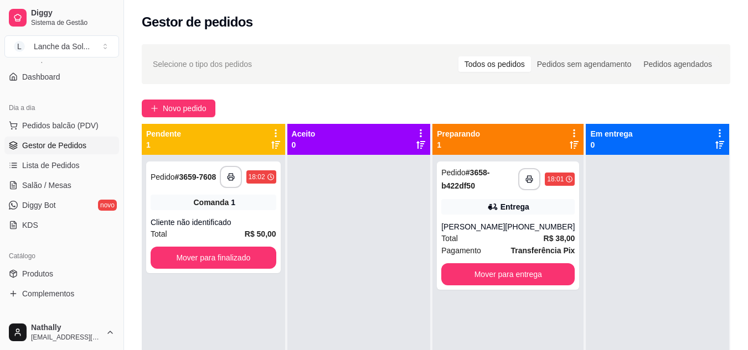
click at [81, 120] on button "Pedidos balcão (PDV)" at bounding box center [61, 126] width 115 height 18
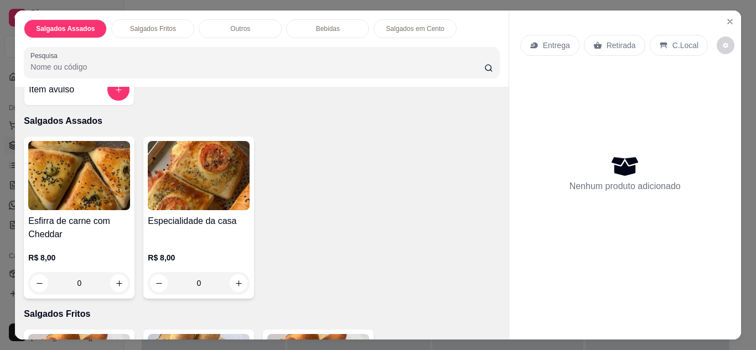
scroll to position [44, 0]
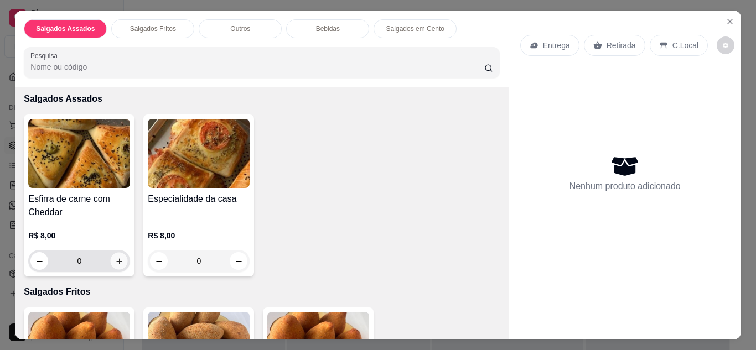
click at [115, 262] on button "increase-product-quantity" at bounding box center [119, 260] width 17 height 17
type input "1"
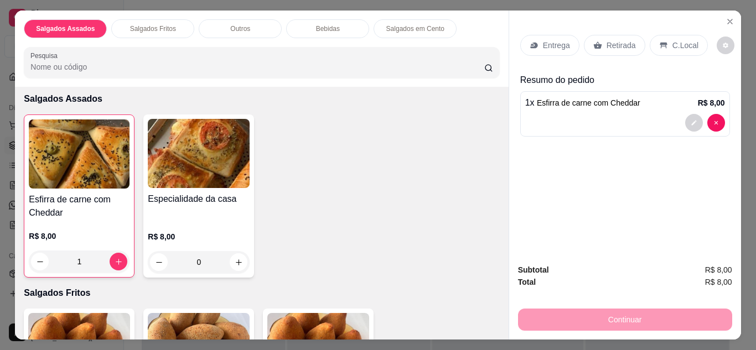
click at [607, 40] on p "Retirada" at bounding box center [621, 45] width 29 height 11
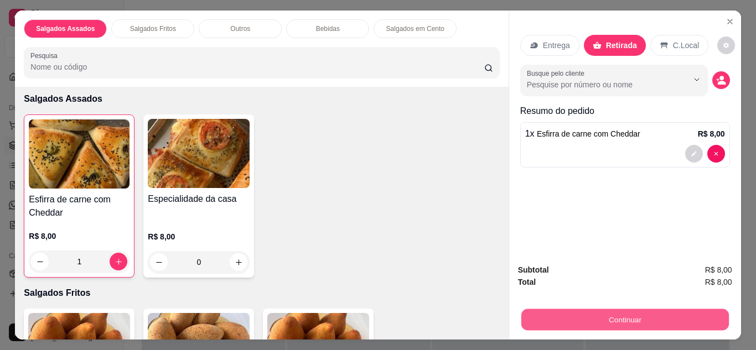
click at [582, 314] on button "Continuar" at bounding box center [625, 320] width 208 height 22
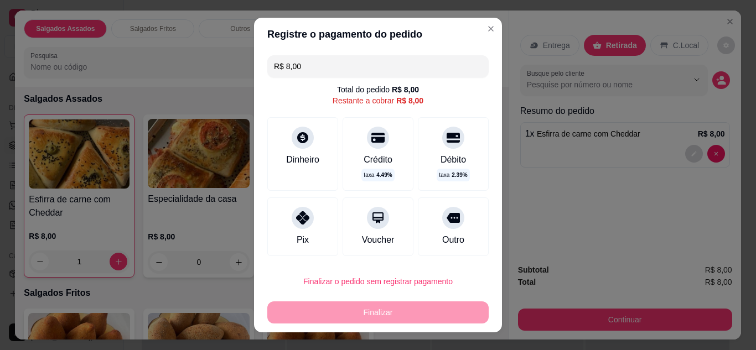
click at [287, 224] on div "Pix" at bounding box center [302, 227] width 71 height 59
type input "R$ 0,00"
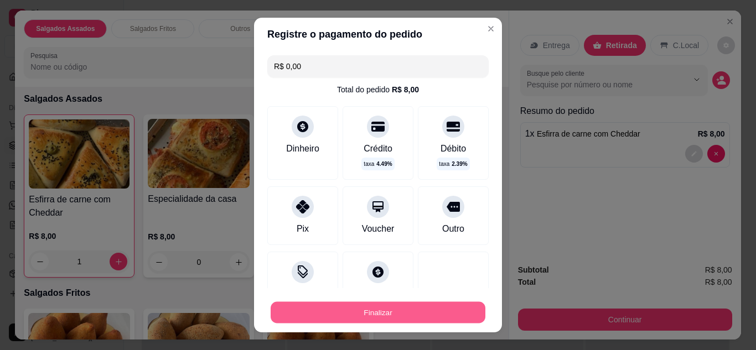
click at [324, 314] on button "Finalizar" at bounding box center [378, 313] width 215 height 22
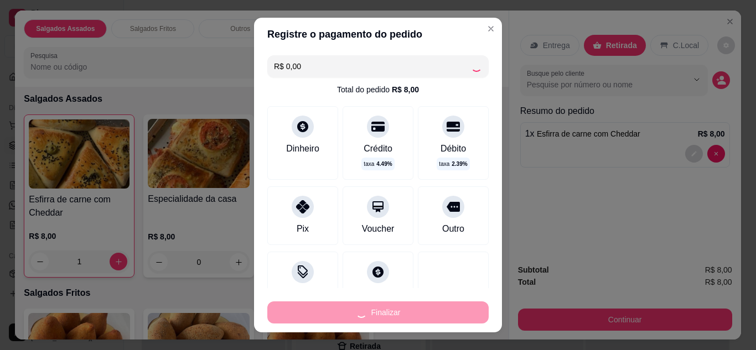
type input "0"
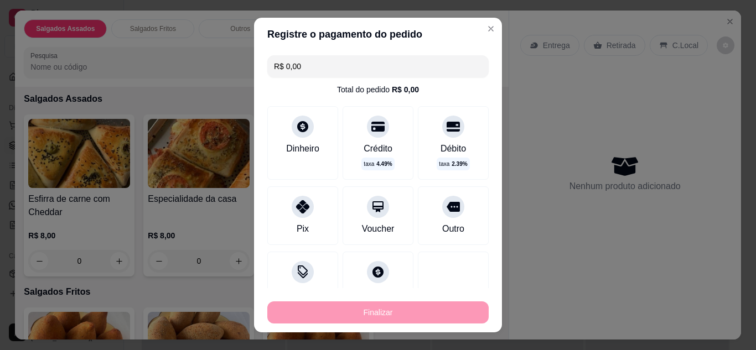
type input "-R$ 8,00"
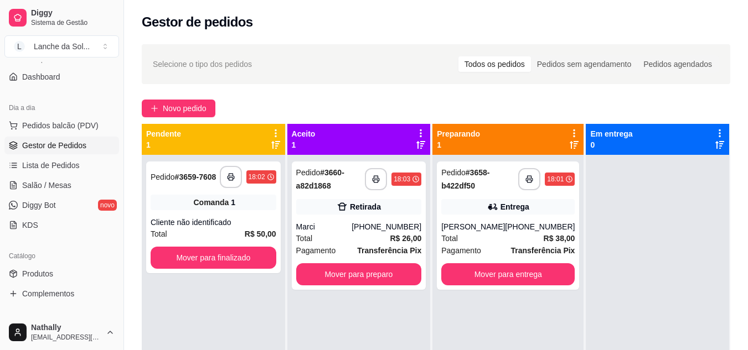
click at [347, 218] on div "**********" at bounding box center [359, 226] width 135 height 128
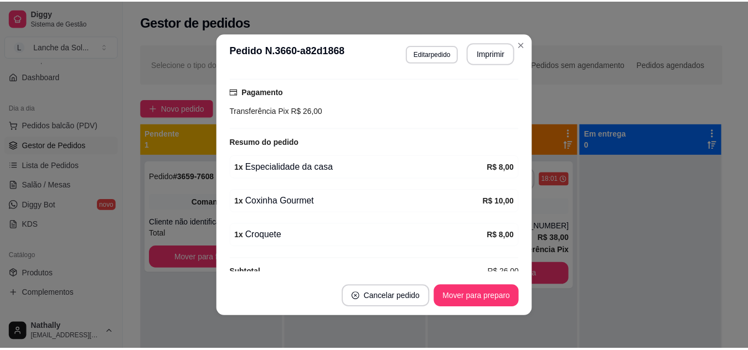
scroll to position [217, 0]
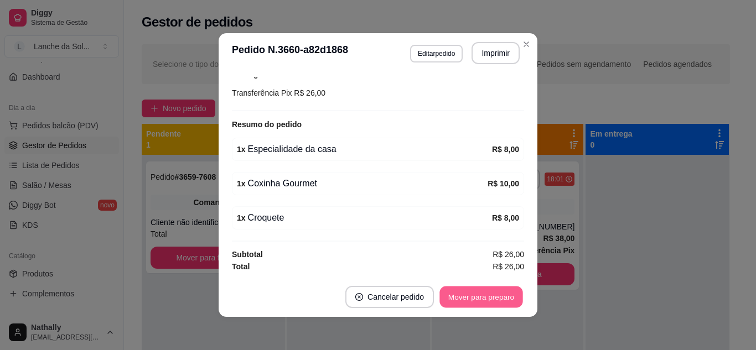
click at [497, 299] on button "Mover para preparo" at bounding box center [481, 298] width 83 height 22
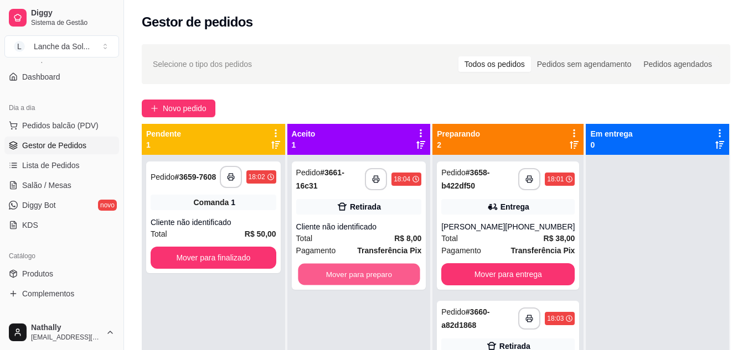
click at [401, 272] on button "Mover para preparo" at bounding box center [359, 275] width 122 height 22
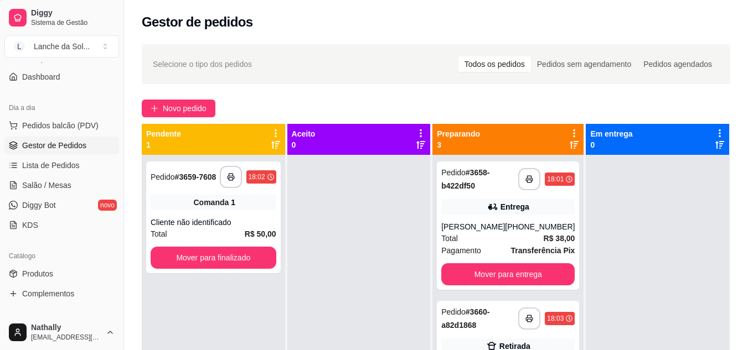
click at [71, 277] on link "Produtos" at bounding box center [61, 274] width 115 height 18
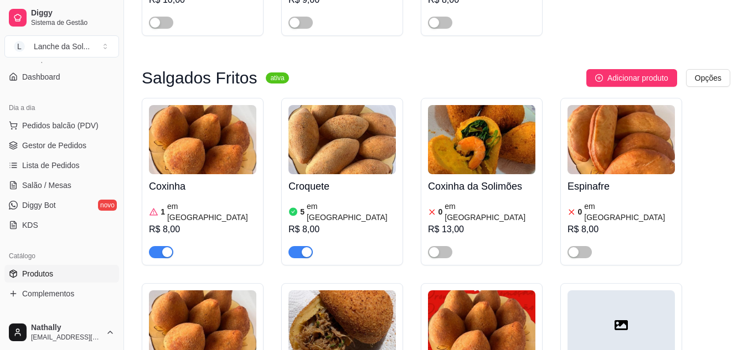
scroll to position [509, 0]
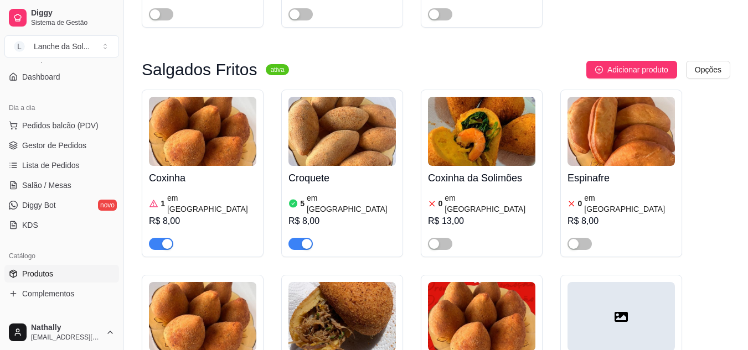
click at [367, 228] on div at bounding box center [341, 239] width 107 height 22
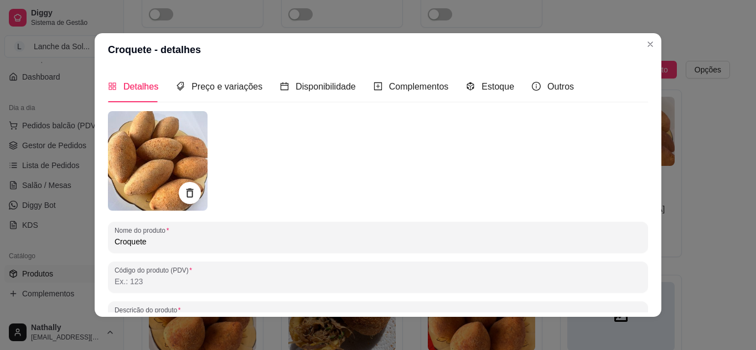
click at [477, 99] on div "Estoque" at bounding box center [490, 87] width 48 height 32
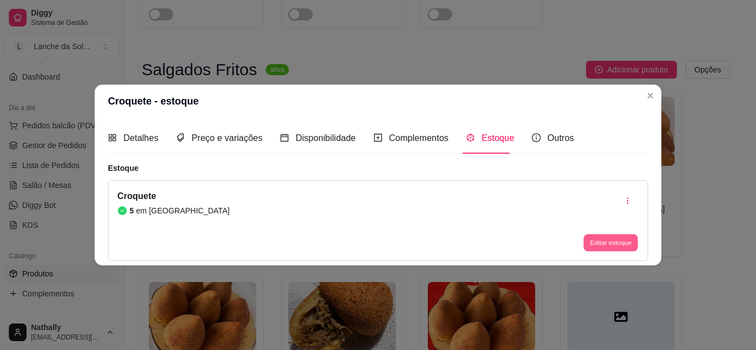
click at [593, 244] on button "Editar estoque" at bounding box center [610, 243] width 54 height 17
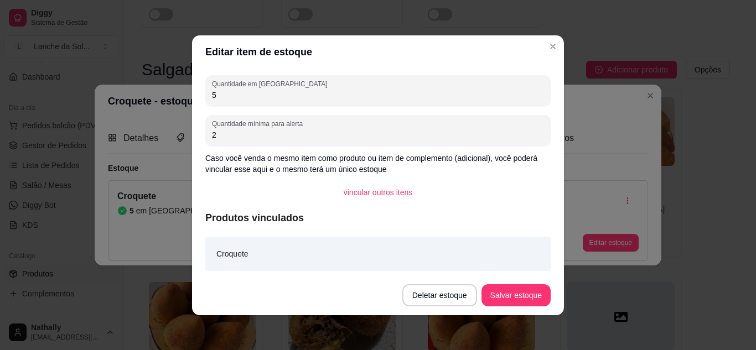
click at [493, 98] on input "5" at bounding box center [378, 95] width 332 height 11
type input "8"
click at [501, 292] on button "Salvar estoque" at bounding box center [516, 296] width 69 height 22
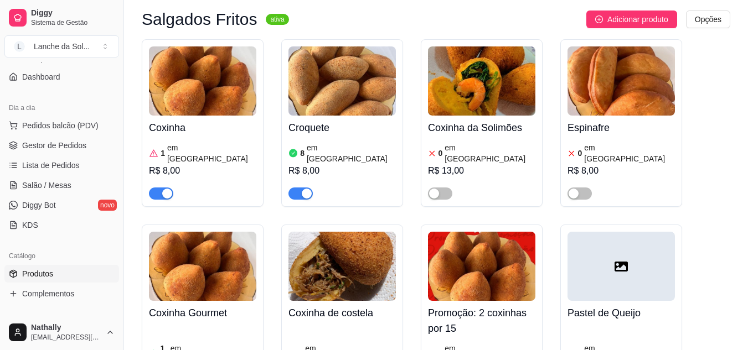
scroll to position [598, 0]
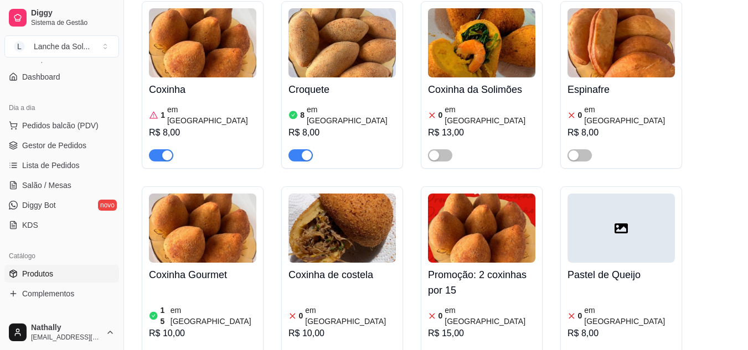
click at [225, 287] on div "15 em estoque R$ 10,00" at bounding box center [202, 324] width 107 height 75
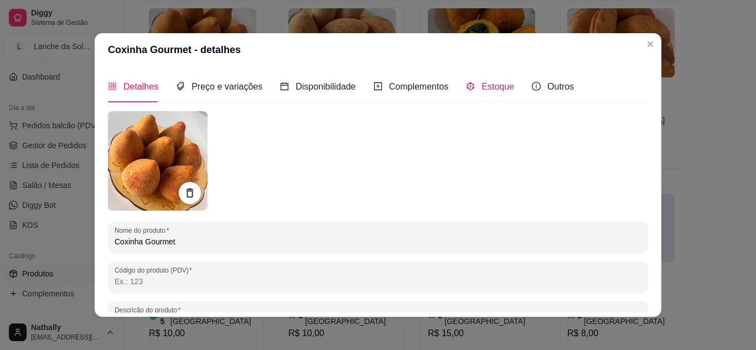
click at [489, 89] on span "Estoque" at bounding box center [498, 86] width 33 height 9
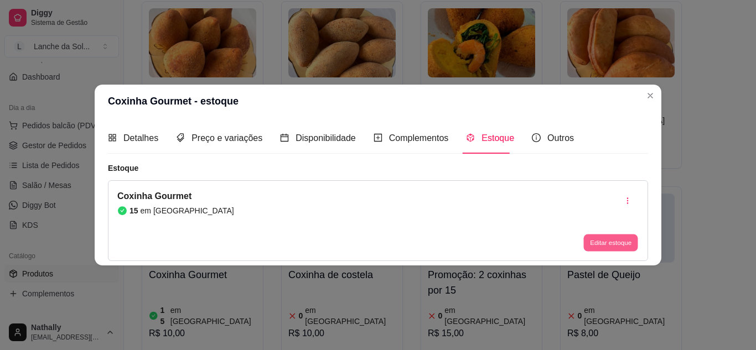
click at [597, 241] on button "Editar estoque" at bounding box center [610, 243] width 54 height 17
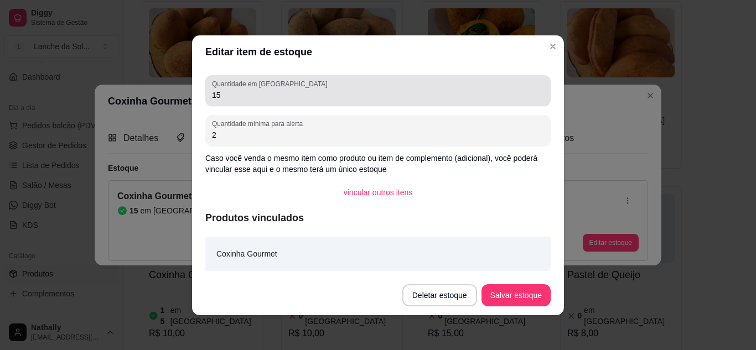
click at [518, 81] on div "15" at bounding box center [378, 91] width 332 height 22
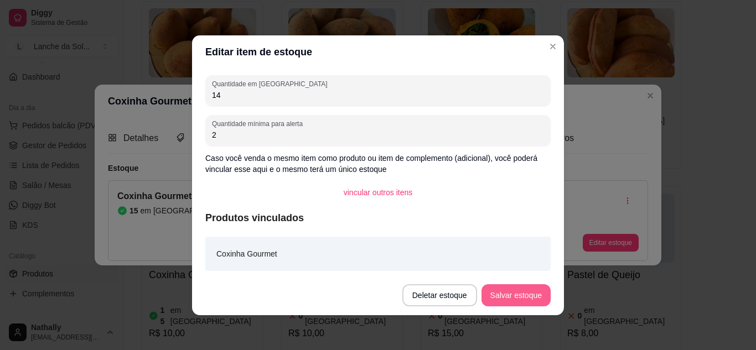
type input "14"
click at [524, 295] on button "Salvar estoque" at bounding box center [516, 296] width 68 height 22
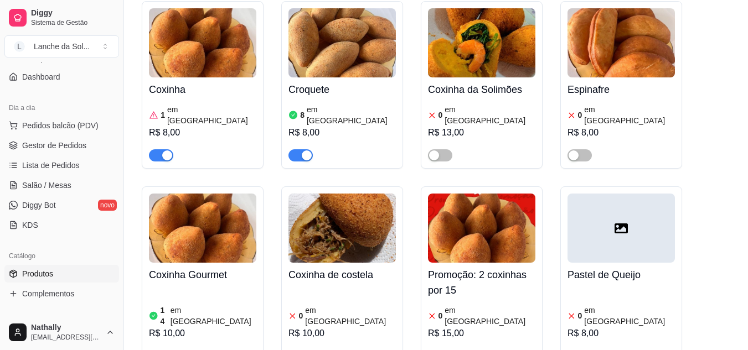
click at [85, 144] on link "Gestor de Pedidos" at bounding box center [61, 146] width 115 height 18
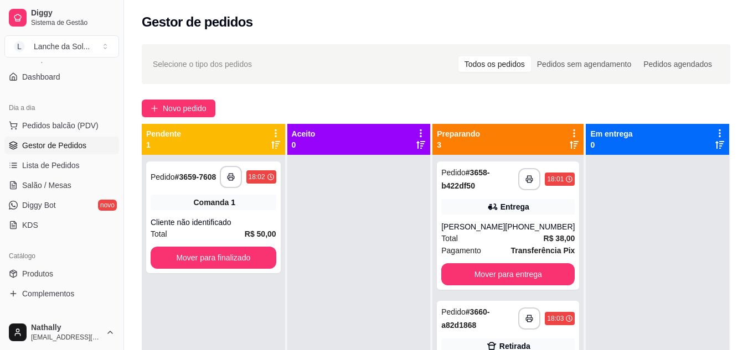
click at [355, 291] on div at bounding box center [358, 330] width 143 height 350
click at [452, 224] on div "[PERSON_NAME]" at bounding box center [473, 226] width 64 height 11
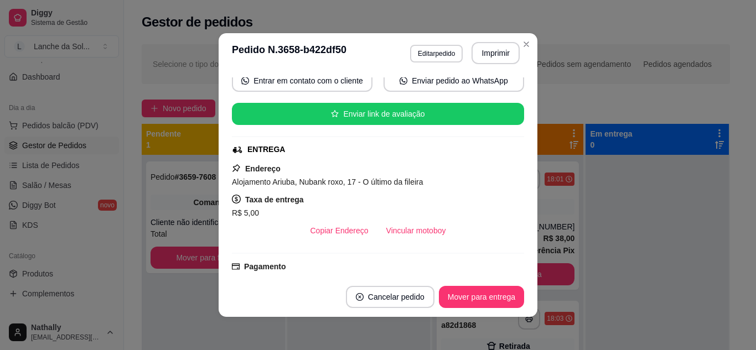
scroll to position [133, 0]
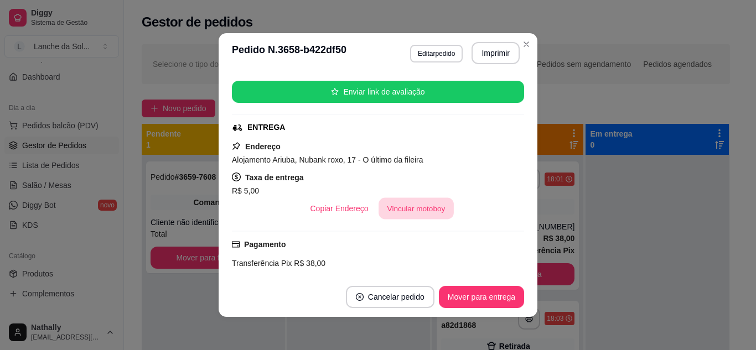
click at [411, 206] on button "Vincular motoboy" at bounding box center [416, 209] width 75 height 22
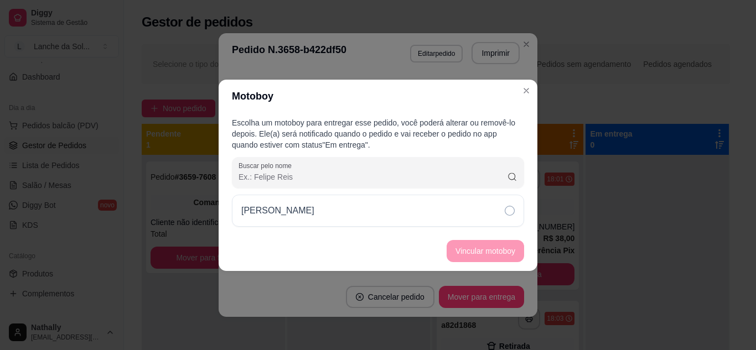
click at [436, 206] on div "[PERSON_NAME]" at bounding box center [378, 211] width 292 height 32
click at [472, 256] on button "Vincular motoboy" at bounding box center [485, 251] width 75 height 22
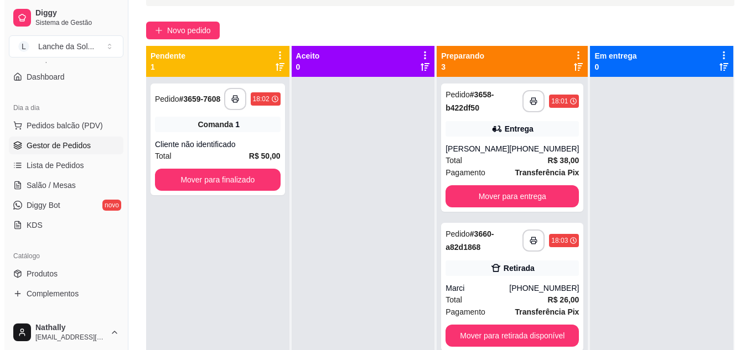
scroll to position [89, 0]
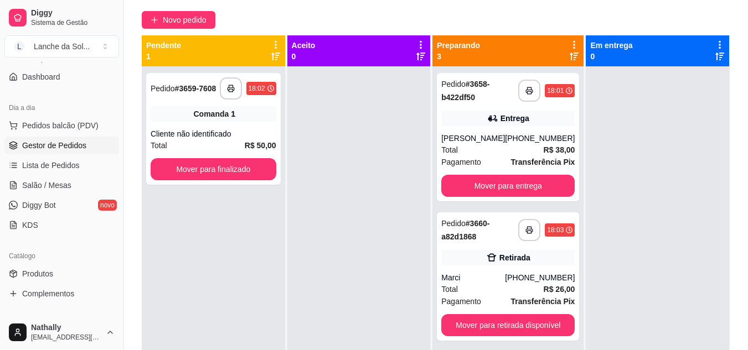
click at [544, 287] on strong "R$ 26,00" at bounding box center [560, 289] width 32 height 9
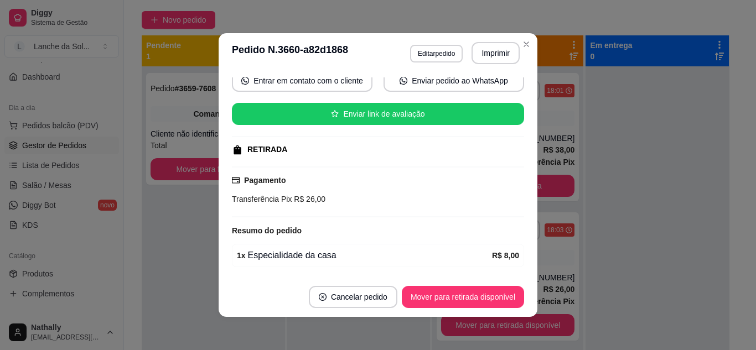
scroll to position [217, 0]
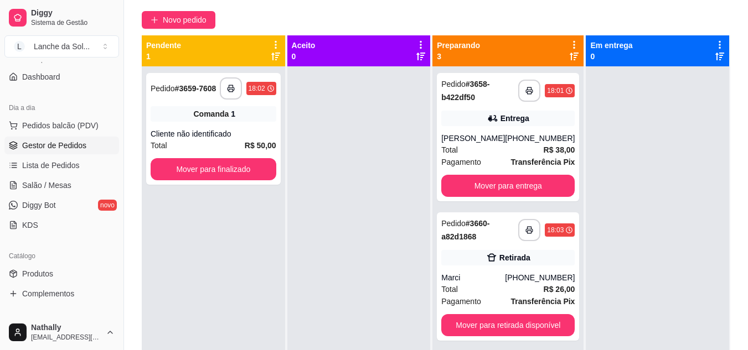
click at [102, 125] on button "Pedidos balcão (PDV)" at bounding box center [61, 126] width 115 height 18
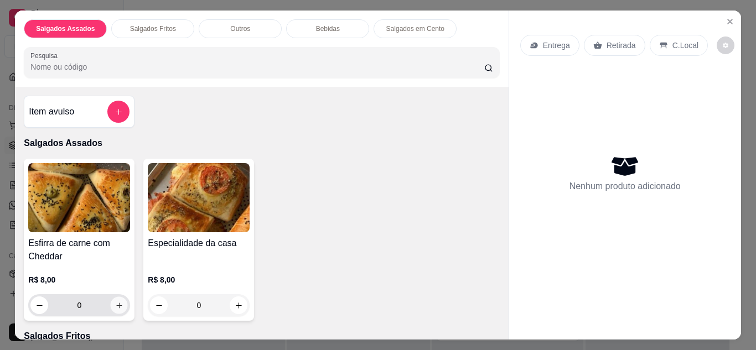
click at [116, 303] on icon "increase-product-quantity" at bounding box center [119, 306] width 6 height 6
type input "1"
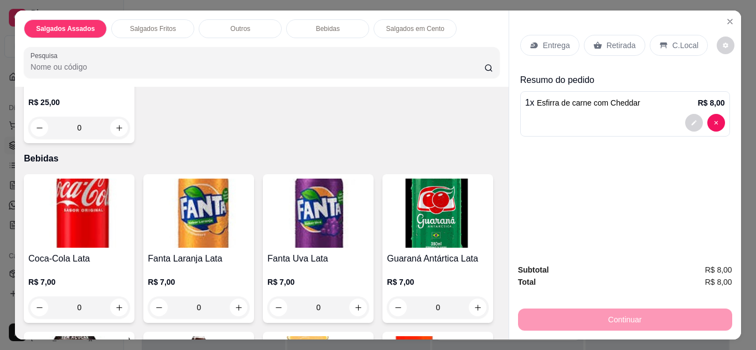
scroll to position [598, 0]
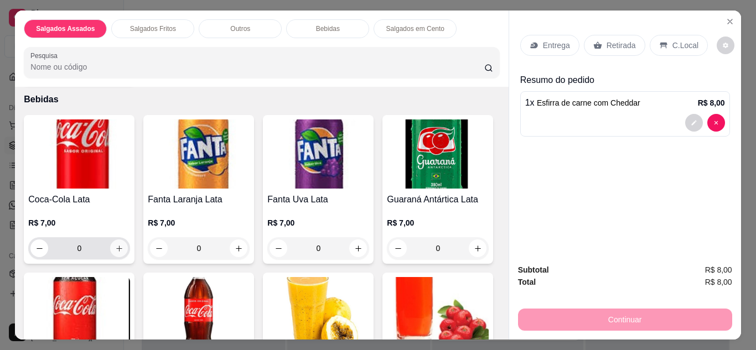
click at [116, 245] on icon "increase-product-quantity" at bounding box center [119, 249] width 8 height 8
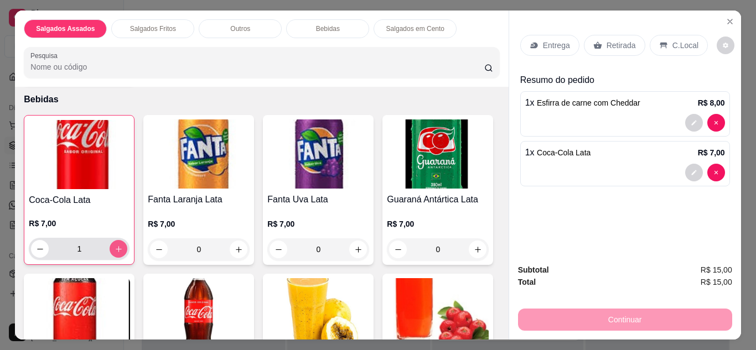
type input "1"
click at [607, 40] on p "Retirada" at bounding box center [621, 45] width 29 height 11
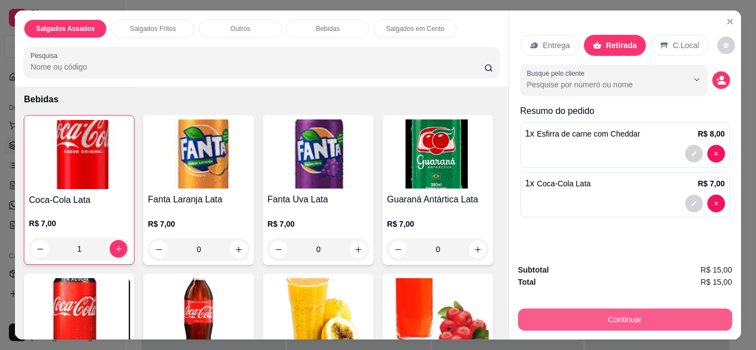
click at [638, 309] on button "Continuar" at bounding box center [625, 320] width 214 height 22
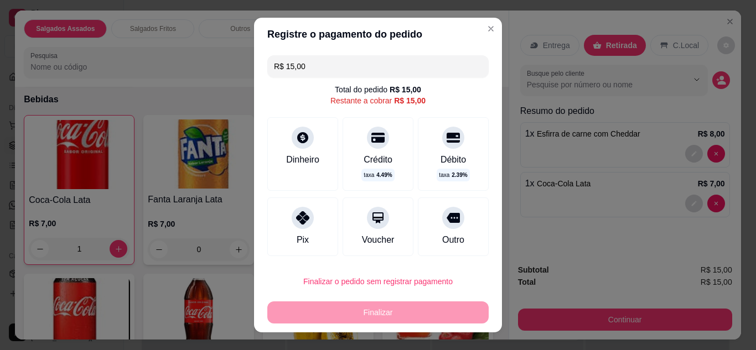
click at [306, 244] on div "Pix" at bounding box center [302, 227] width 71 height 59
type input "R$ 0,00"
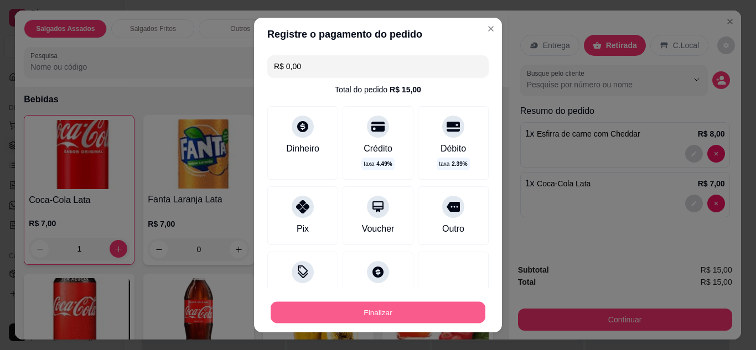
click at [353, 314] on button "Finalizar" at bounding box center [378, 313] width 215 height 22
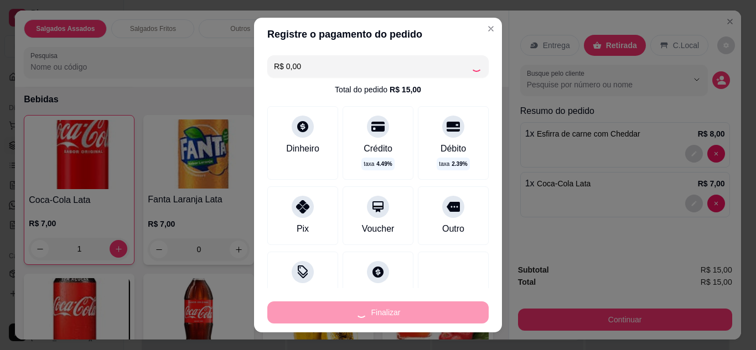
type input "0"
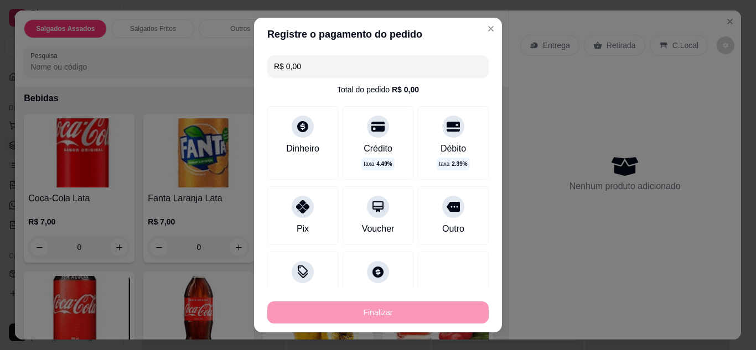
type input "-R$ 15,00"
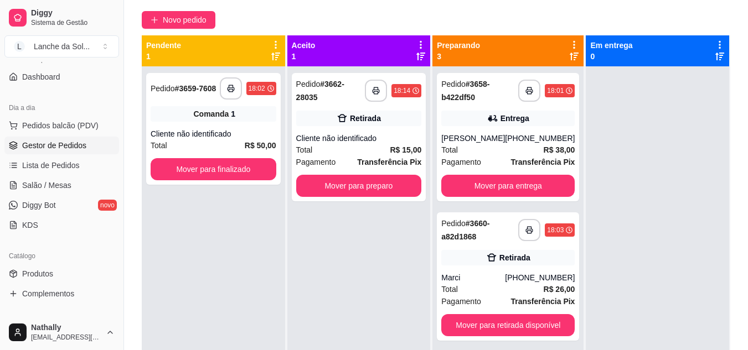
click at [469, 151] on div "Total R$ 38,00" at bounding box center [507, 150] width 133 height 12
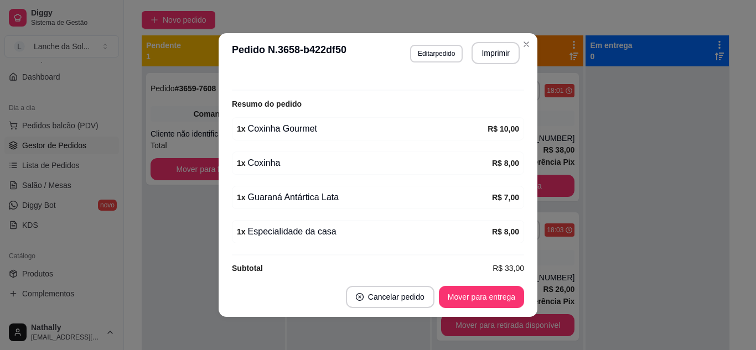
scroll to position [368, 0]
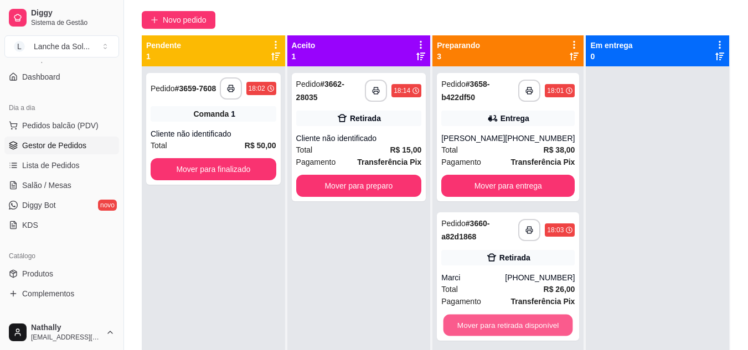
click at [540, 319] on button "Mover para retirada disponível" at bounding box center [508, 326] width 130 height 22
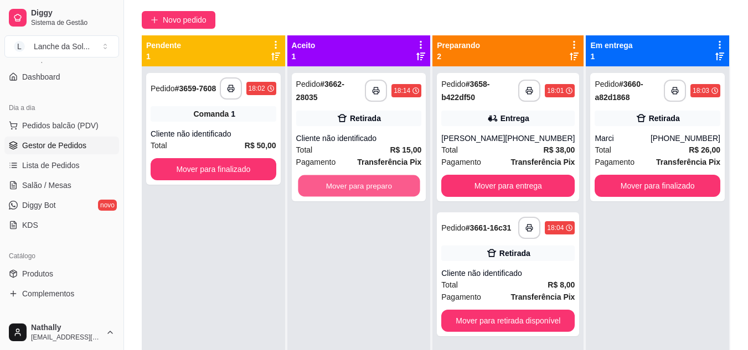
click at [401, 177] on button "Mover para preparo" at bounding box center [359, 186] width 122 height 22
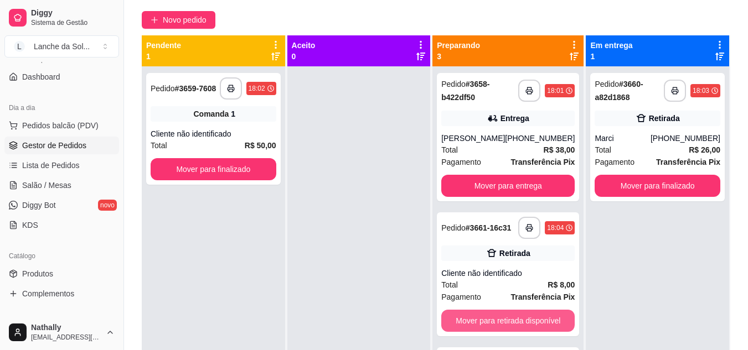
click at [488, 323] on button "Mover para retirada disponível" at bounding box center [507, 321] width 133 height 22
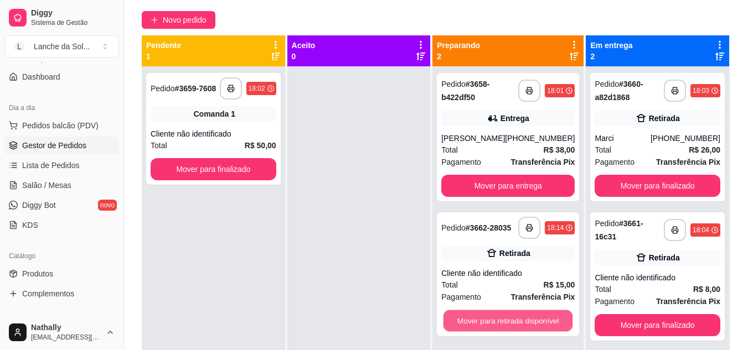
click at [488, 323] on button "Mover para retirada disponível" at bounding box center [508, 322] width 130 height 22
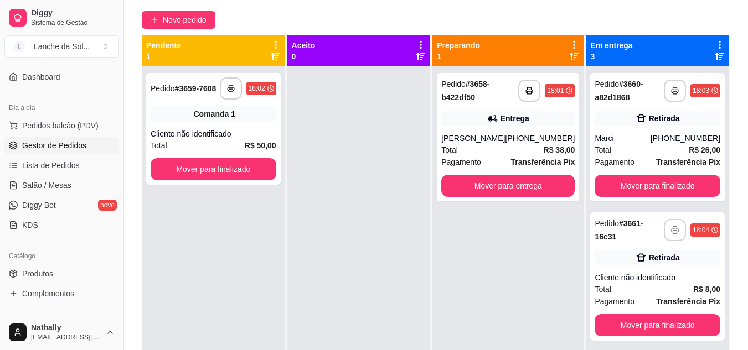
click at [88, 126] on span "Pedidos balcão (PDV)" at bounding box center [60, 125] width 76 height 11
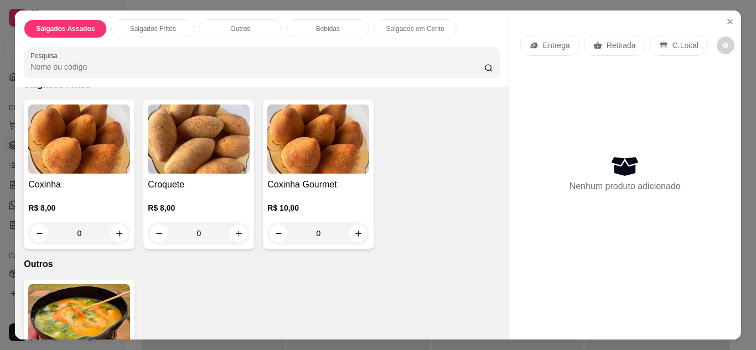
scroll to position [267, 0]
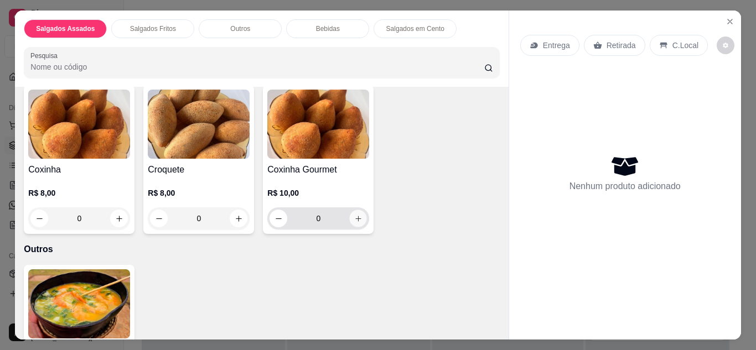
click at [354, 218] on icon "increase-product-quantity" at bounding box center [358, 219] width 8 height 8
type input "1"
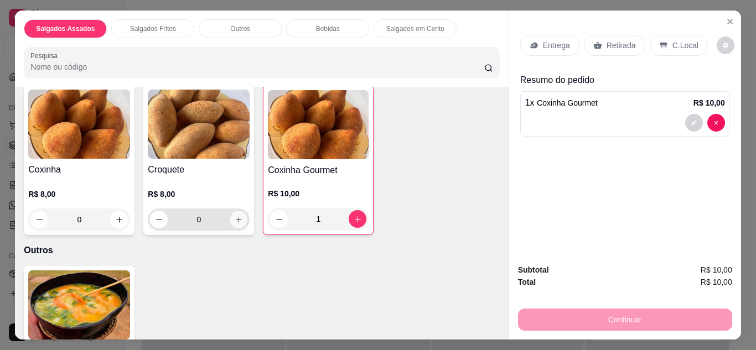
click at [235, 217] on icon "increase-product-quantity" at bounding box center [239, 220] width 8 height 8
type input "1"
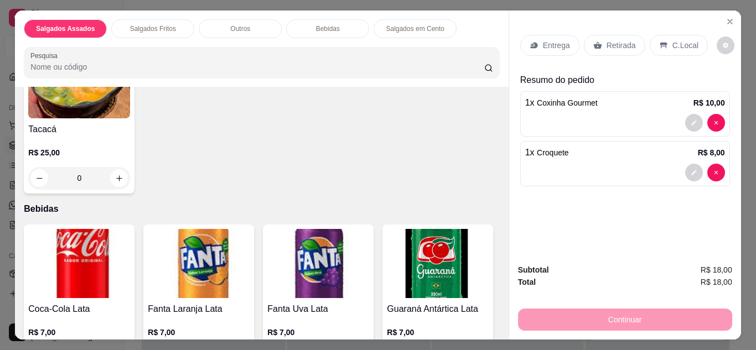
scroll to position [710, 0]
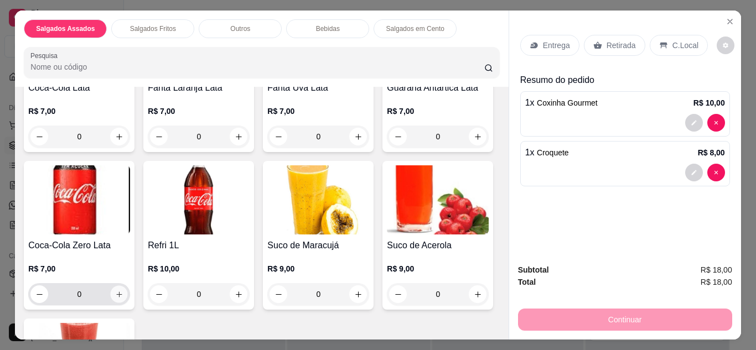
click at [123, 291] on icon "increase-product-quantity" at bounding box center [119, 295] width 8 height 8
type input "1"
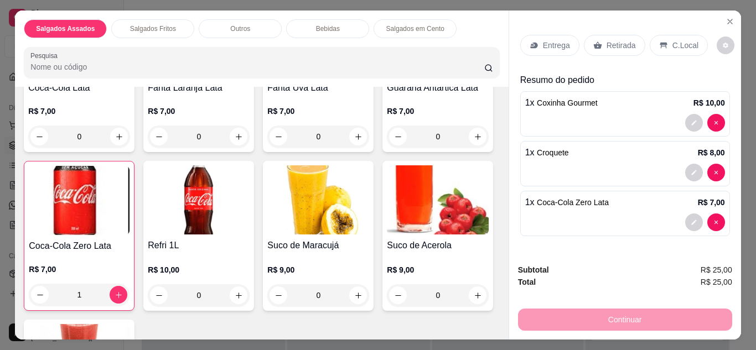
click at [598, 39] on div "Retirada" at bounding box center [614, 45] width 61 height 21
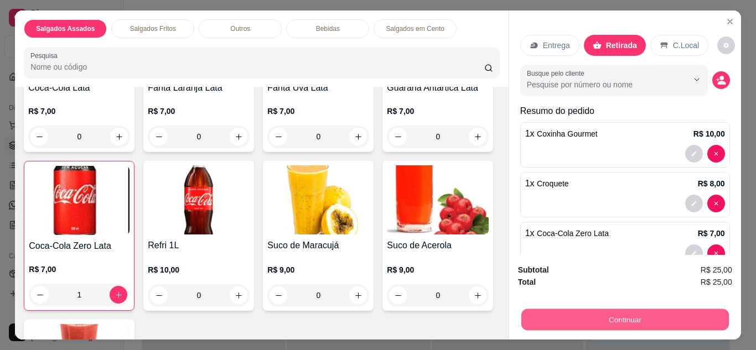
click at [625, 321] on button "Continuar" at bounding box center [625, 320] width 208 height 22
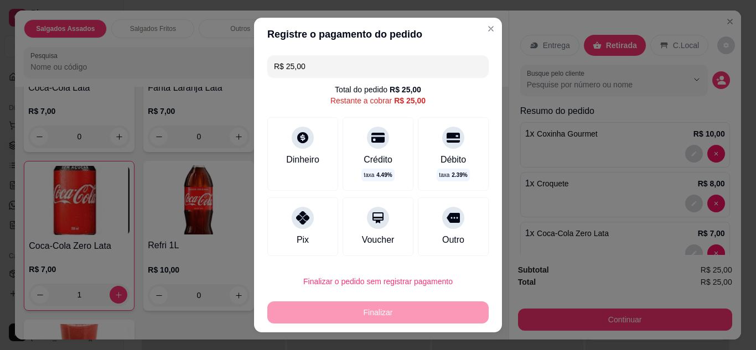
click at [300, 226] on div at bounding box center [303, 218] width 22 height 22
type input "R$ 0,00"
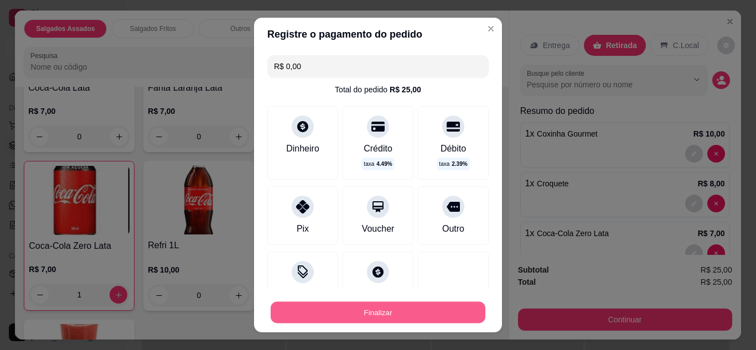
click at [378, 318] on button "Finalizar" at bounding box center [378, 313] width 215 height 22
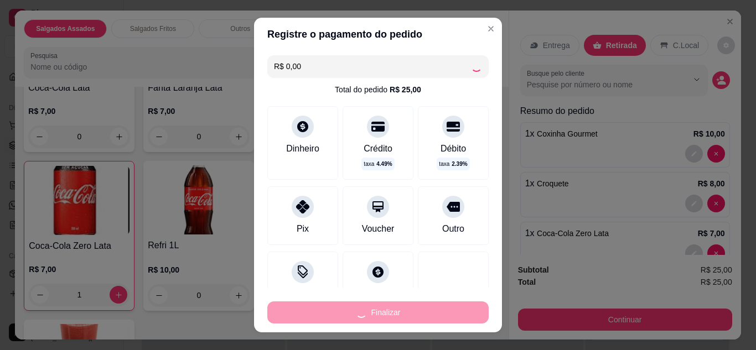
type input "0"
type input "-R$ 25,00"
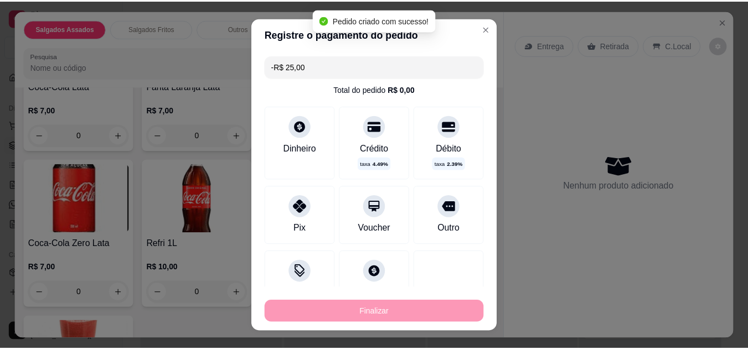
scroll to position [709, 0]
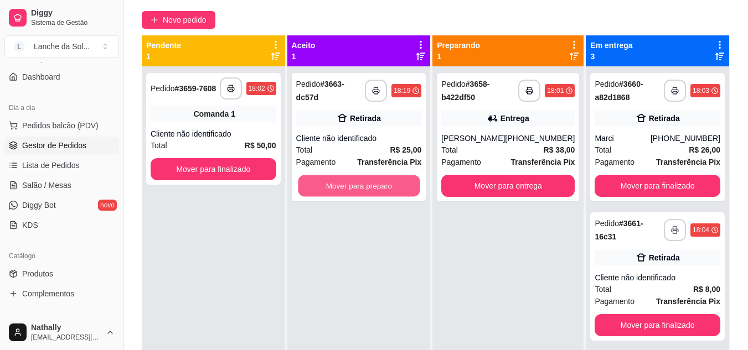
click at [386, 190] on button "Mover para preparo" at bounding box center [359, 186] width 122 height 22
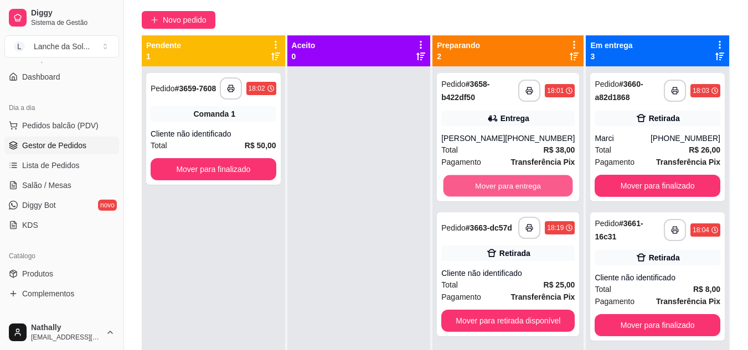
click at [491, 184] on button "Mover para entrega" at bounding box center [508, 186] width 130 height 22
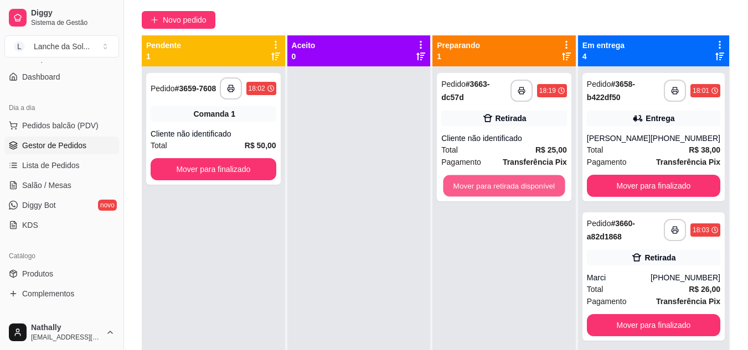
click at [549, 189] on button "Mover para retirada disponível" at bounding box center [504, 186] width 122 height 22
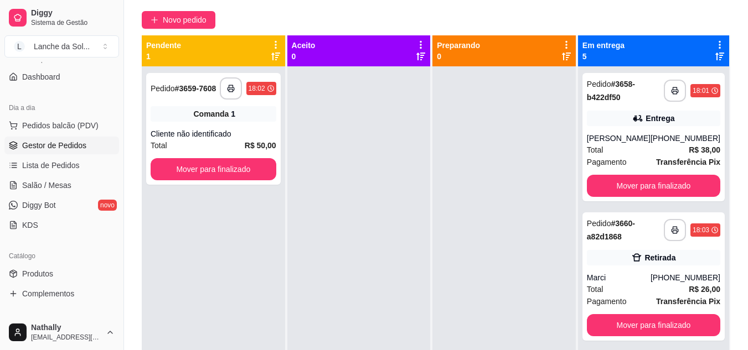
click at [78, 187] on link "Salão / Mesas" at bounding box center [61, 186] width 115 height 18
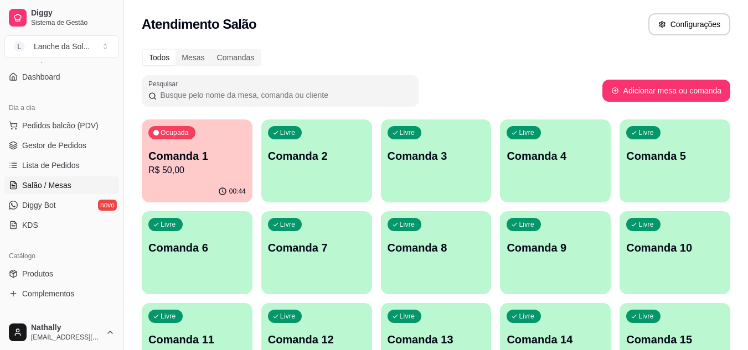
click at [219, 159] on p "Comanda 1" at bounding box center [196, 155] width 97 height 15
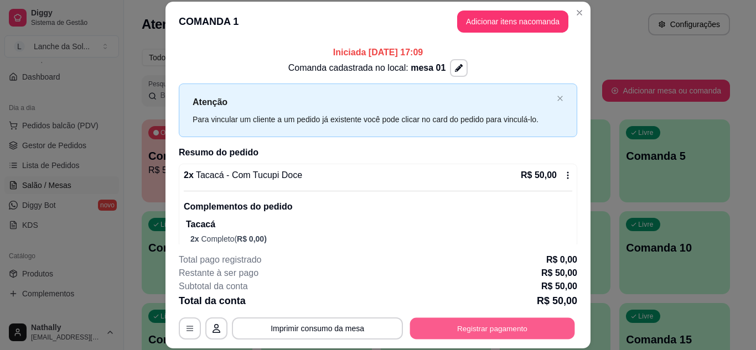
click at [471, 327] on button "Registrar pagamento" at bounding box center [492, 329] width 165 height 22
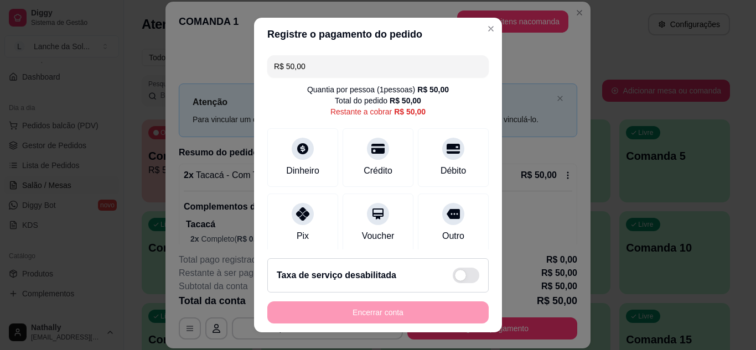
click at [306, 213] on div at bounding box center [303, 214] width 22 height 22
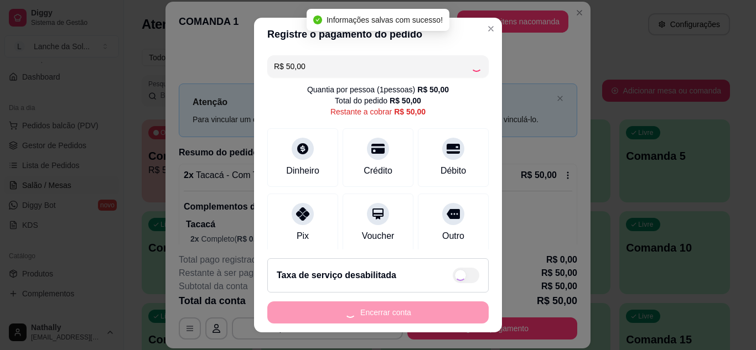
type input "R$ 0,00"
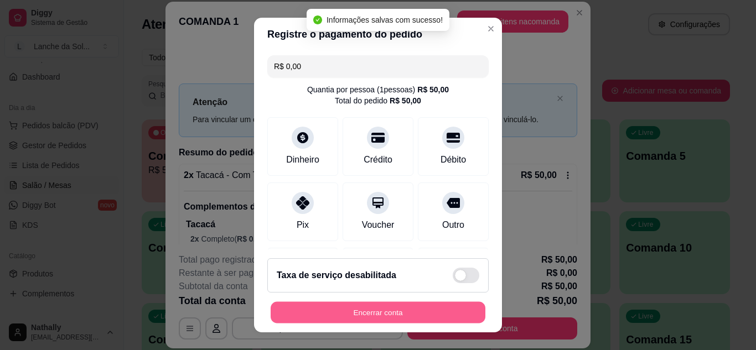
click at [340, 316] on button "Encerrar conta" at bounding box center [378, 313] width 215 height 22
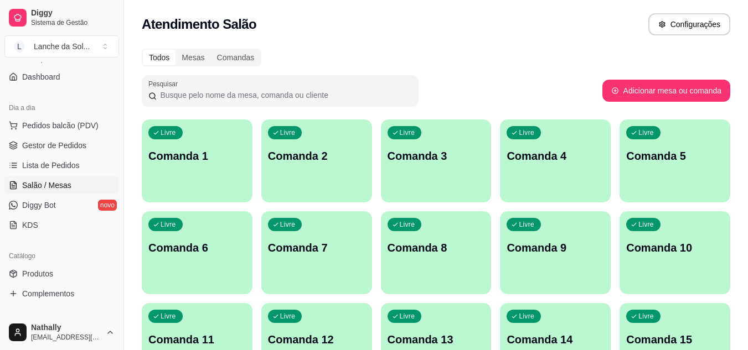
click at [68, 139] on link "Gestor de Pedidos" at bounding box center [61, 146] width 115 height 18
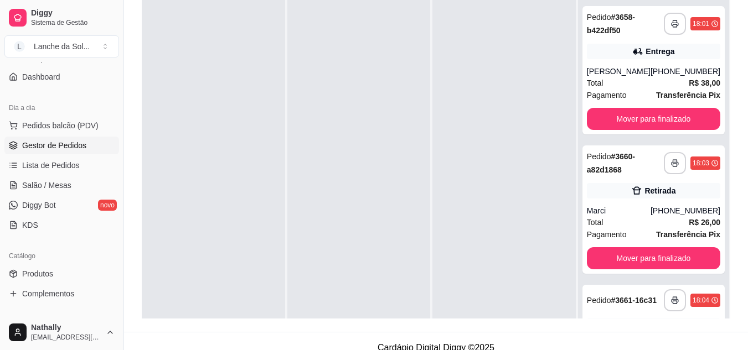
scroll to position [169, 0]
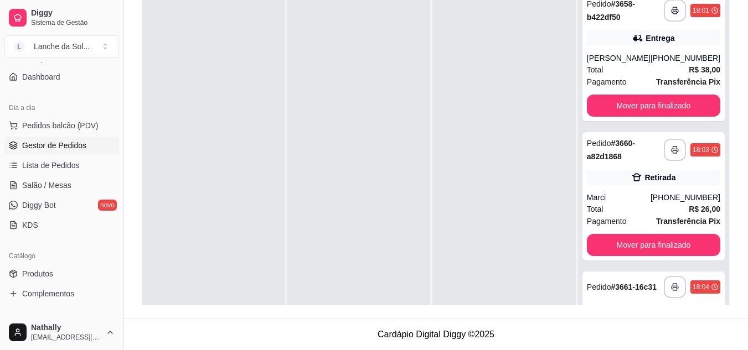
click at [686, 281] on div "**********" at bounding box center [692, 287] width 56 height 22
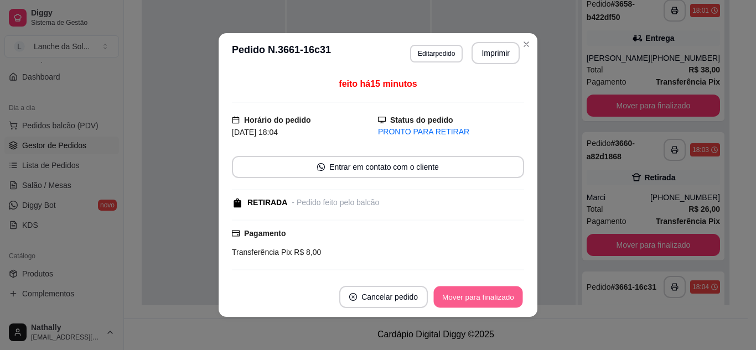
click at [502, 299] on button "Mover para finalizado" at bounding box center [478, 298] width 89 height 22
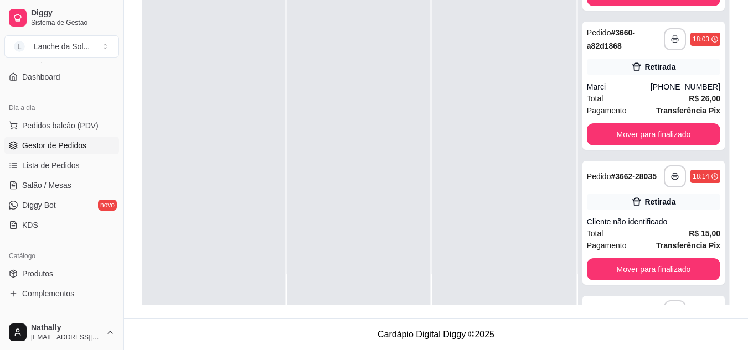
scroll to position [111, 0]
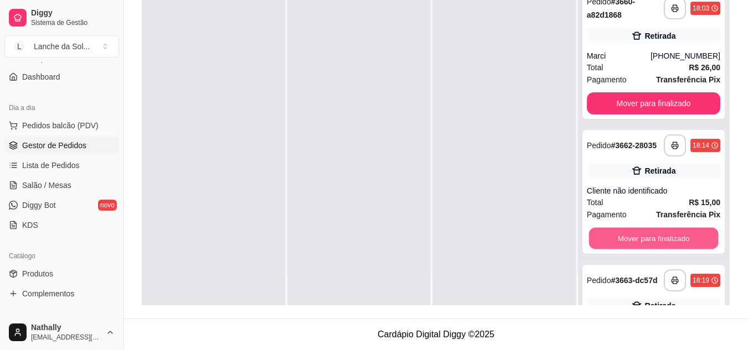
click at [678, 249] on button "Mover para finalizado" at bounding box center [653, 239] width 130 height 22
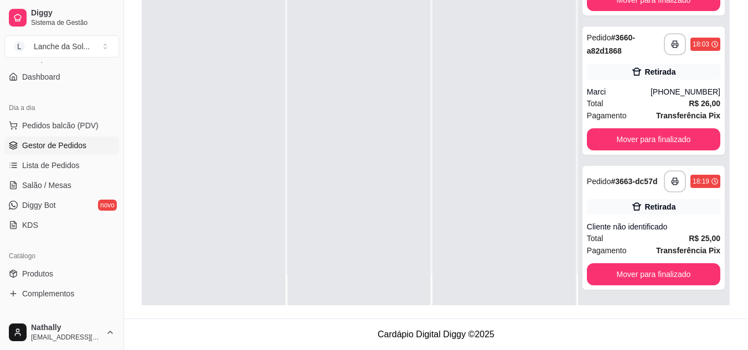
scroll to position [79, 0]
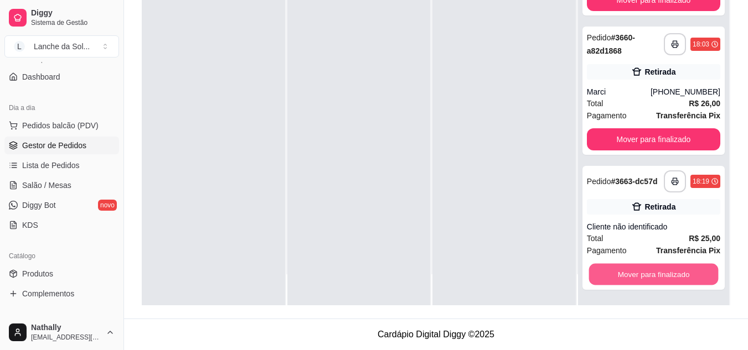
click at [688, 278] on button "Mover para finalizado" at bounding box center [653, 275] width 130 height 22
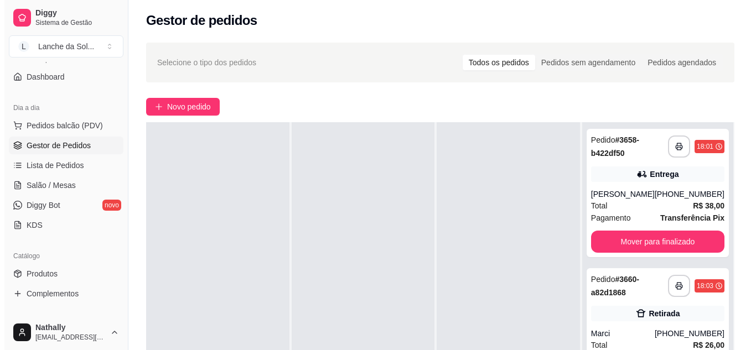
scroll to position [0, 0]
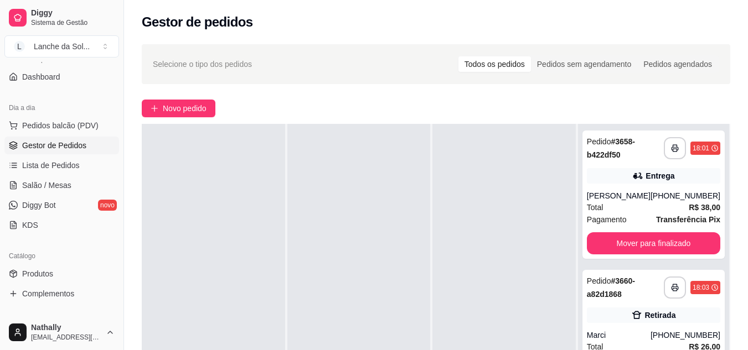
click at [557, 179] on div at bounding box center [503, 299] width 143 height 350
click at [340, 113] on div "Novo pedido" at bounding box center [436, 109] width 588 height 18
click at [75, 123] on span "Pedidos balcão (PDV)" at bounding box center [60, 125] width 76 height 11
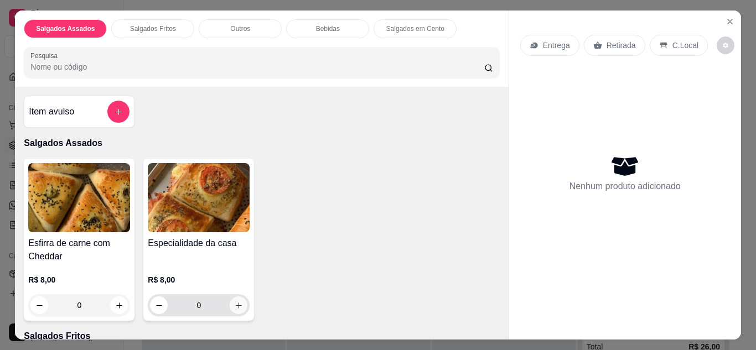
click at [237, 304] on icon "increase-product-quantity" at bounding box center [239, 306] width 8 height 8
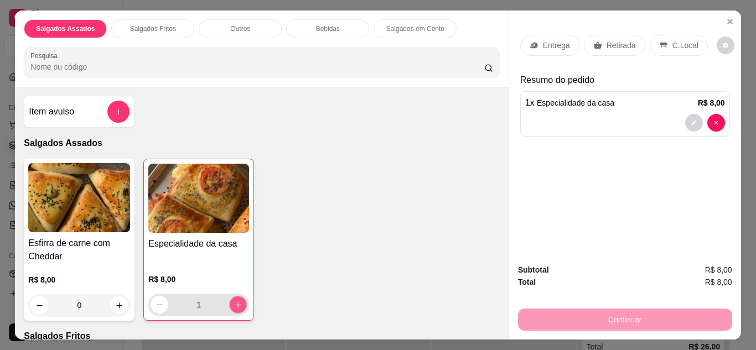
click at [237, 304] on icon "increase-product-quantity" at bounding box center [238, 305] width 8 height 8
type input "2"
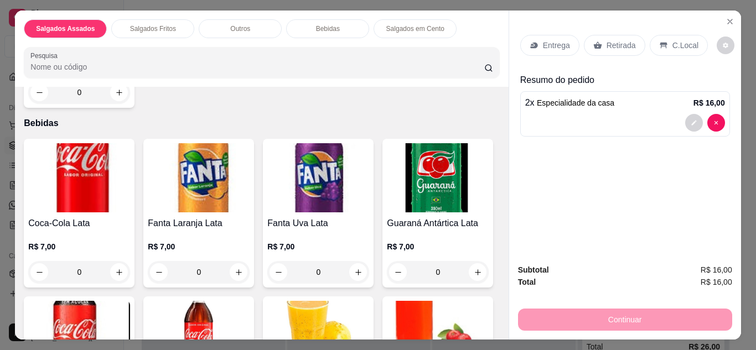
scroll to position [720, 0]
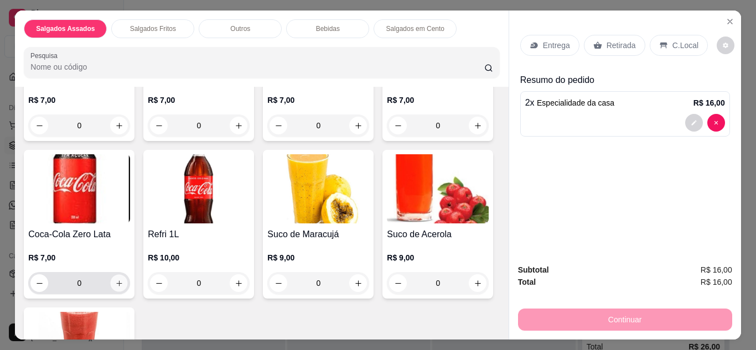
click at [123, 281] on icon "increase-product-quantity" at bounding box center [119, 284] width 8 height 8
type input "1"
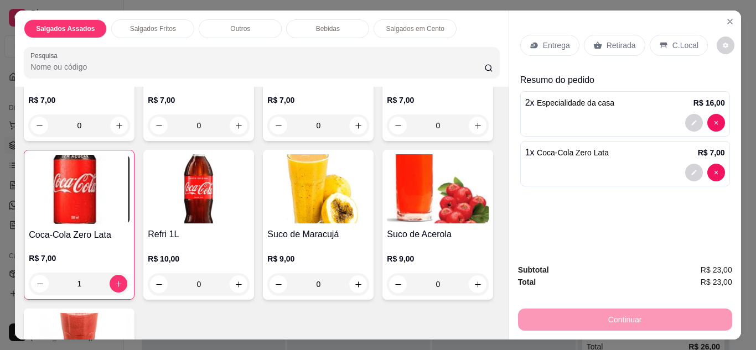
click at [671, 50] on div "C.Local" at bounding box center [679, 45] width 58 height 21
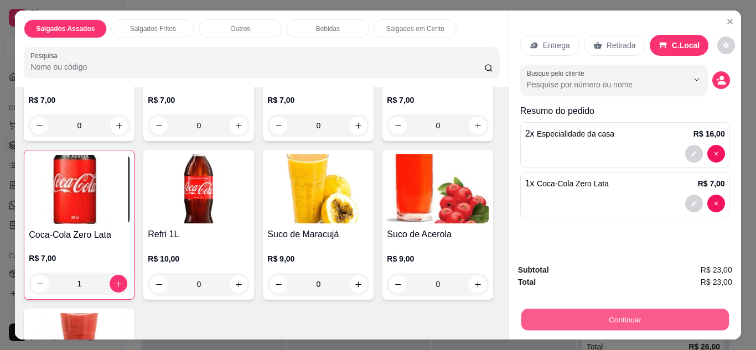
click at [686, 313] on button "Continuar" at bounding box center [625, 320] width 208 height 22
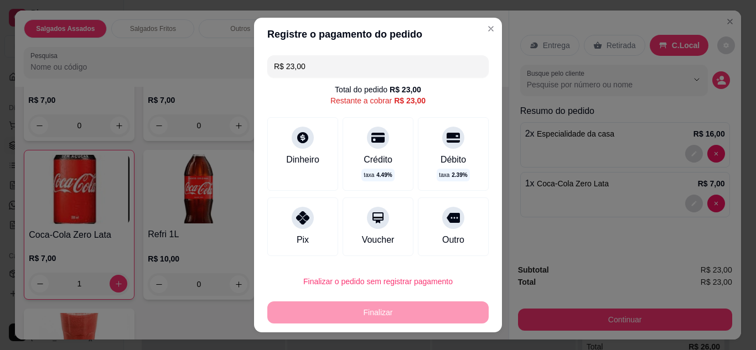
click at [296, 219] on icon at bounding box center [302, 217] width 13 height 13
type input "R$ 0,00"
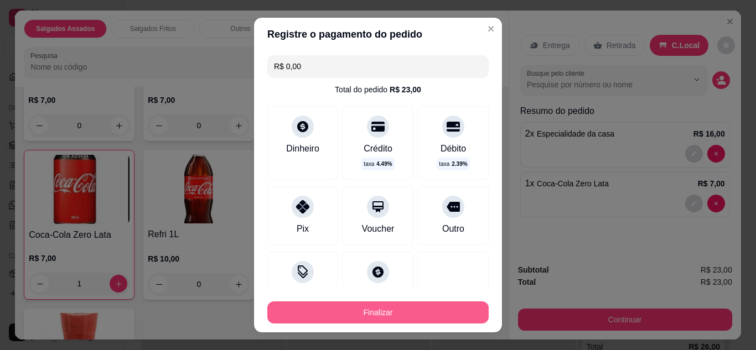
click at [395, 314] on button "Finalizar" at bounding box center [377, 313] width 221 height 22
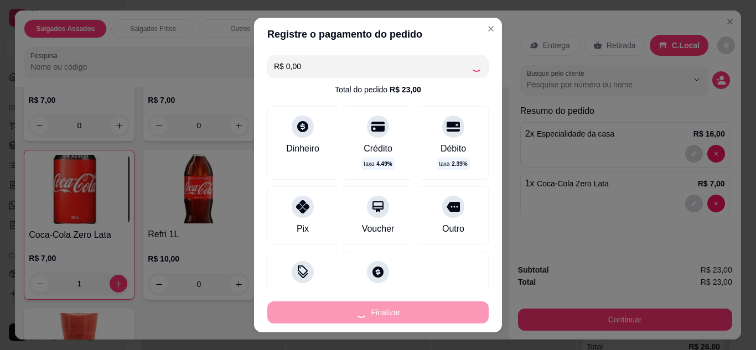
type input "0"
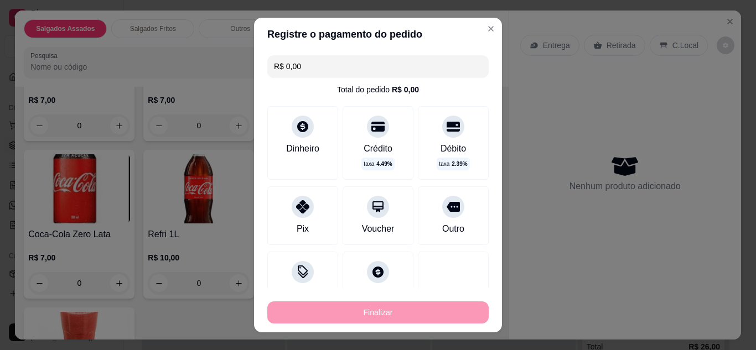
type input "-R$ 23,00"
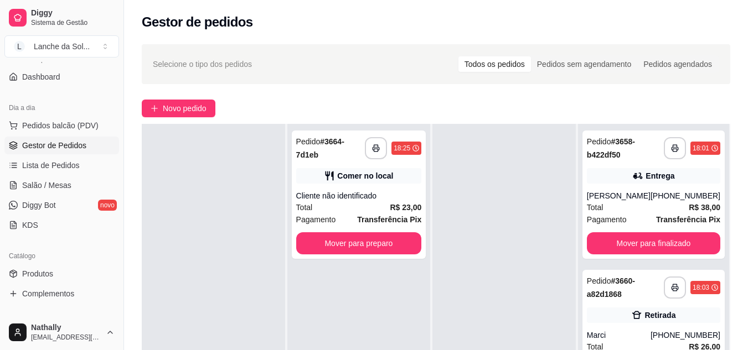
click at [379, 191] on div "Cliente não identificado" at bounding box center [359, 195] width 126 height 11
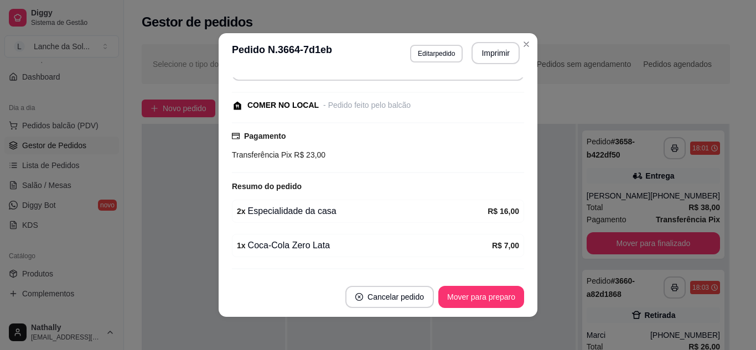
scroll to position [111, 0]
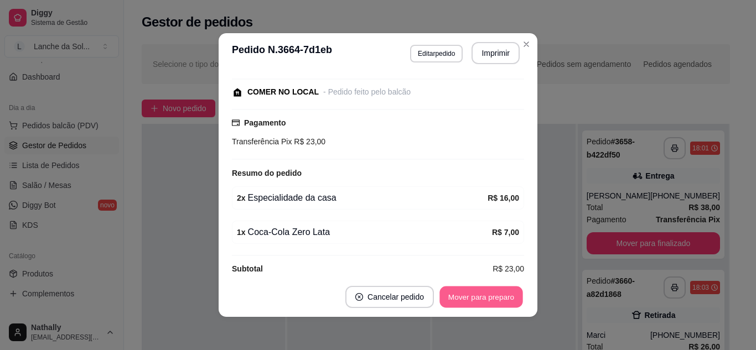
click at [491, 294] on button "Mover para preparo" at bounding box center [481, 298] width 83 height 22
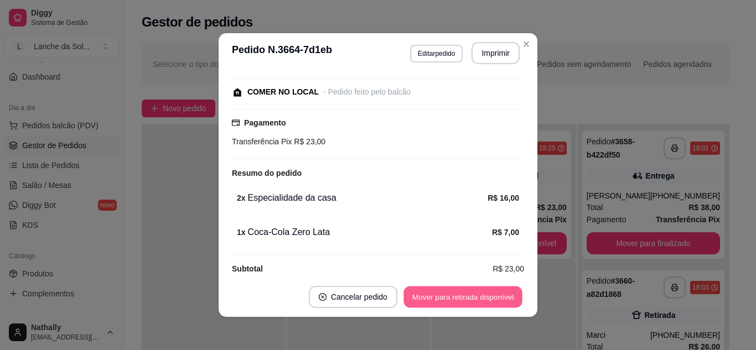
click at [491, 294] on button "Mover para retirada disponível" at bounding box center [463, 298] width 118 height 22
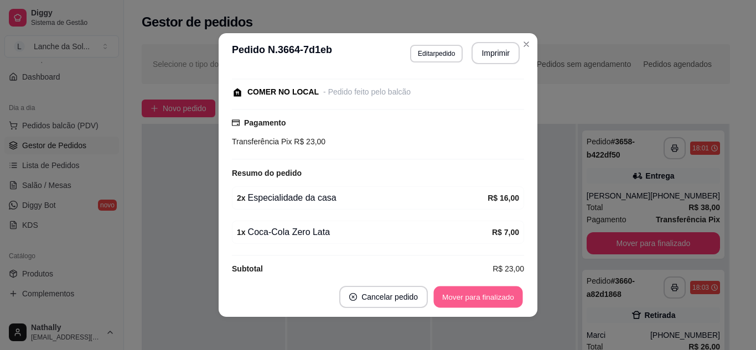
click at [491, 294] on button "Mover para finalizado" at bounding box center [478, 298] width 89 height 22
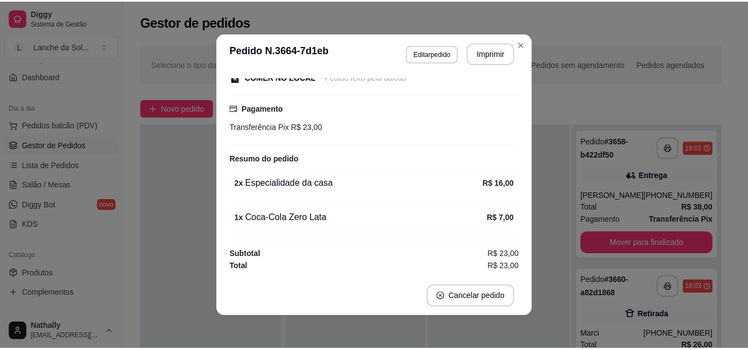
scroll to position [63, 0]
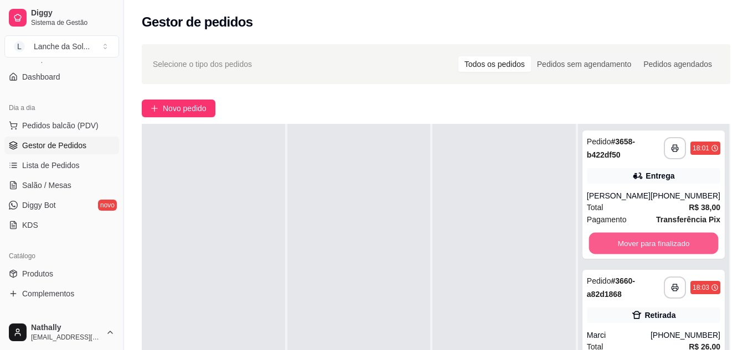
click at [608, 248] on button "Mover para finalizado" at bounding box center [653, 244] width 130 height 22
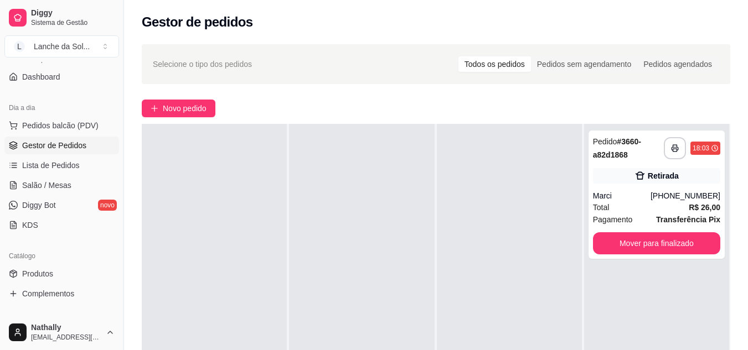
drag, startPoint x: 278, startPoint y: 299, endPoint x: 172, endPoint y: 292, distance: 106.5
click at [172, 292] on div at bounding box center [214, 299] width 145 height 350
click at [86, 276] on link "Produtos" at bounding box center [61, 274] width 115 height 18
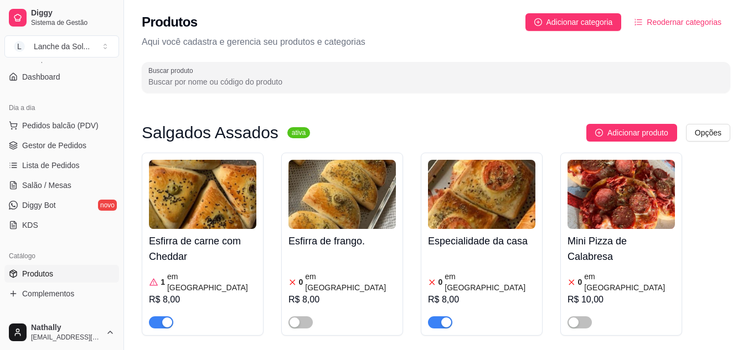
click at [438, 317] on span "button" at bounding box center [440, 323] width 24 height 12
click at [438, 318] on div "button" at bounding box center [434, 323] width 10 height 10
drag, startPoint x: 438, startPoint y: 314, endPoint x: 737, endPoint y: 305, distance: 299.1
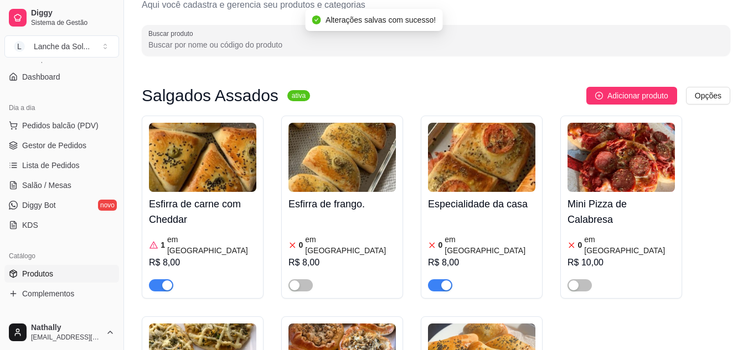
scroll to position [44, 0]
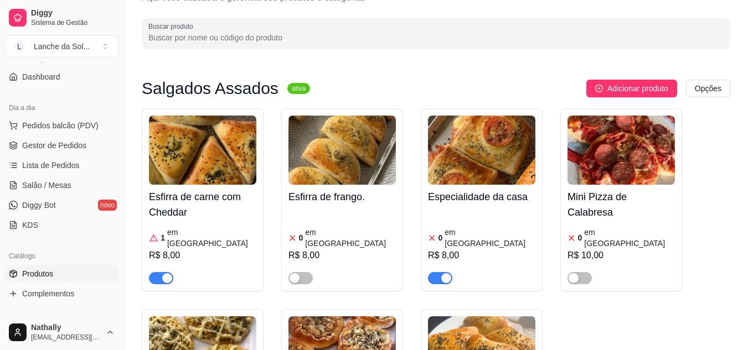
click at [441, 273] on div "button" at bounding box center [446, 278] width 10 height 10
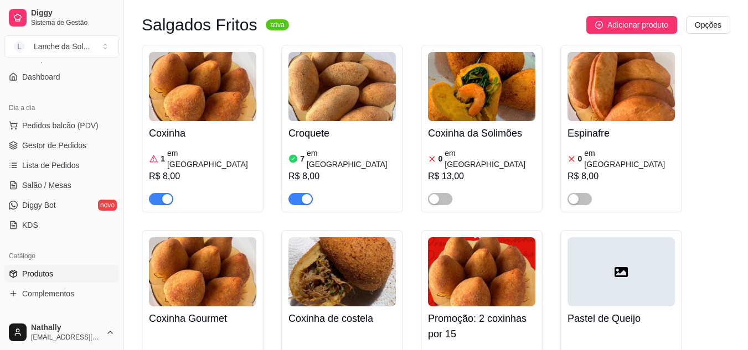
scroll to position [576, 0]
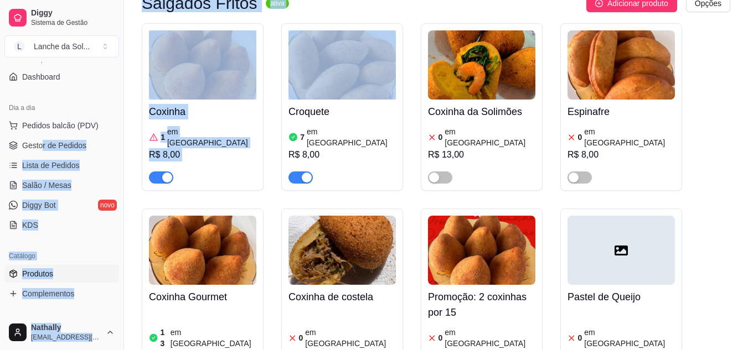
drag, startPoint x: 154, startPoint y: 164, endPoint x: 43, endPoint y: 144, distance: 113.6
click at [43, 144] on span "Gestor de Pedidos" at bounding box center [54, 145] width 64 height 11
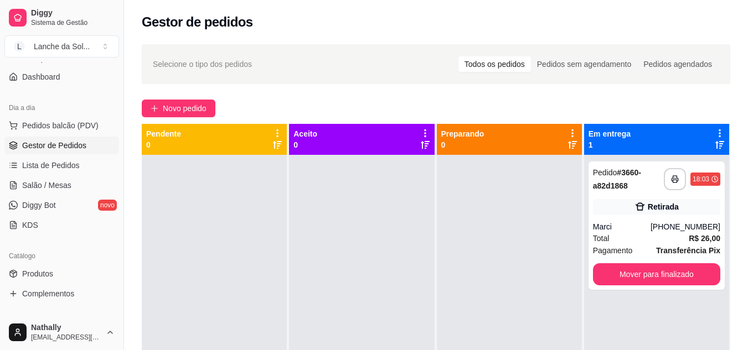
click at [354, 262] on div at bounding box center [361, 330] width 145 height 350
click at [629, 240] on div "Total R$ 26,00" at bounding box center [656, 238] width 127 height 12
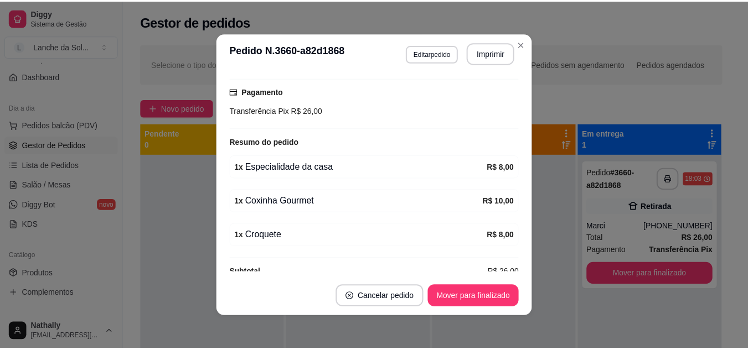
scroll to position [217, 0]
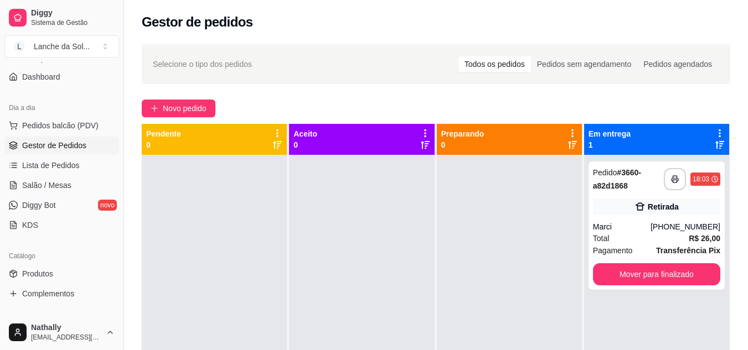
click at [49, 178] on link "Salão / Mesas" at bounding box center [61, 186] width 115 height 18
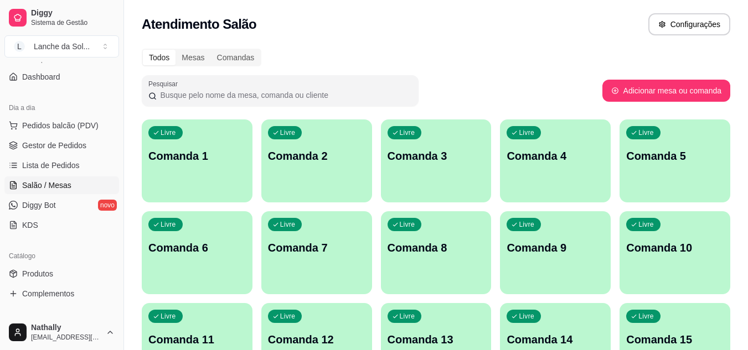
click at [58, 144] on span "Gestor de Pedidos" at bounding box center [54, 145] width 64 height 11
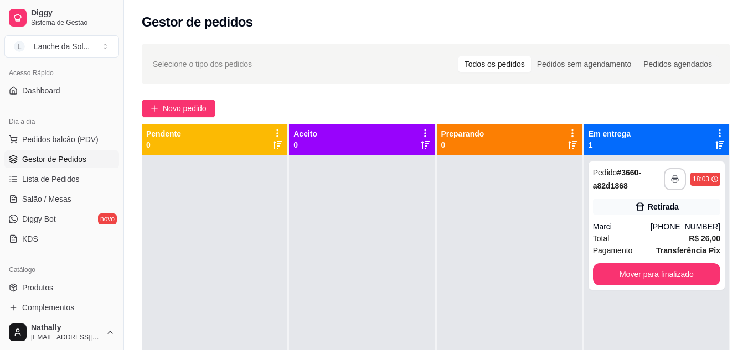
scroll to position [89, 0]
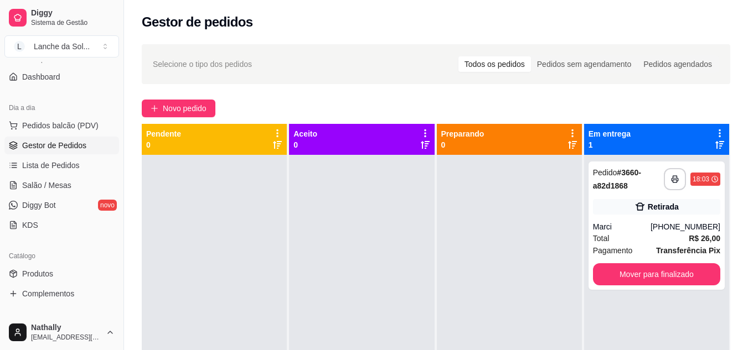
click at [80, 275] on link "Produtos" at bounding box center [61, 274] width 115 height 18
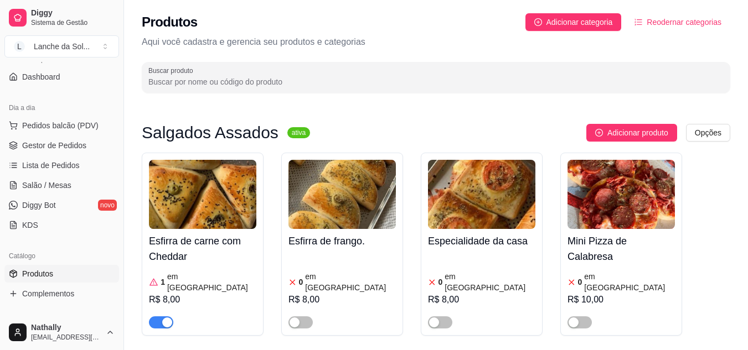
click at [211, 250] on h4 "Esfirra de carne com Cheddar" at bounding box center [202, 249] width 107 height 31
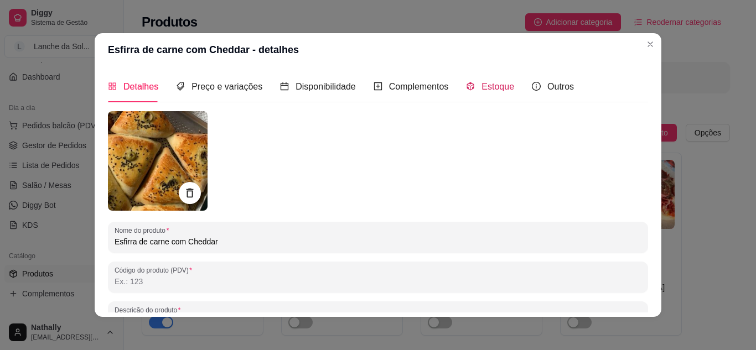
click at [480, 93] on div "Estoque" at bounding box center [490, 87] width 48 height 14
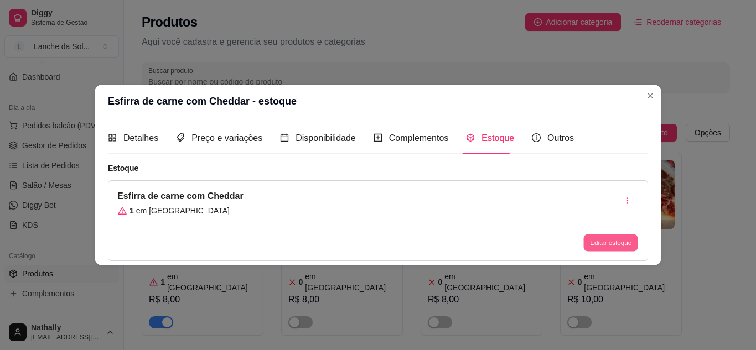
click at [597, 235] on button "Editar estoque" at bounding box center [610, 243] width 54 height 17
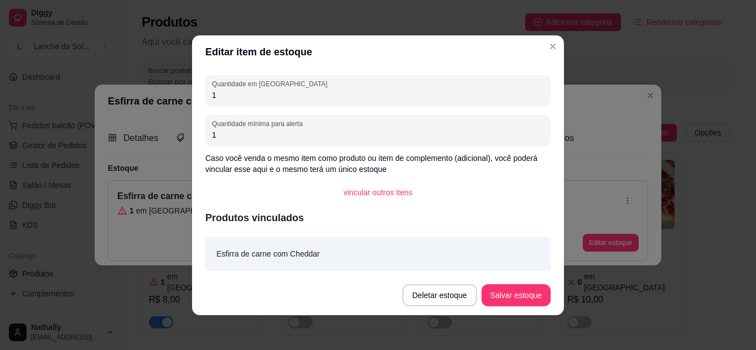
click at [490, 93] on input "1" at bounding box center [378, 95] width 332 height 11
type input "0"
click at [502, 299] on button "Salvar estoque" at bounding box center [516, 296] width 68 height 22
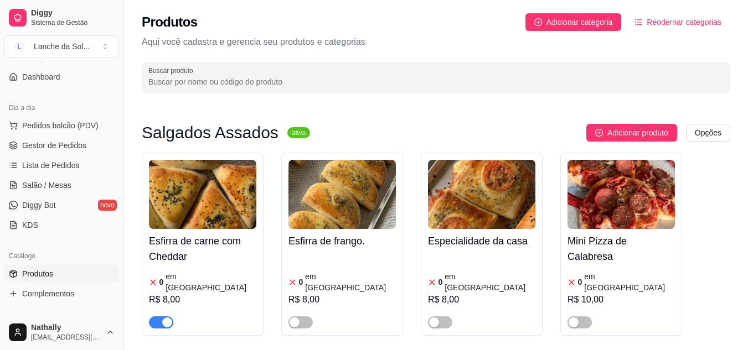
click at [163, 318] on div "button" at bounding box center [167, 323] width 10 height 10
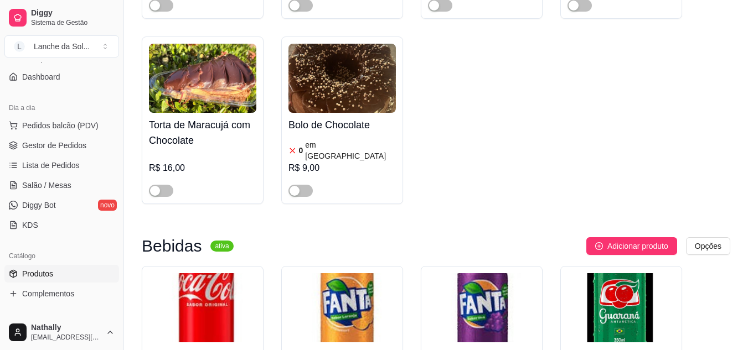
scroll to position [2450, 0]
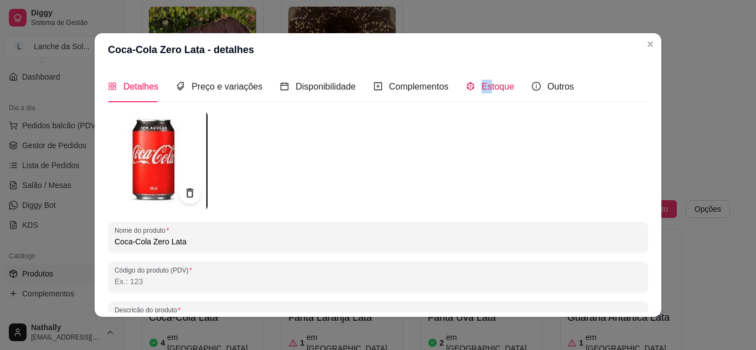
drag, startPoint x: 483, startPoint y: 86, endPoint x: 471, endPoint y: 91, distance: 12.6
click at [471, 91] on div "Estoque" at bounding box center [490, 87] width 48 height 14
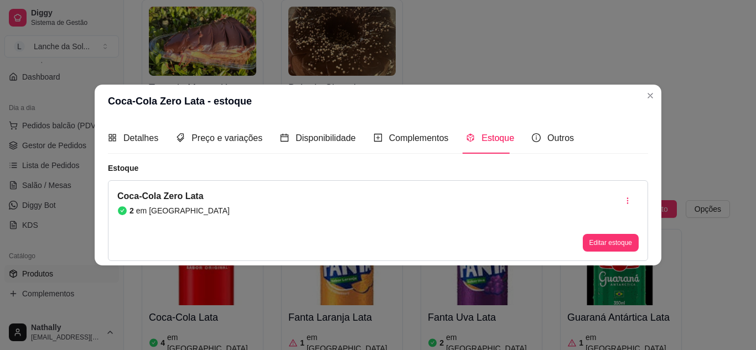
click at [471, 91] on header "Coca-Cola Zero Lata - estoque" at bounding box center [378, 101] width 567 height 33
click at [600, 240] on button "Editar estoque" at bounding box center [610, 243] width 54 height 17
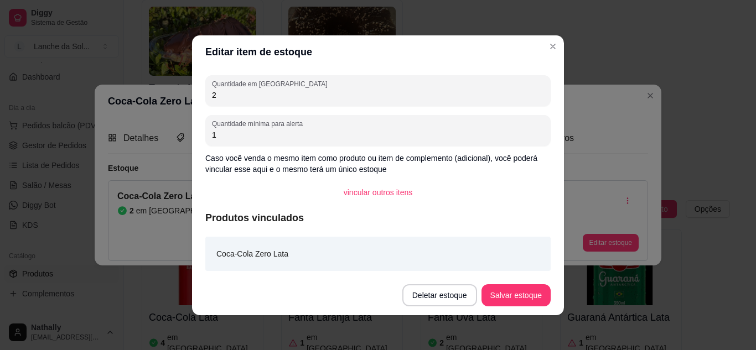
click at [501, 96] on input "2" at bounding box center [378, 95] width 332 height 11
type input "1"
click at [506, 293] on button "Salvar estoque" at bounding box center [516, 296] width 68 height 22
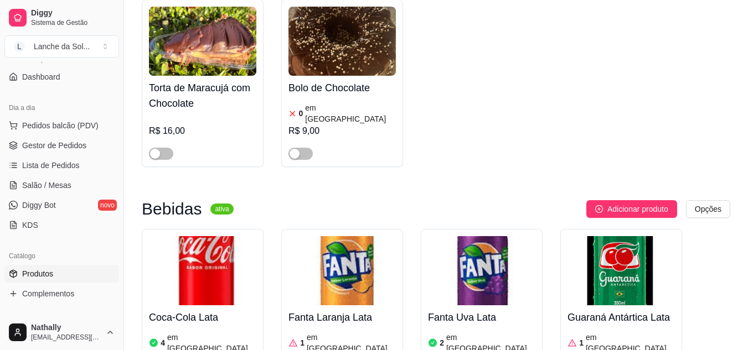
click at [52, 146] on span "Gestor de Pedidos" at bounding box center [54, 145] width 64 height 11
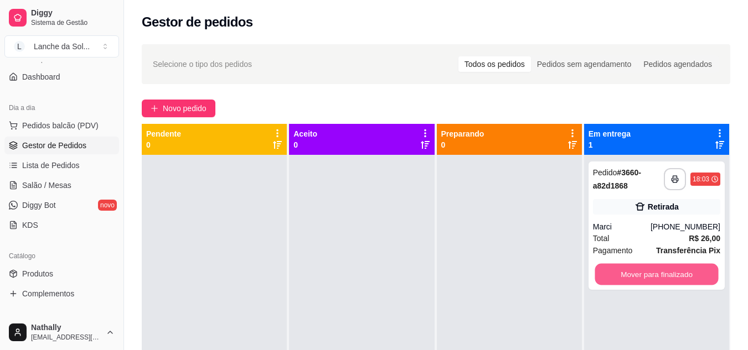
click at [625, 270] on button "Mover para finalizado" at bounding box center [656, 275] width 123 height 22
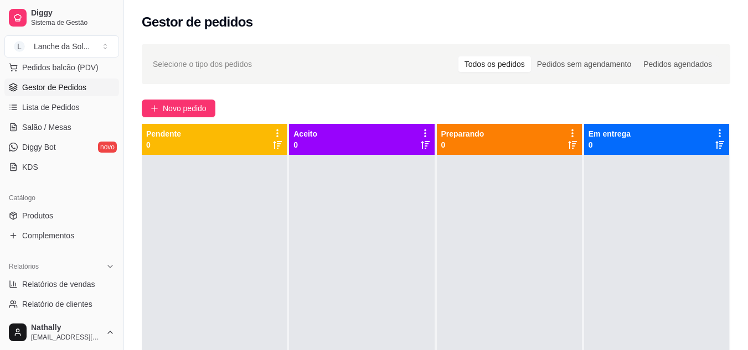
scroll to position [150, 0]
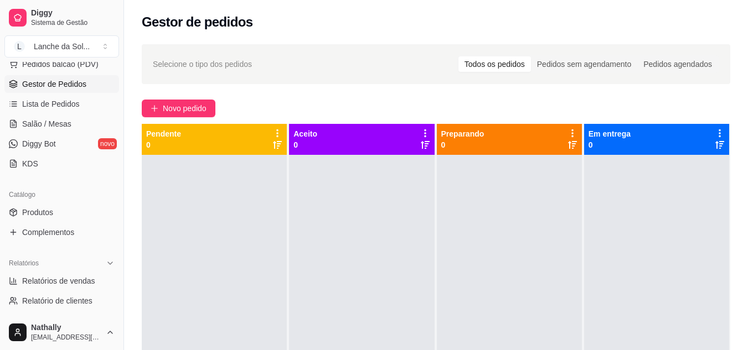
click at [47, 211] on span "Produtos" at bounding box center [37, 212] width 31 height 11
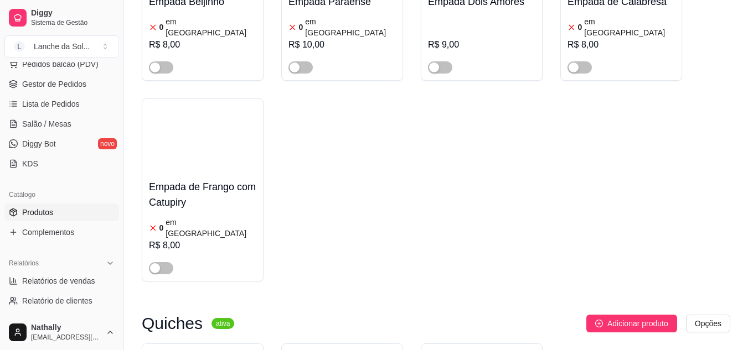
scroll to position [3863, 0]
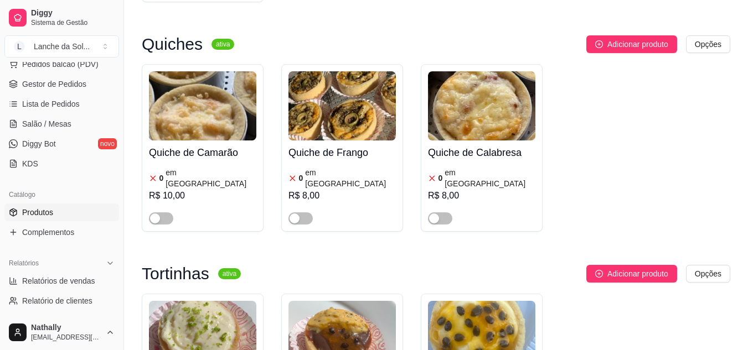
drag, startPoint x: 745, startPoint y: 272, endPoint x: 746, endPoint y: 289, distance: 16.7
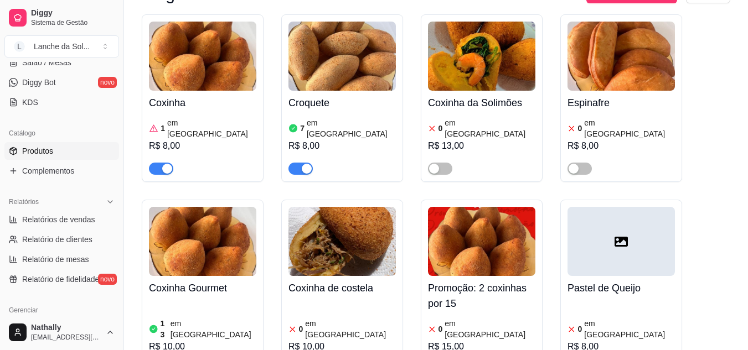
scroll to position [216, 0]
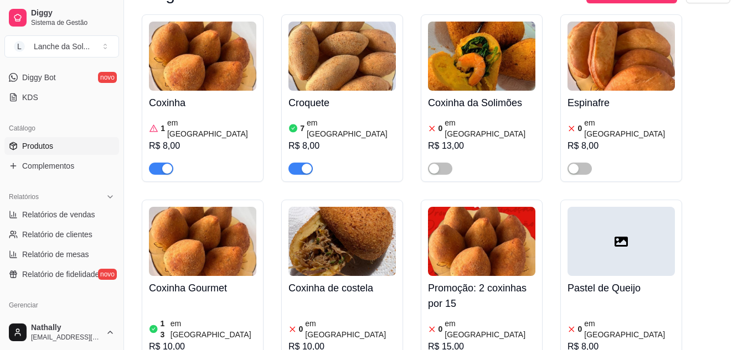
click at [76, 214] on span "Relatórios de vendas" at bounding box center [58, 214] width 73 height 11
select select "ALL"
select select "0"
